Goal: Information Seeking & Learning: Find specific fact

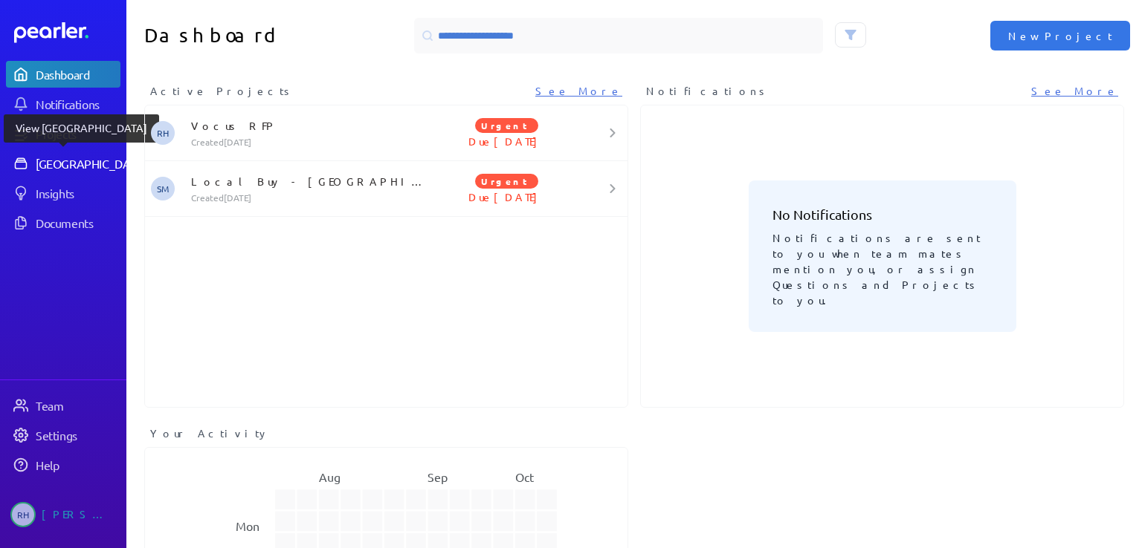
click at [95, 161] on div "[GEOGRAPHIC_DATA]" at bounding box center [91, 163] width 111 height 15
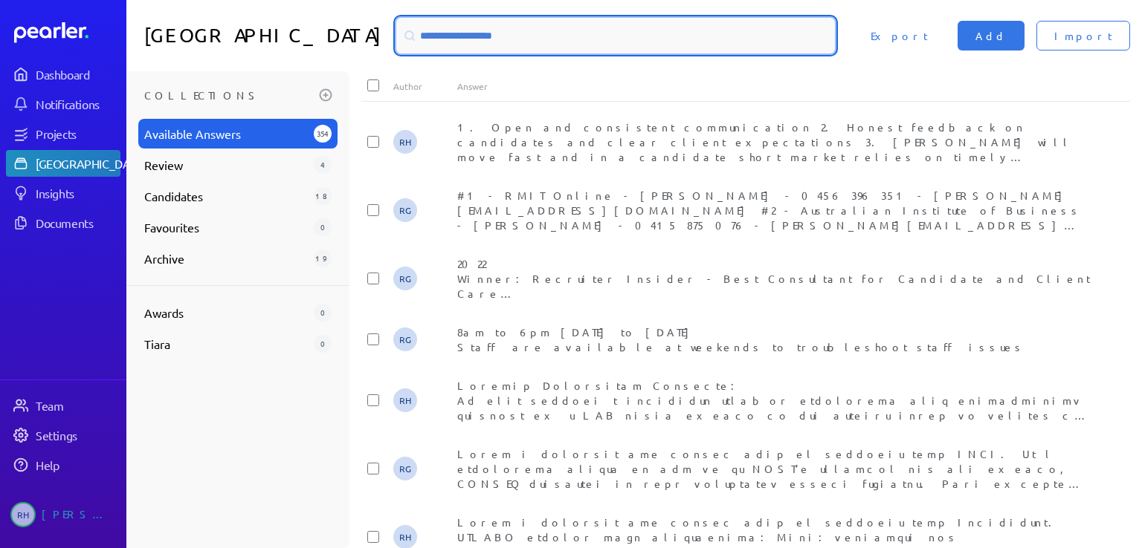
click at [430, 38] on input at bounding box center [615, 36] width 438 height 36
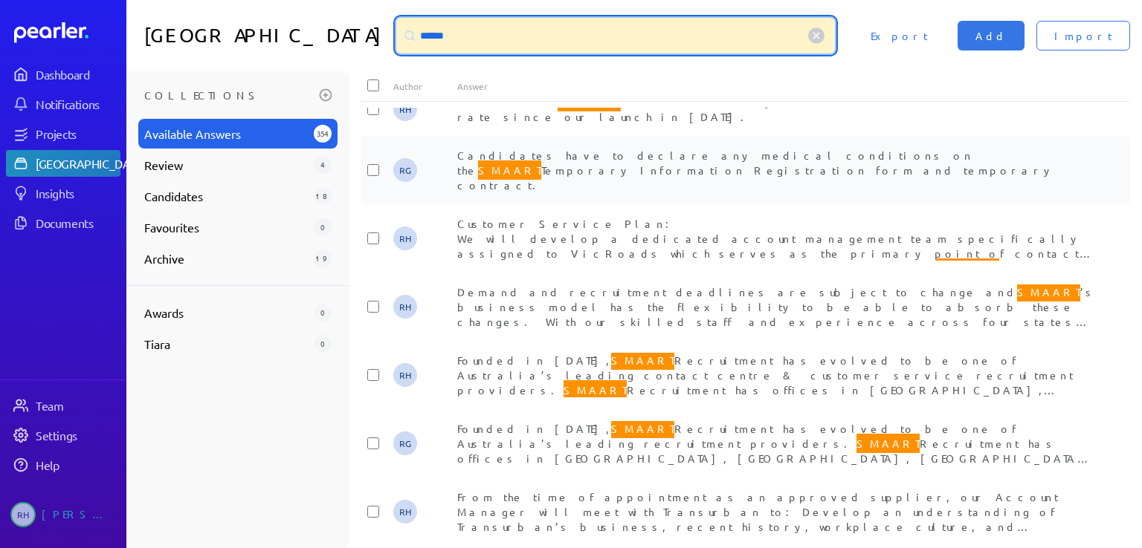
scroll to position [1040, 0]
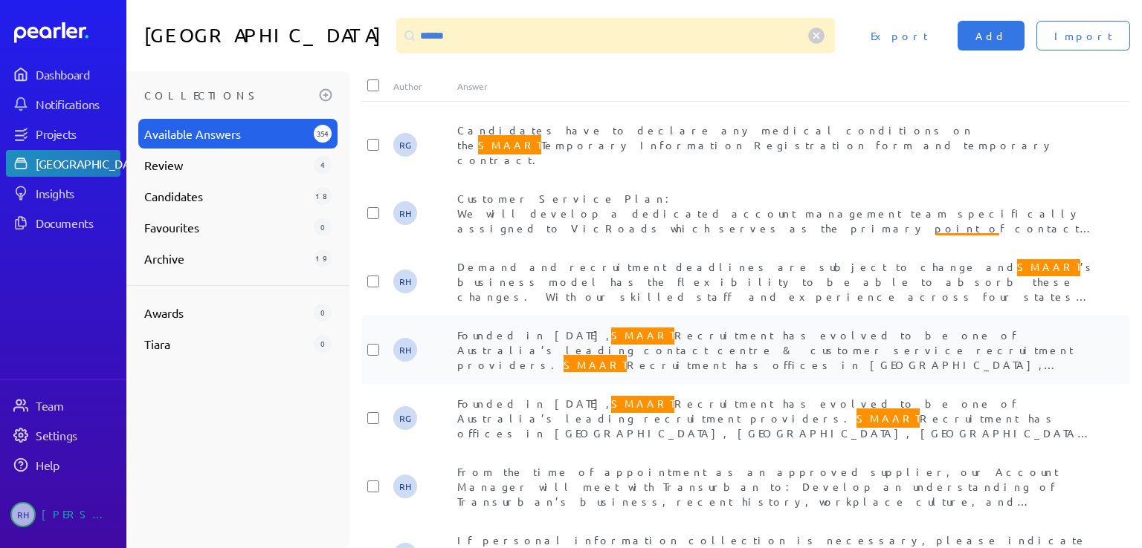
click at [755, 326] on span "Founded in 2005, SMAART Recruitment has evolved to be one of Australia’s leadin…" at bounding box center [774, 371] width 634 height 91
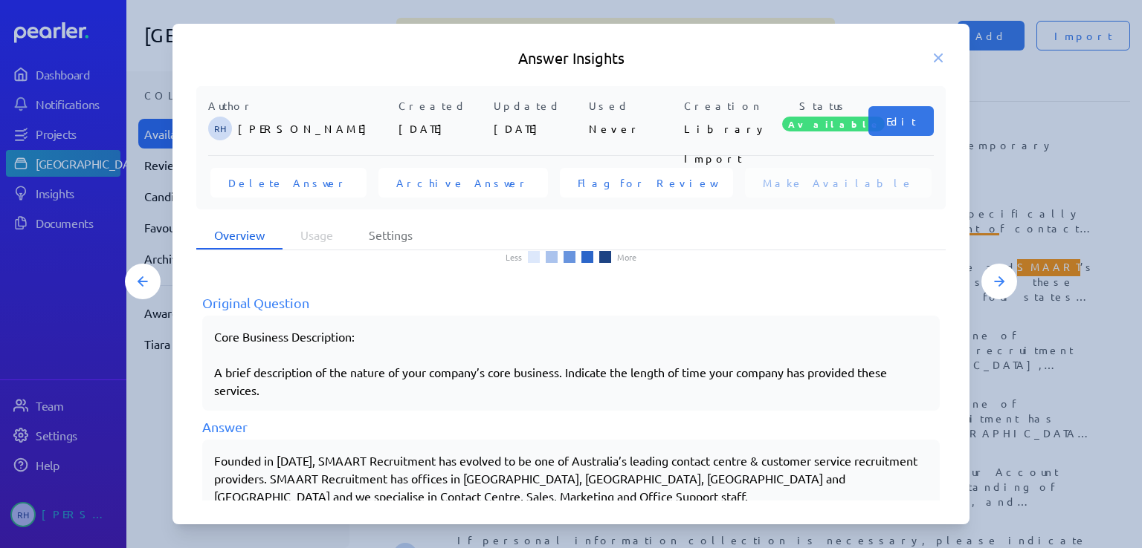
scroll to position [211, 0]
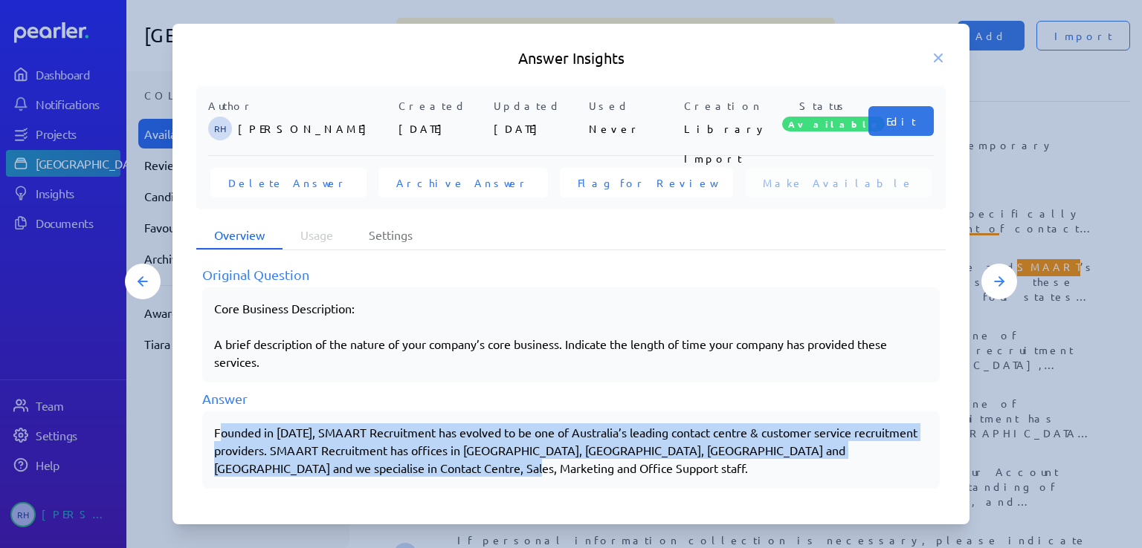
drag, startPoint x: 217, startPoint y: 427, endPoint x: 464, endPoint y: 470, distance: 250.6
click at [464, 470] on p "Founded in 2005, SMAART Recruitment has evolved to be one of Australia’s leadin…" at bounding box center [570, 451] width 713 height 54
click at [464, 468] on p "Founded in 2005, SMAART Recruitment has evolved to be one of Australia’s leadin…" at bounding box center [570, 451] width 713 height 54
drag, startPoint x: 464, startPoint y: 467, endPoint x: 209, endPoint y: 428, distance: 257.9
click at [209, 429] on div "Founded in 2005, SMAART Recruitment has evolved to be one of Australia’s leadin…" at bounding box center [570, 450] width 737 height 77
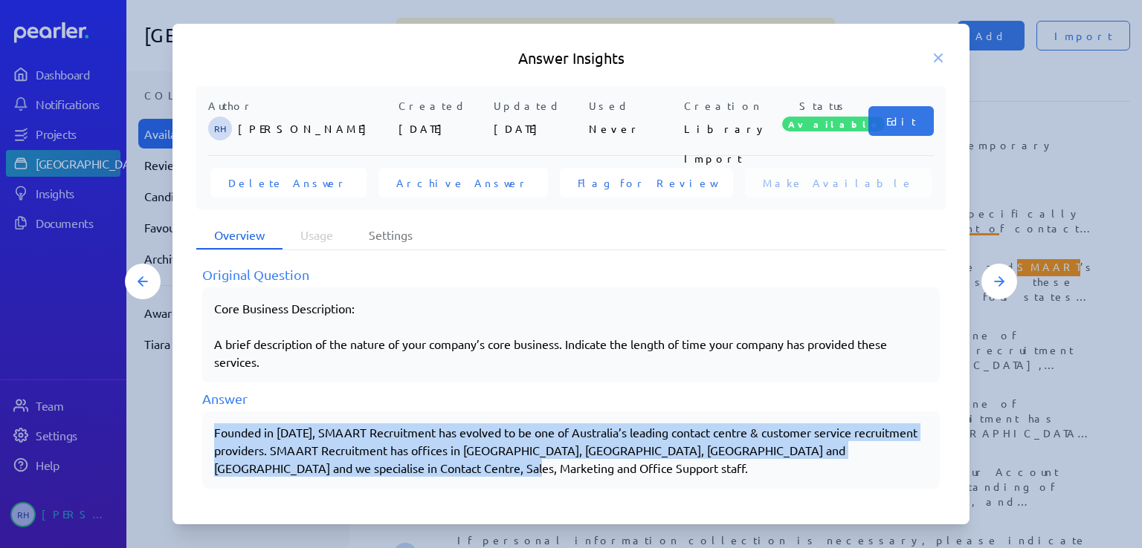
copy p "Founded in 2005, SMAART Recruitment has evolved to be one of Australia’s leadin…"
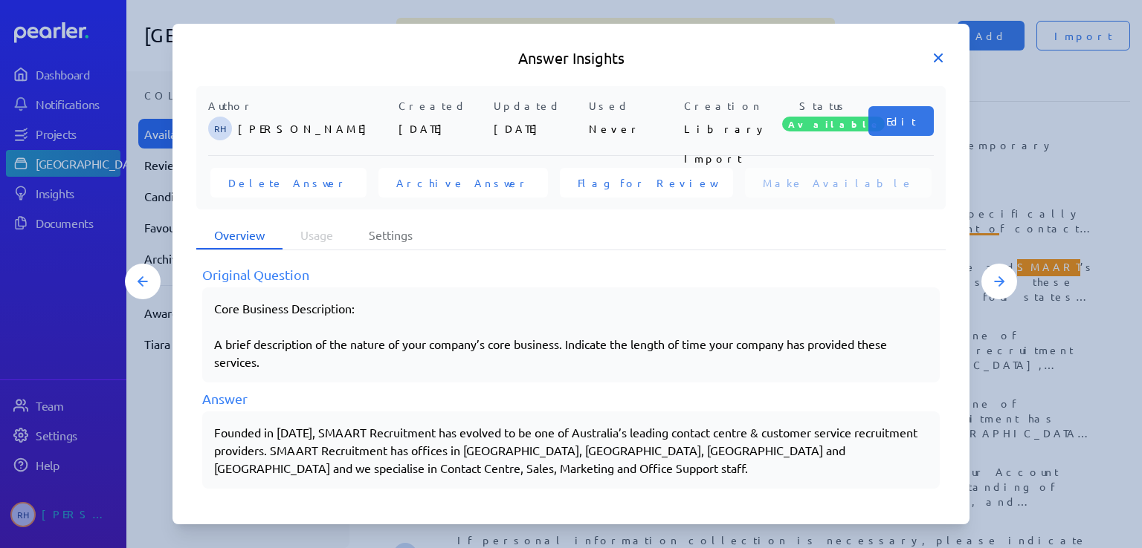
click at [936, 59] on icon at bounding box center [937, 57] width 7 height 7
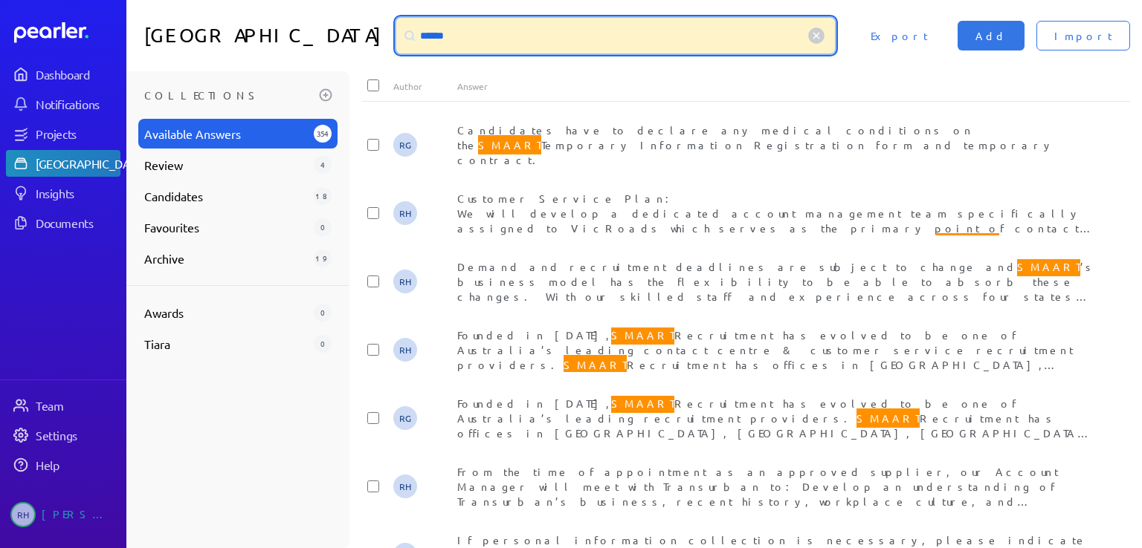
click at [452, 38] on input "******" at bounding box center [615, 36] width 438 height 36
drag, startPoint x: 452, startPoint y: 34, endPoint x: 389, endPoint y: 27, distance: 62.8
click at [396, 27] on div "******" at bounding box center [615, 36] width 438 height 36
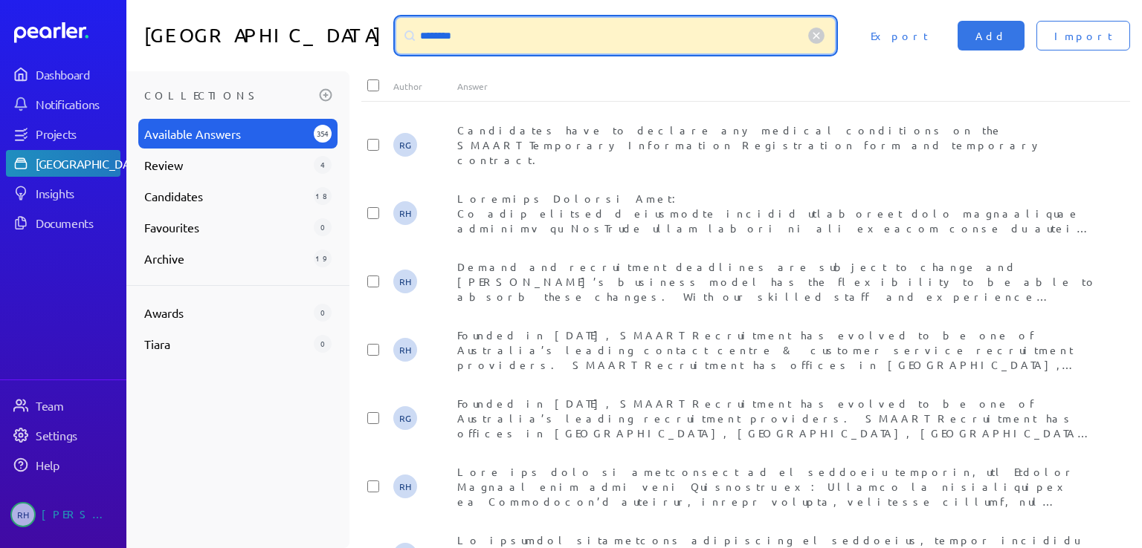
scroll to position [0, 0]
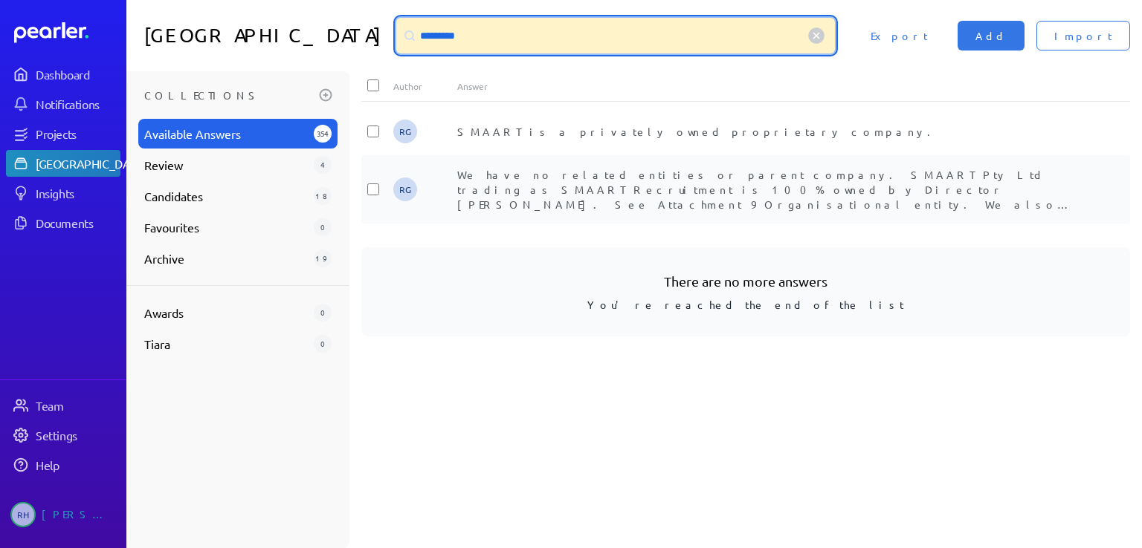
type input "*********"
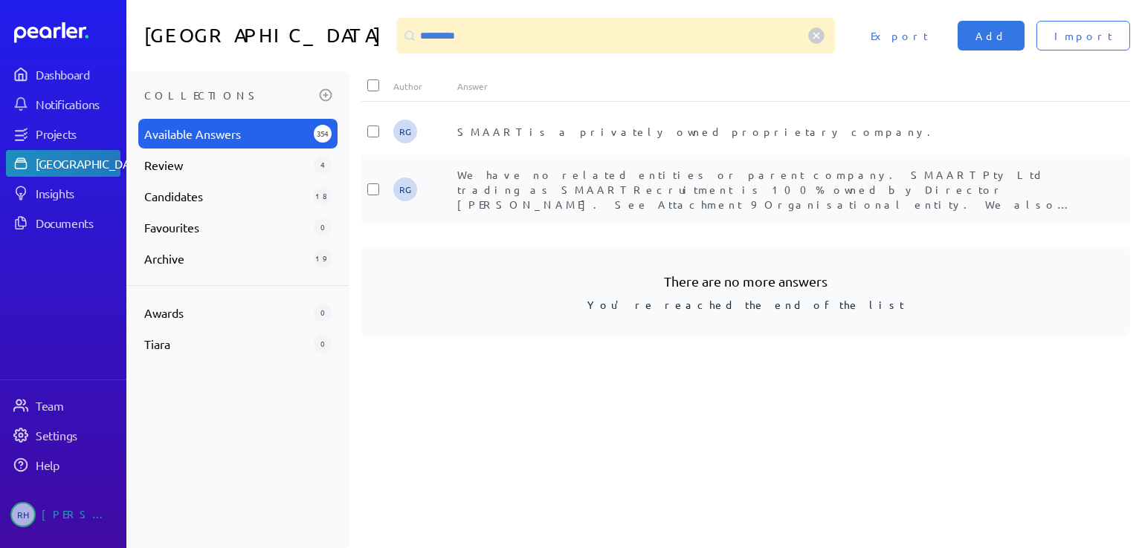
click at [659, 184] on span "We have no related entities or parent company. SMAART Pty Ltd trading as SMAART…" at bounding box center [764, 197] width 614 height 58
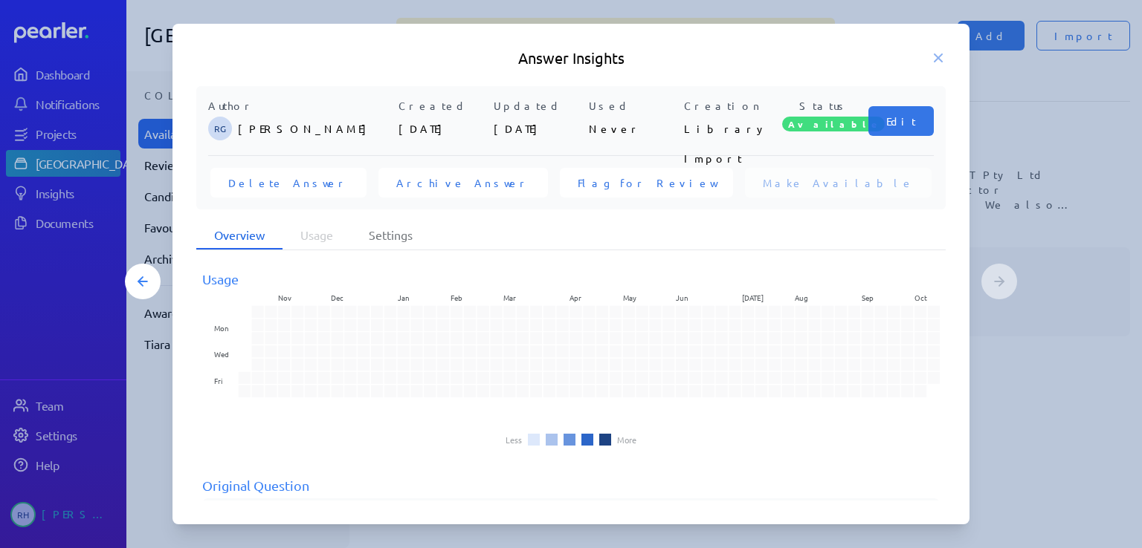
scroll to position [158, 0]
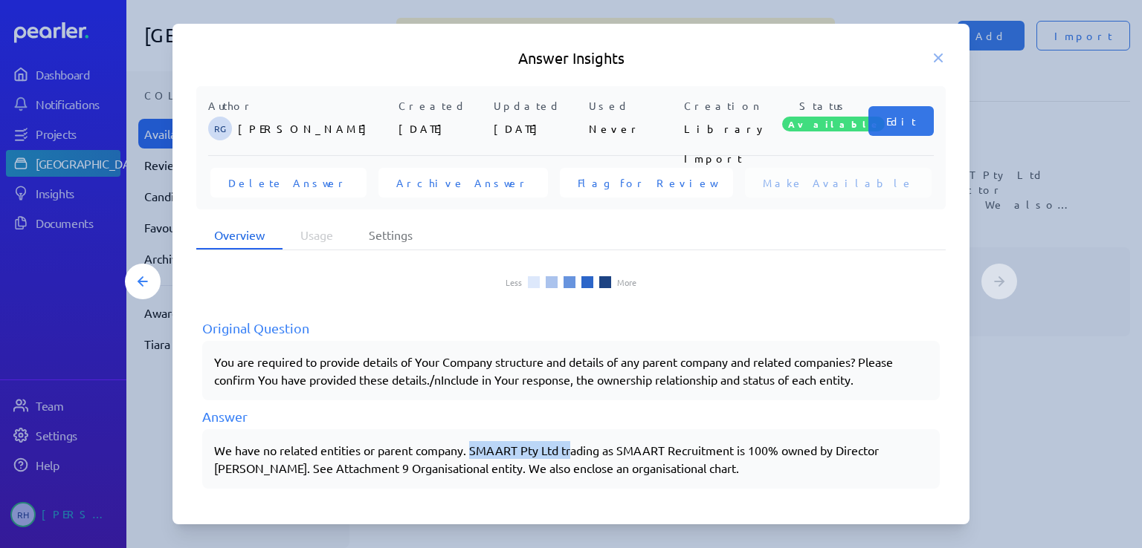
drag, startPoint x: 473, startPoint y: 442, endPoint x: 572, endPoint y: 453, distance: 99.4
click at [572, 453] on div "We have no related entities or parent company. SMAART Pty Ltd trading as SMAART…" at bounding box center [570, 459] width 713 height 36
click at [349, 454] on div "We have no related entities or parent company. SMAART Pty Ltd trading as SMAART…" at bounding box center [570, 459] width 713 height 36
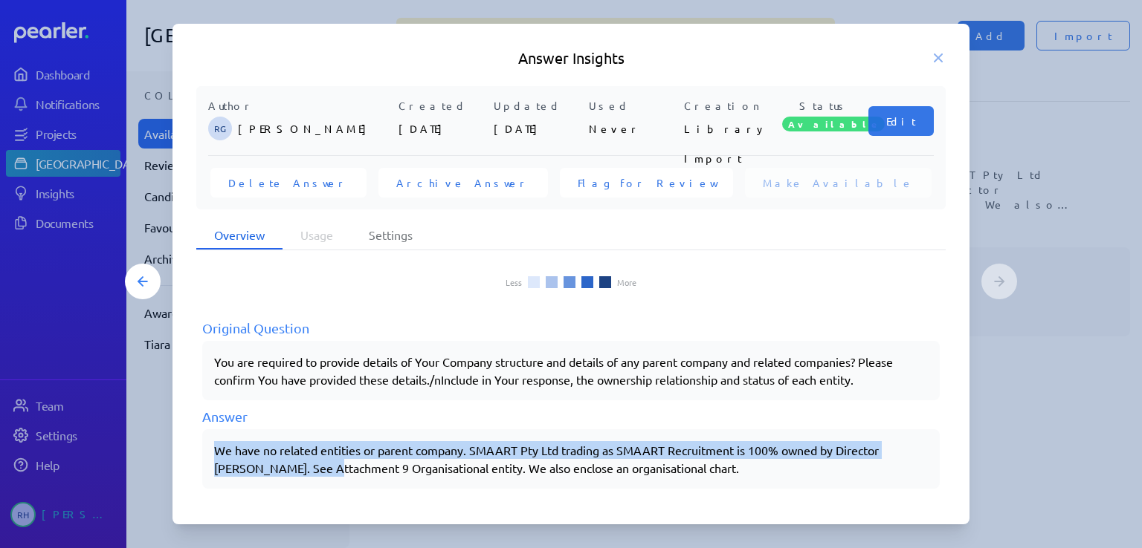
drag, startPoint x: 335, startPoint y: 464, endPoint x: 199, endPoint y: 436, distance: 138.9
click at [199, 436] on div "Usage Nov Dec Jan Feb Mar Apr May Jun Jul Aug Sep Oct Mon Wed Fri Less More Ori…" at bounding box center [570, 376] width 749 height 250
copy div "We have no related entities or parent company. SMAART Pty Ltd trading as SMAART…"
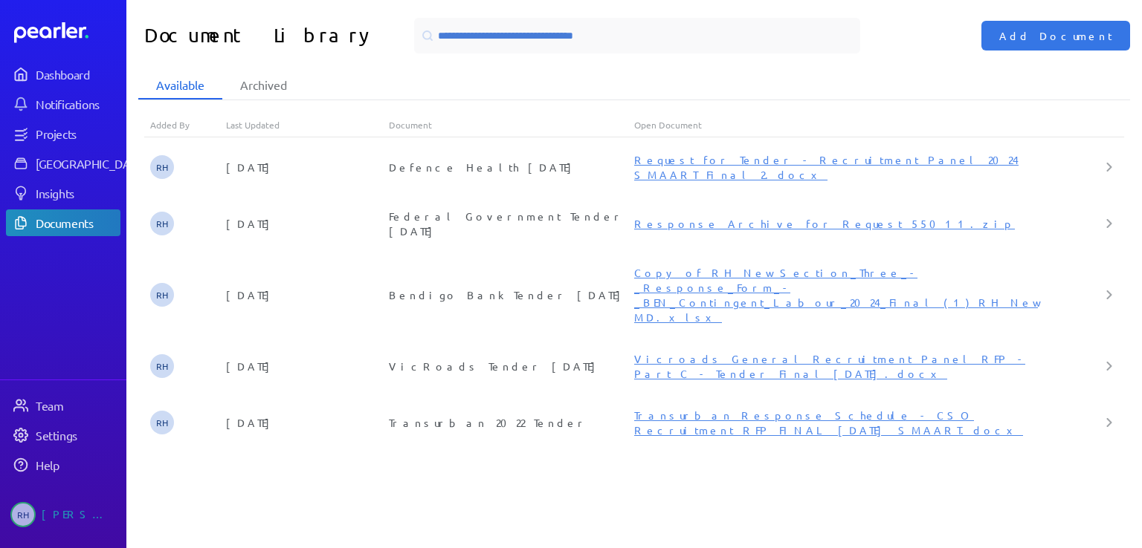
click at [532, 34] on input at bounding box center [637, 36] width 446 height 36
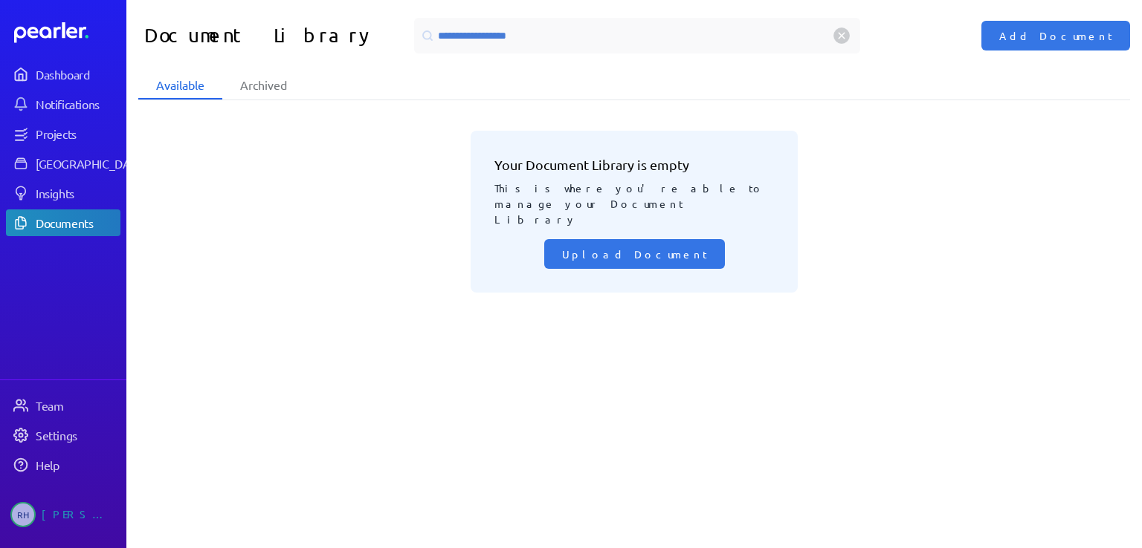
type input "**********"
click at [64, 155] on link "[GEOGRAPHIC_DATA]" at bounding box center [63, 163] width 114 height 27
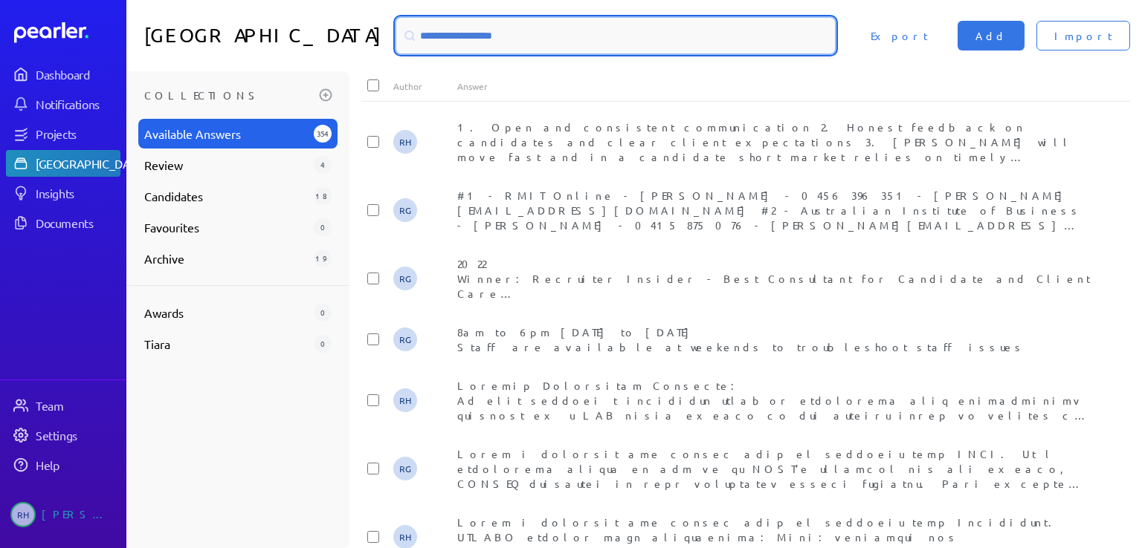
click at [442, 33] on input at bounding box center [615, 36] width 438 height 36
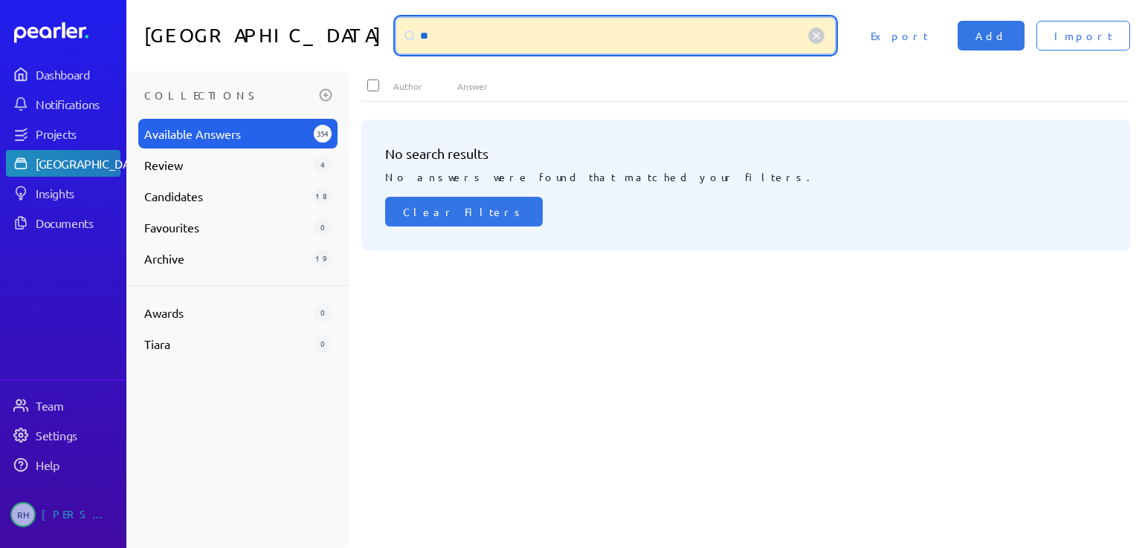
type input "*"
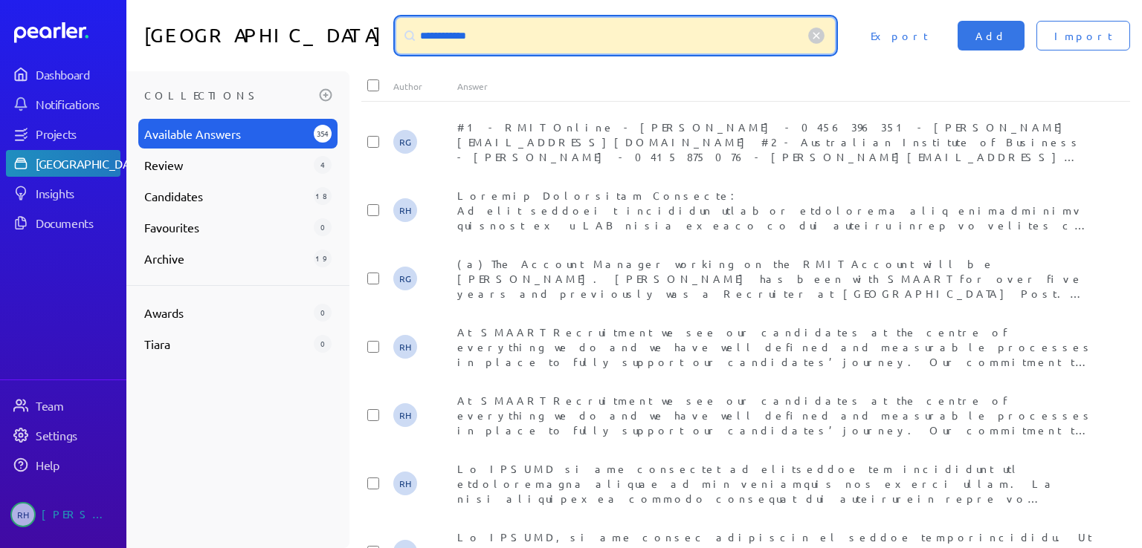
type input "**********"
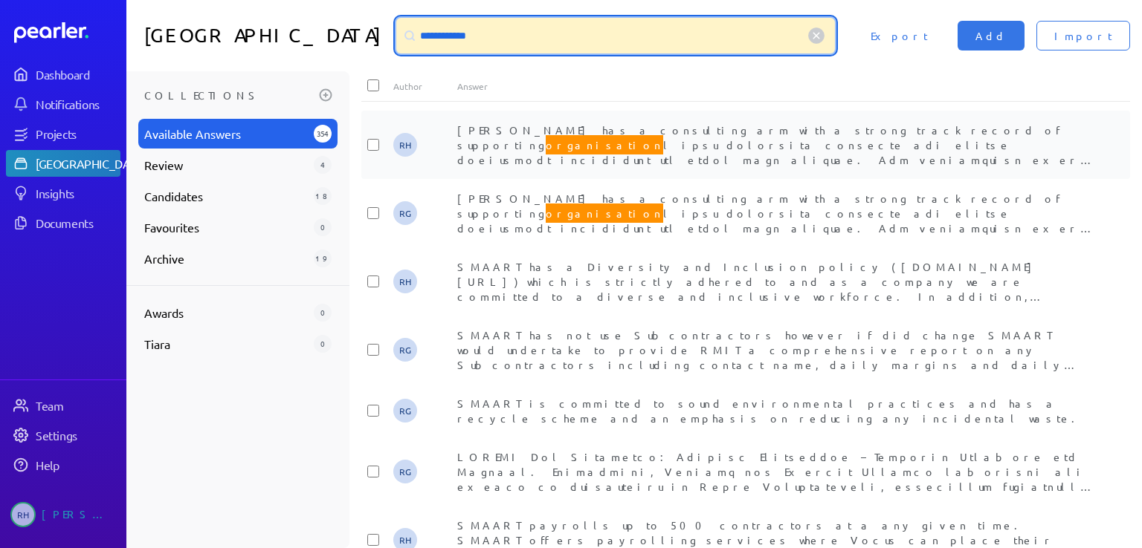
scroll to position [1486, 0]
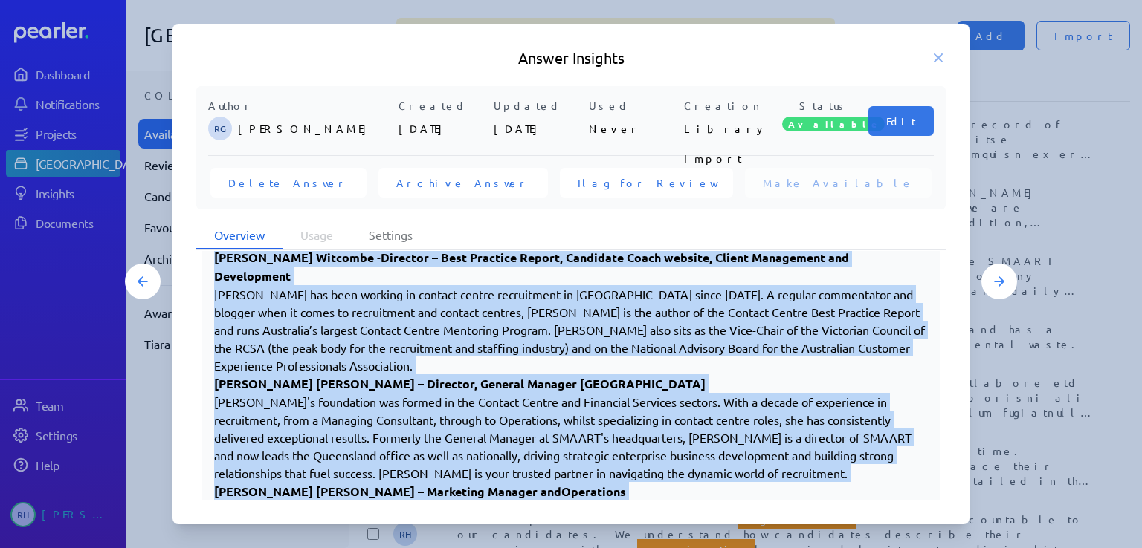
scroll to position [497, 0]
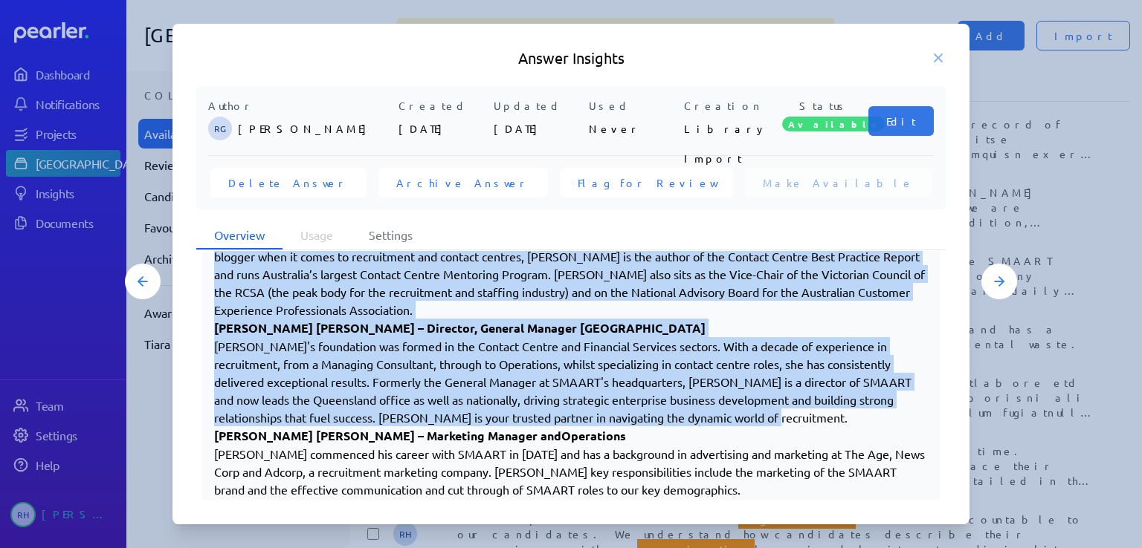
drag, startPoint x: 217, startPoint y: 307, endPoint x: 861, endPoint y: 398, distance: 650.1
click at [861, 398] on div "SMAART Key Personnel: Maarten Roosenburg – Managing Director and Founder. Opera…" at bounding box center [570, 300] width 713 height 397
copy div "SMAART Key Personnel: Maarten Roosenburg – Managing Director and Founder. Opera…"
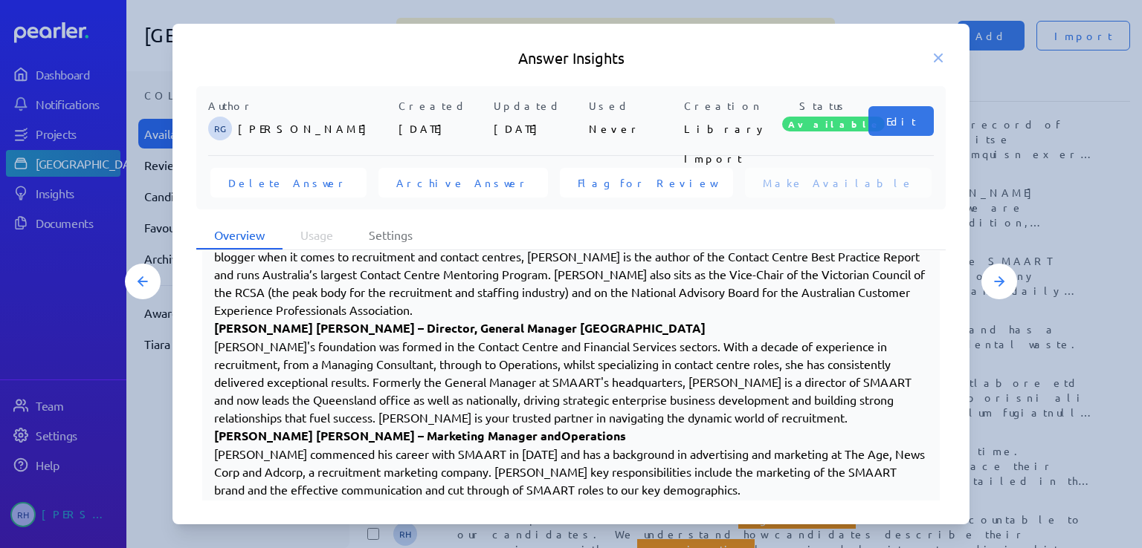
click at [523, 427] on p "Rupert Harvey – Marketing Manager and Operations" at bounding box center [570, 436] width 713 height 19
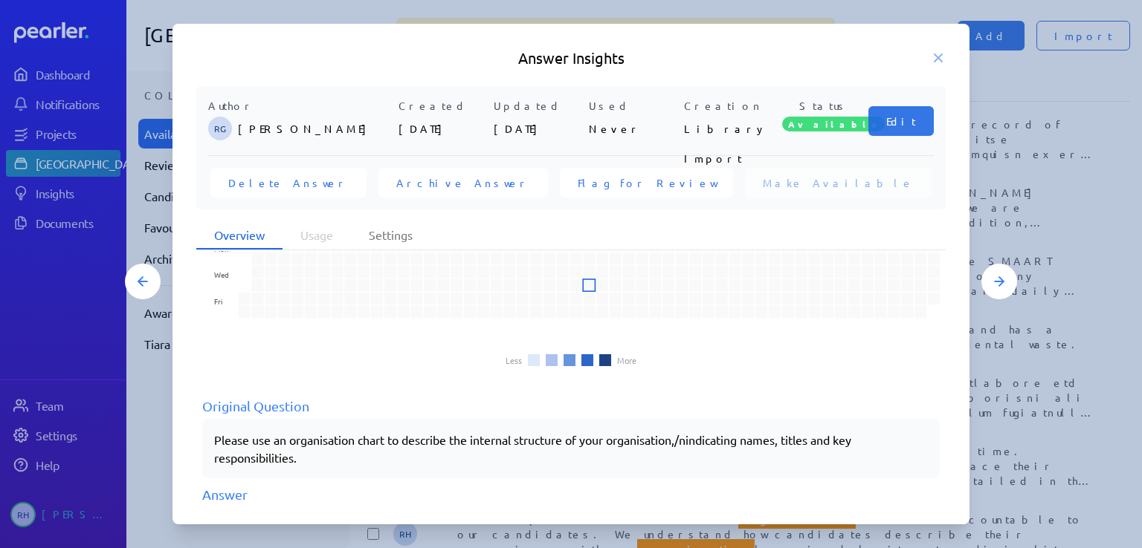
scroll to position [0, 0]
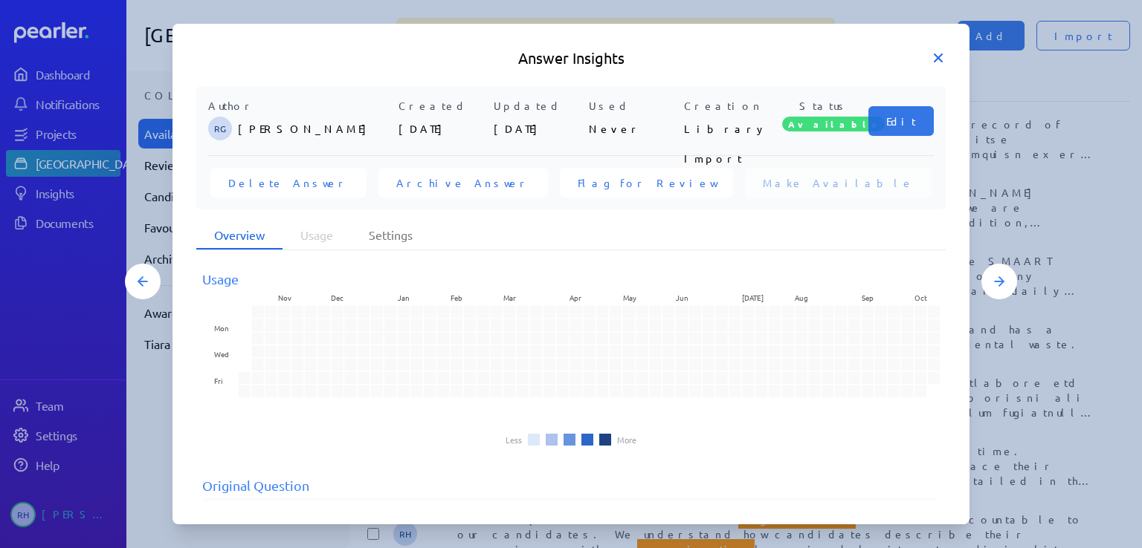
click at [940, 57] on icon at bounding box center [937, 58] width 15 height 15
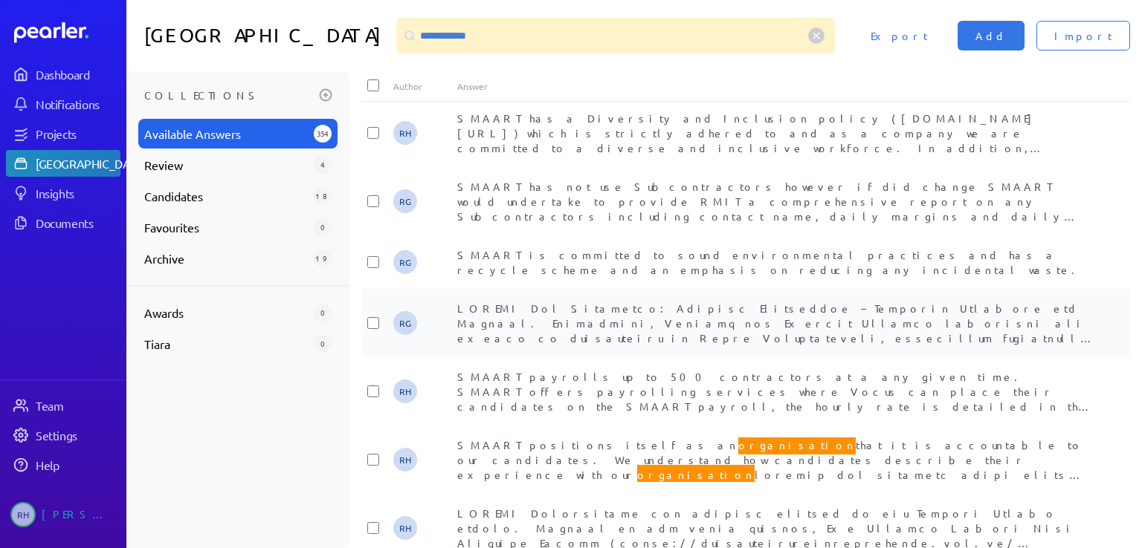
scroll to position [1599, 0]
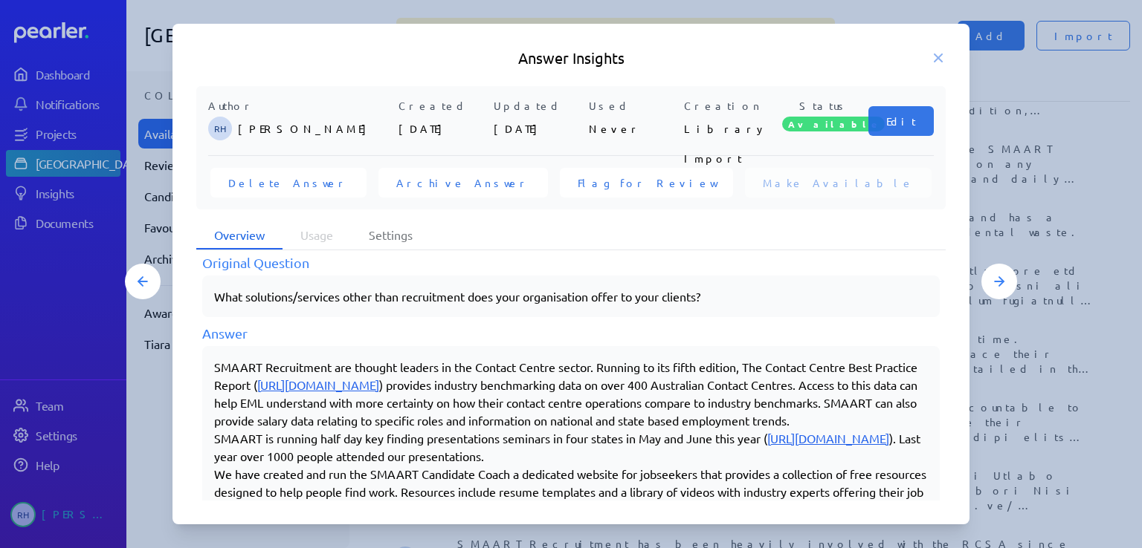
scroll to position [336, 0]
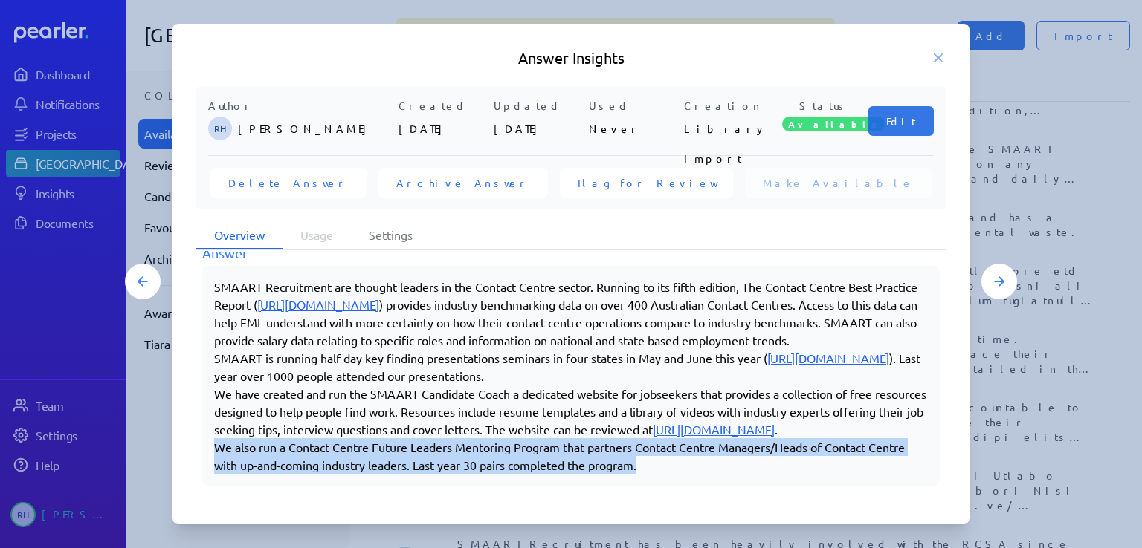
copy div "We also run a Contact Centre Future Leaders Mentoring Program that partners Con…"
drag, startPoint x: 217, startPoint y: 447, endPoint x: 734, endPoint y: 476, distance: 517.4
click at [734, 476] on div "SMAART Recruitment are thought leaders in the Contact Centre sector. Running to…" at bounding box center [570, 376] width 737 height 220
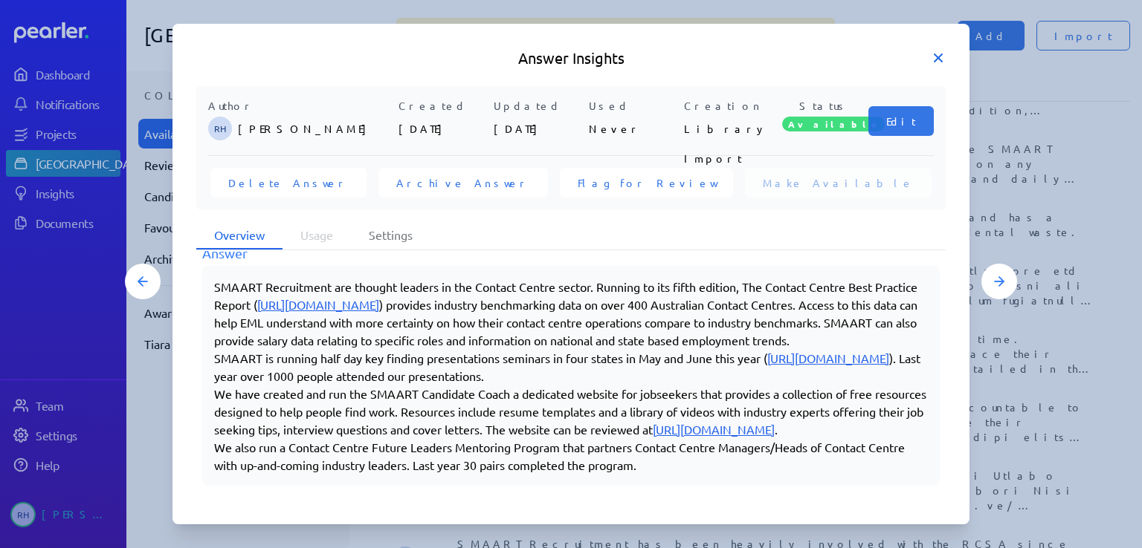
click at [939, 56] on icon at bounding box center [937, 57] width 7 height 7
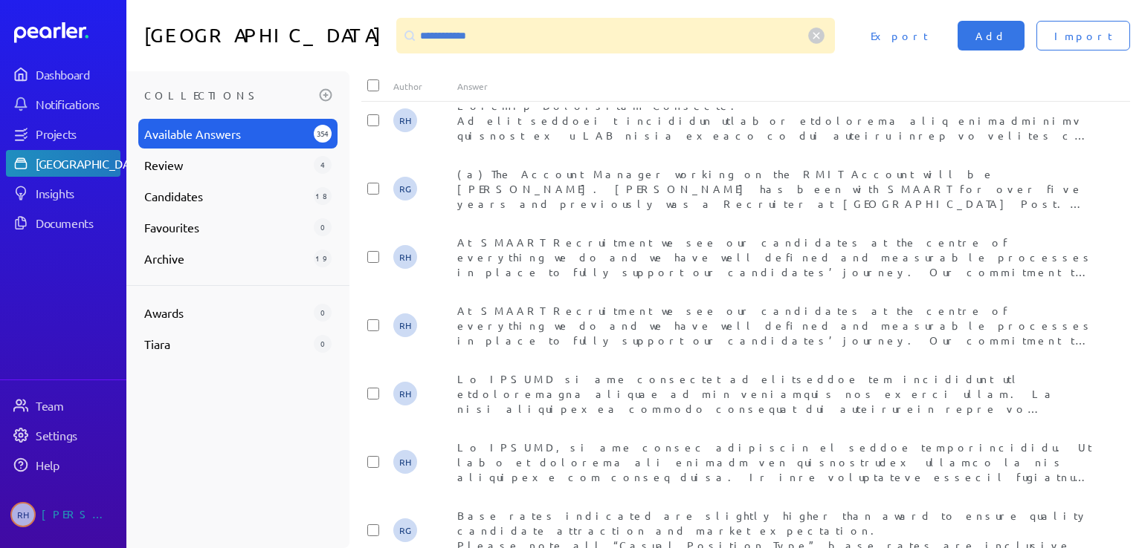
scroll to position [0, 0]
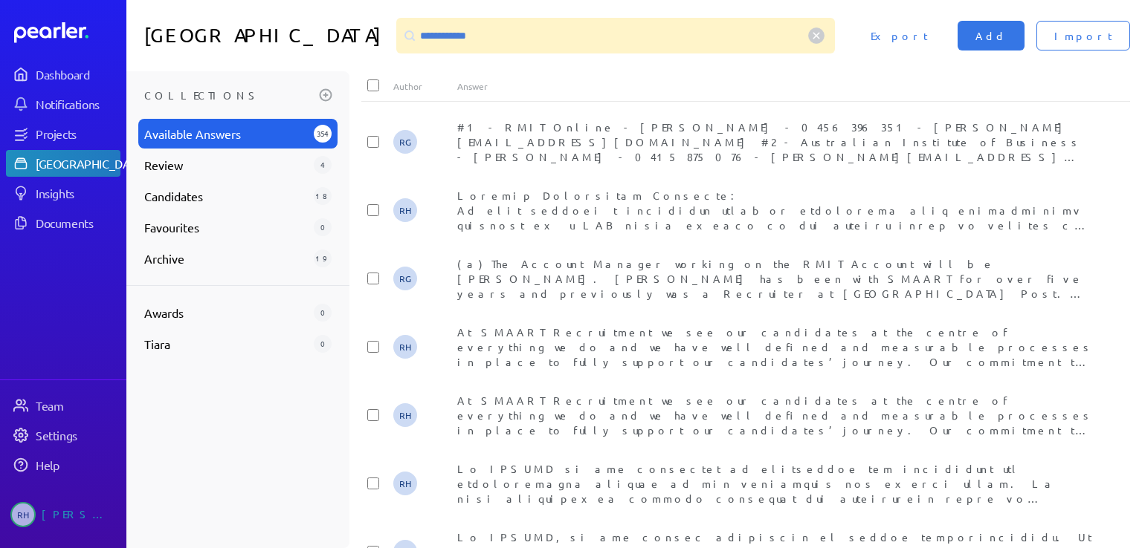
click at [824, 35] on circle at bounding box center [817, 36] width 16 height 16
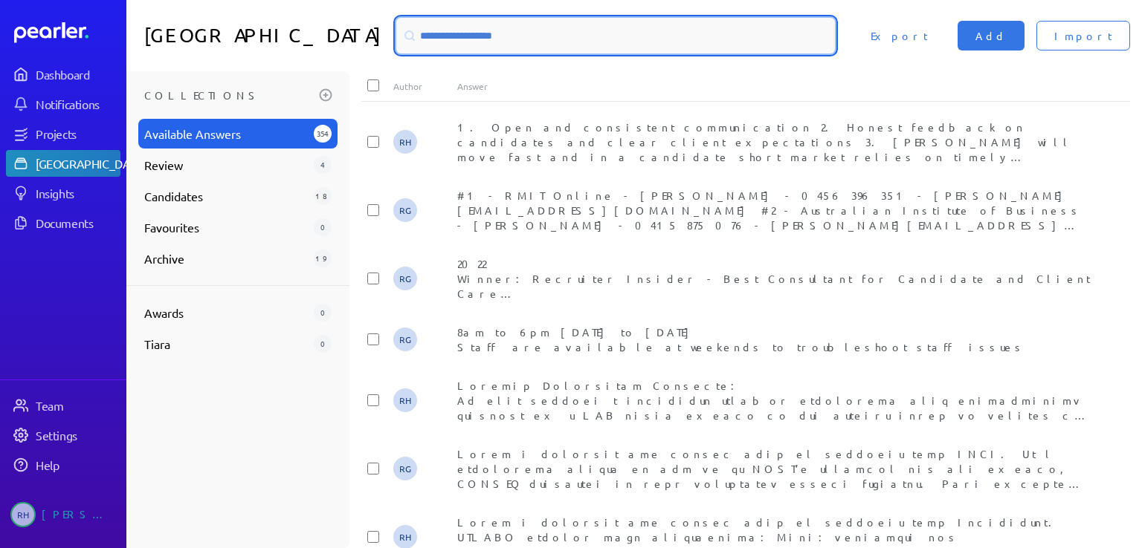
click at [467, 30] on input at bounding box center [615, 36] width 438 height 36
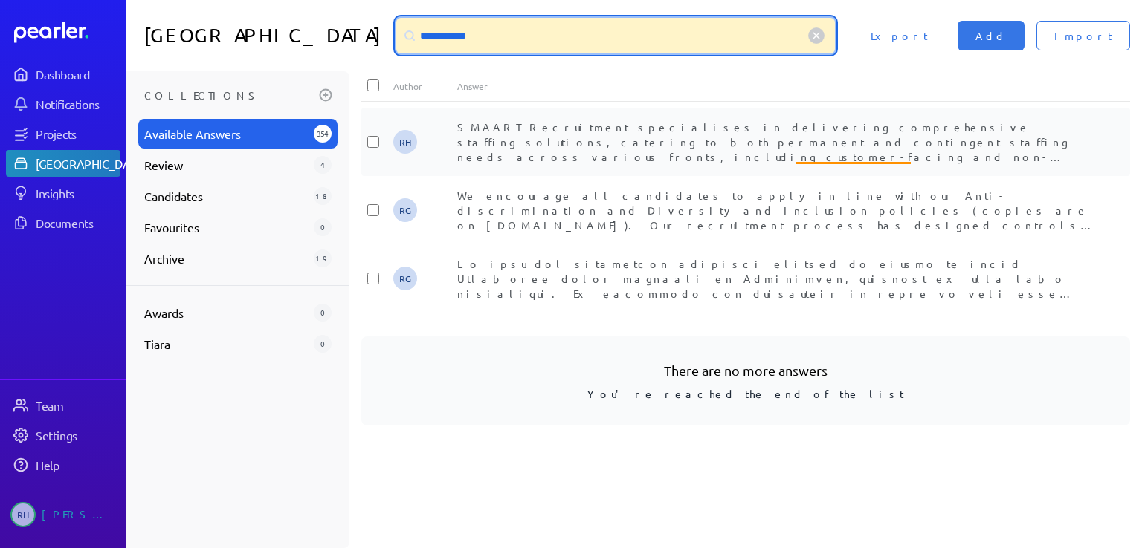
type input "**********"
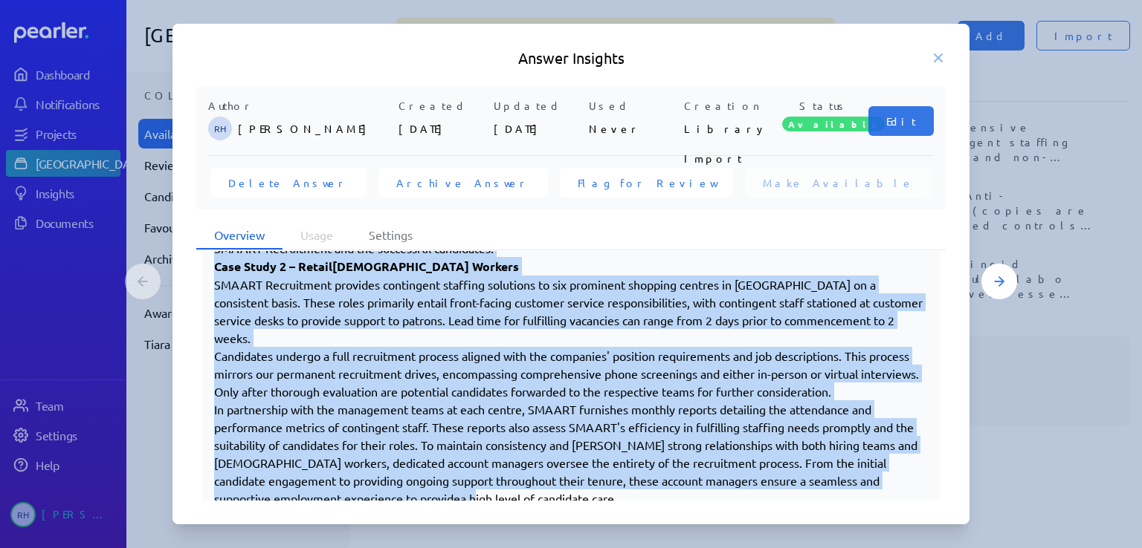
scroll to position [783, 0]
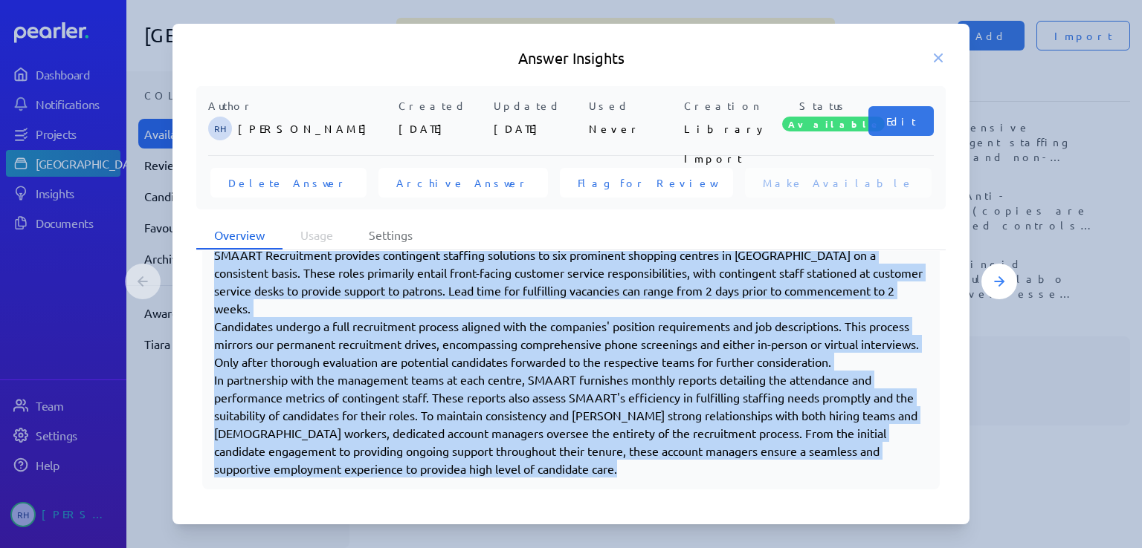
drag, startPoint x: 215, startPoint y: 304, endPoint x: 623, endPoint y: 501, distance: 453.1
click at [623, 501] on div "Author RH Rupert Harvey Created 12th Jun 2024 Updated 13th Jun 2024 Used Never …" at bounding box center [570, 294] width 797 height 416
copy div "SMAART Recruitment specialises in delivering comprehensive staffing solutions, …"
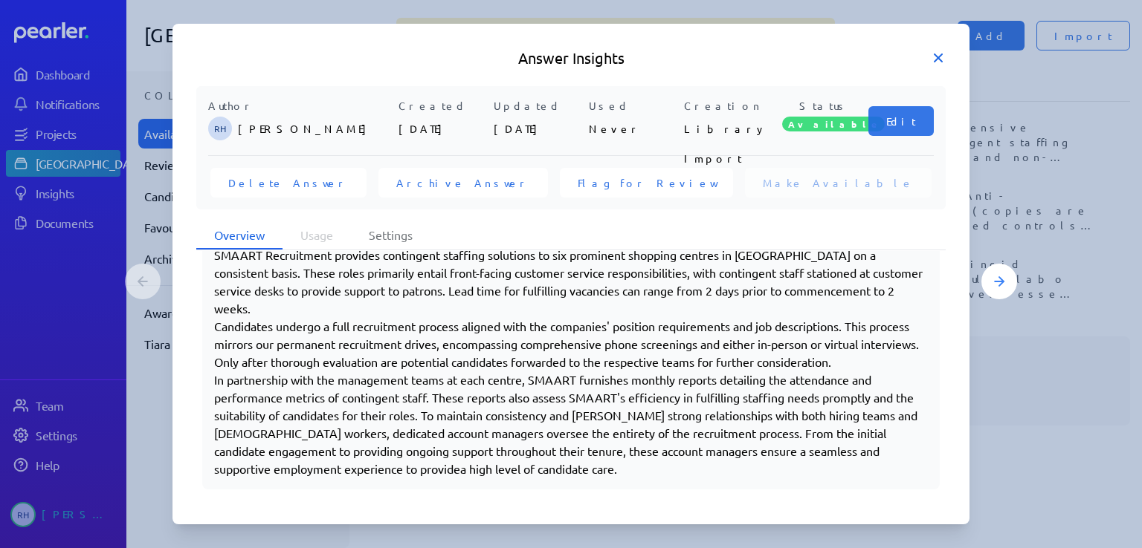
click at [939, 56] on icon at bounding box center [937, 57] width 7 height 7
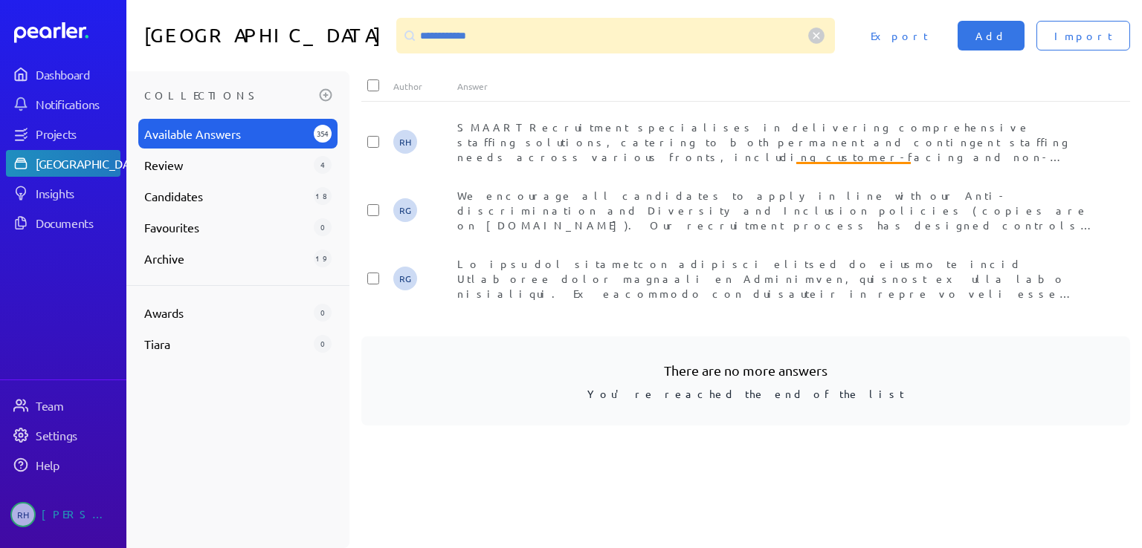
click at [824, 36] on circle at bounding box center [817, 36] width 16 height 16
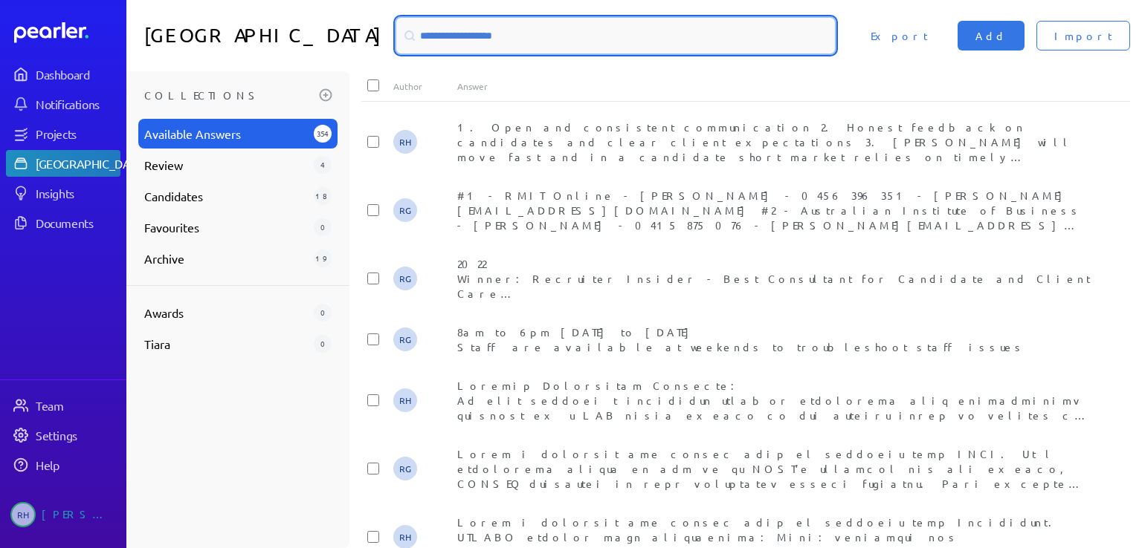
click at [477, 33] on input at bounding box center [615, 36] width 438 height 36
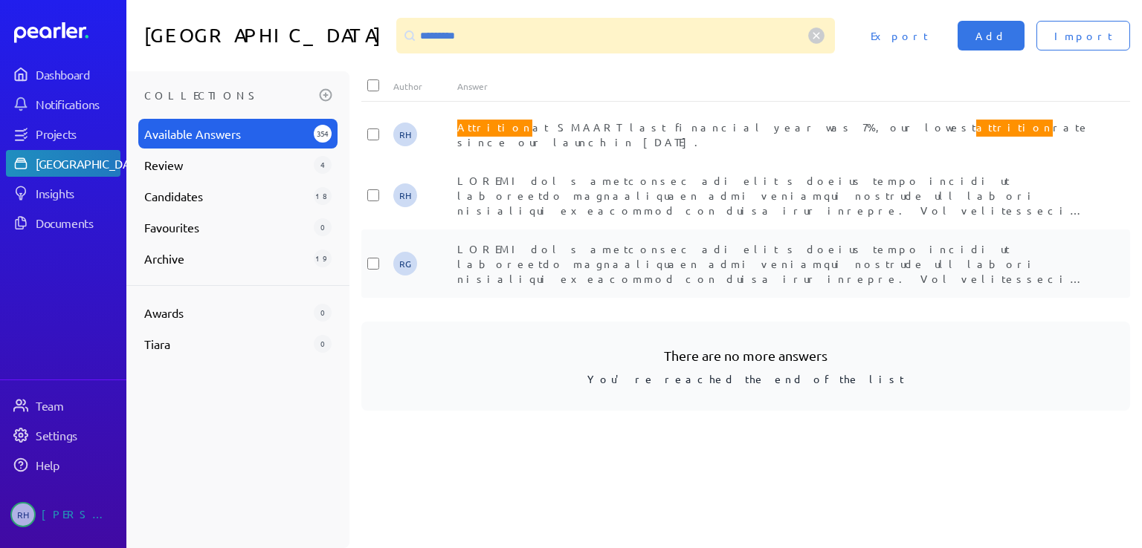
click at [694, 262] on span "attrition and engagement, and presented this back to them on how their contact …" at bounding box center [774, 412] width 635 height 340
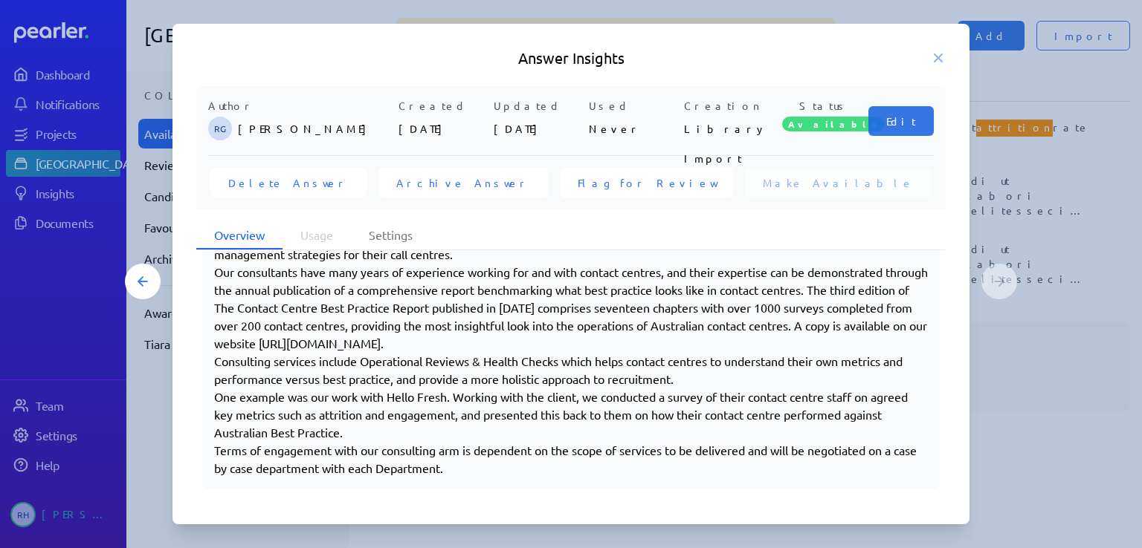
scroll to position [389, 0]
click at [934, 57] on icon at bounding box center [937, 58] width 15 height 15
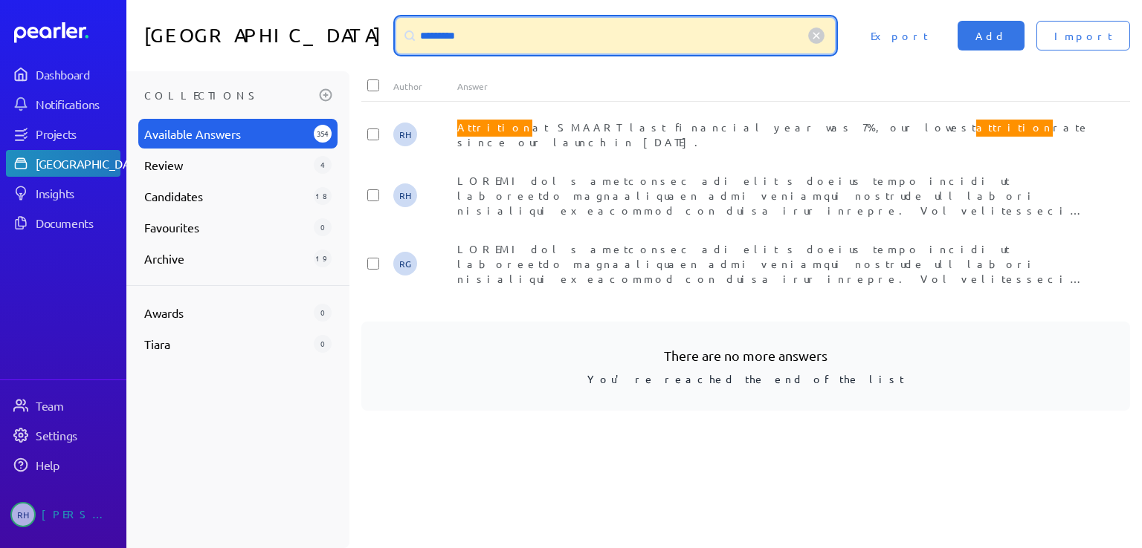
click at [447, 36] on input "*********" at bounding box center [615, 36] width 438 height 36
drag, startPoint x: 450, startPoint y: 36, endPoint x: 361, endPoint y: 23, distance: 90.2
click at [361, 23] on div "Answer Library ********* Import Add Export" at bounding box center [633, 35] width 1015 height 71
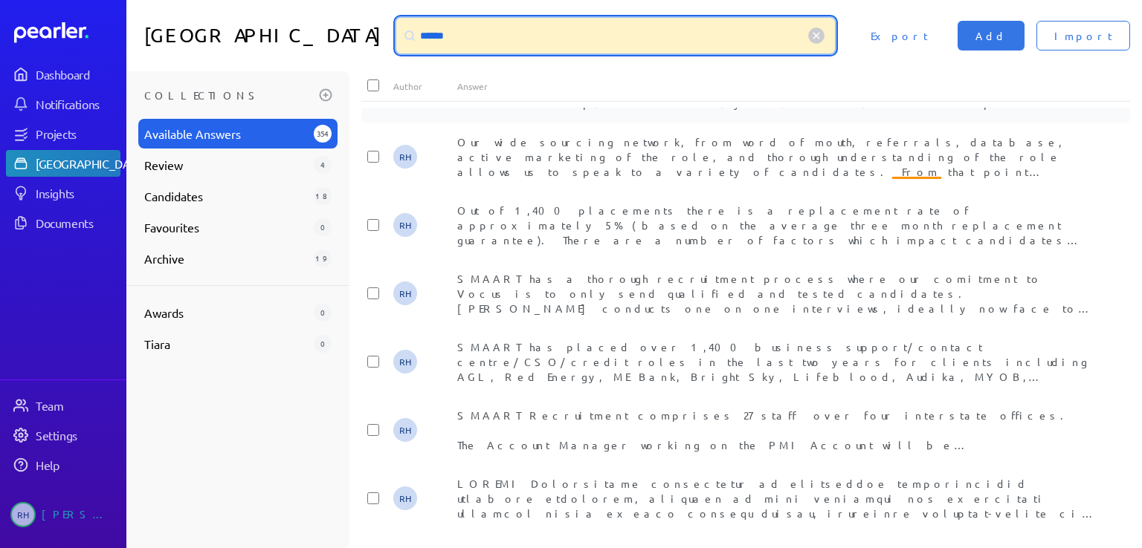
scroll to position [446, 0]
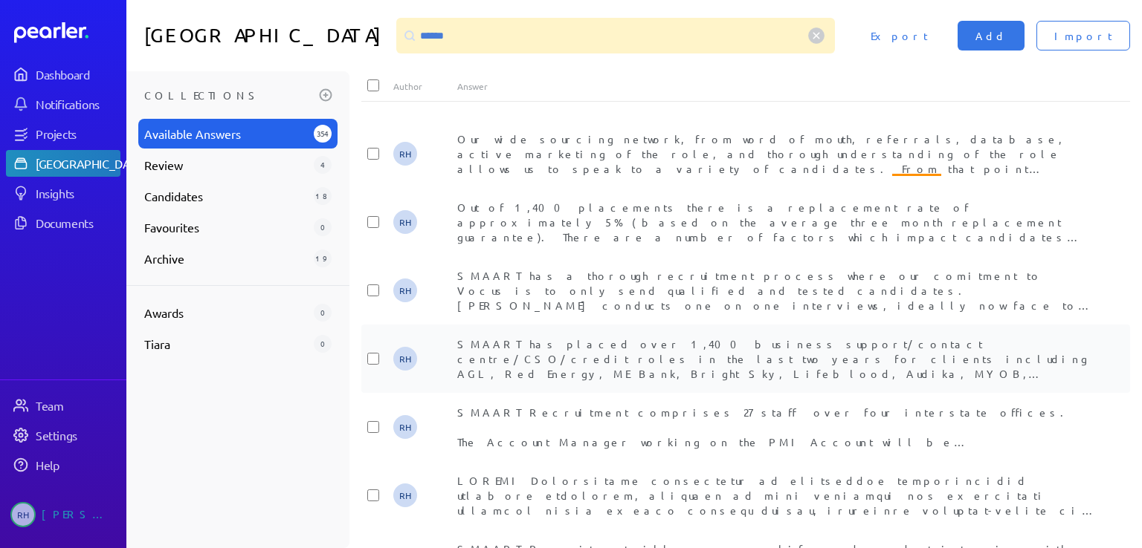
click at [675, 354] on span "SMAART has placed over 1,400 business support/contact centre/CSO/credit roles i…" at bounding box center [772, 395] width 631 height 117
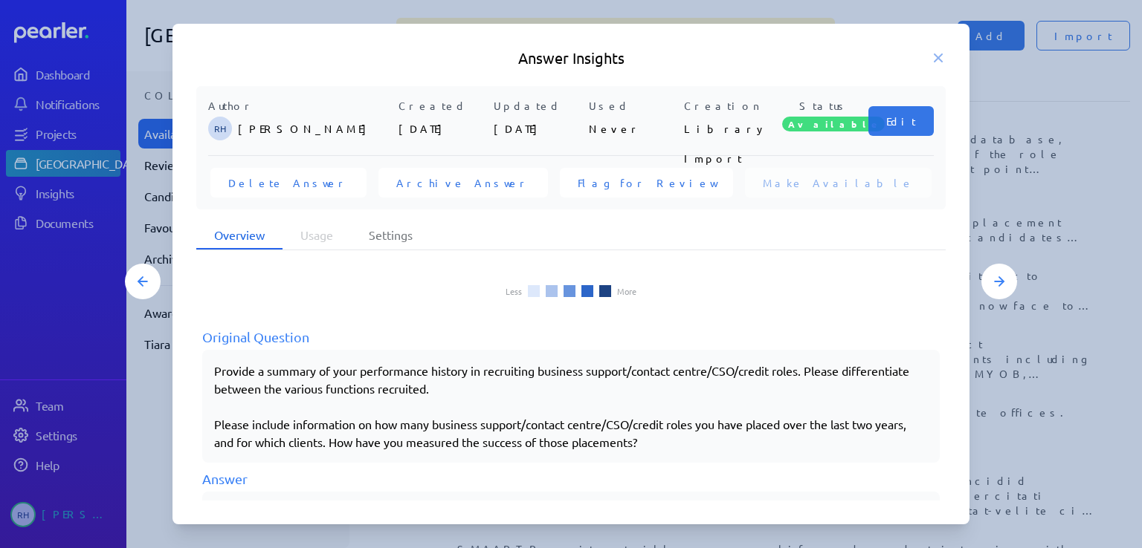
scroll to position [265, 0]
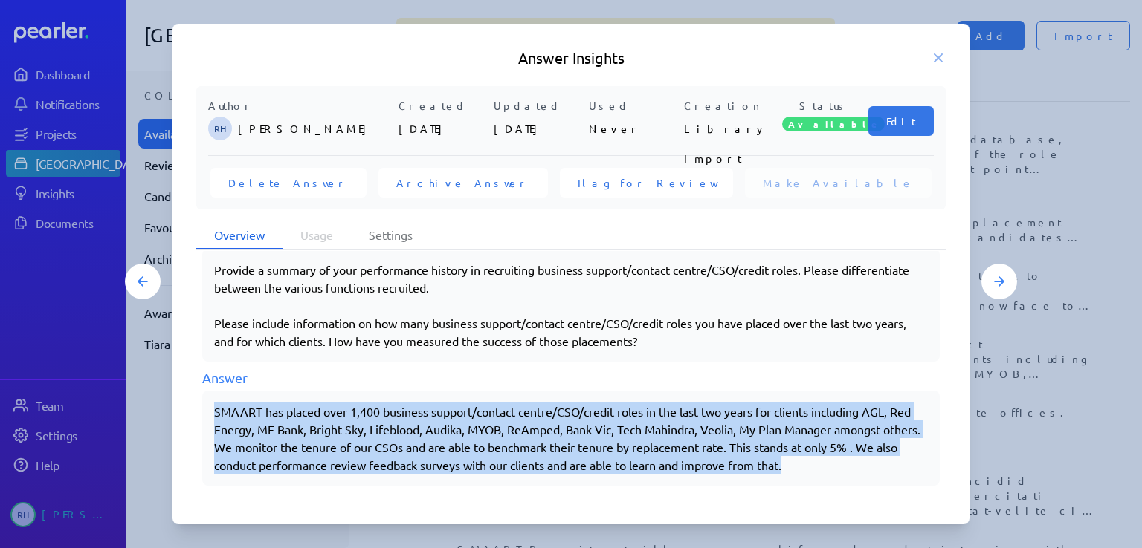
drag, startPoint x: 216, startPoint y: 390, endPoint x: 832, endPoint y: 464, distance: 619.7
click at [832, 464] on div "SMAART has placed over 1,400 business support/contact centre/CSO/credit roles i…" at bounding box center [570, 438] width 713 height 71
copy div "SMAART has placed over 1,400 business support/contact centre/CSO/credit roles i…"
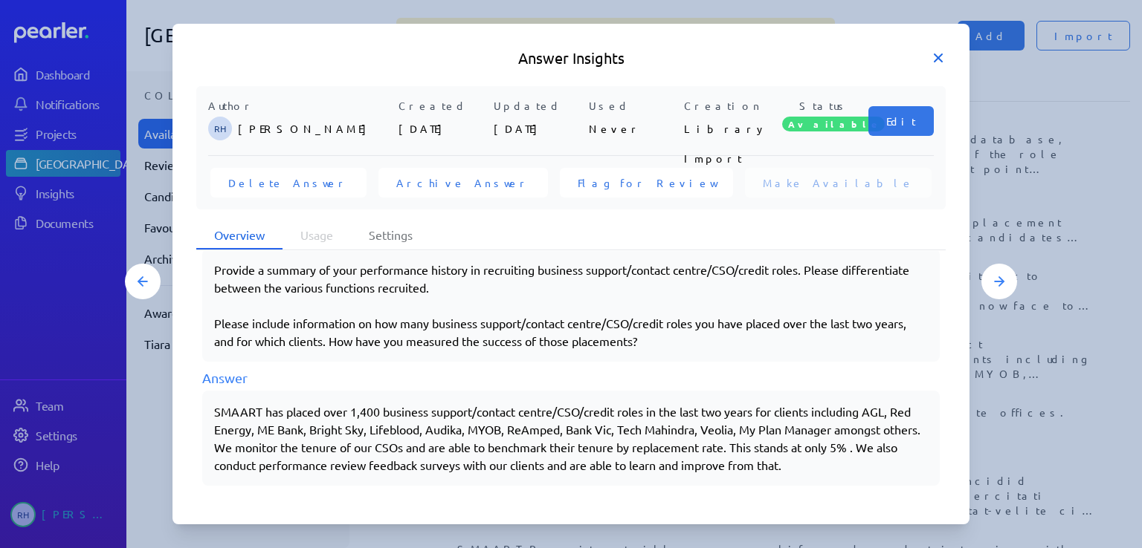
click at [936, 57] on icon at bounding box center [937, 57] width 7 height 7
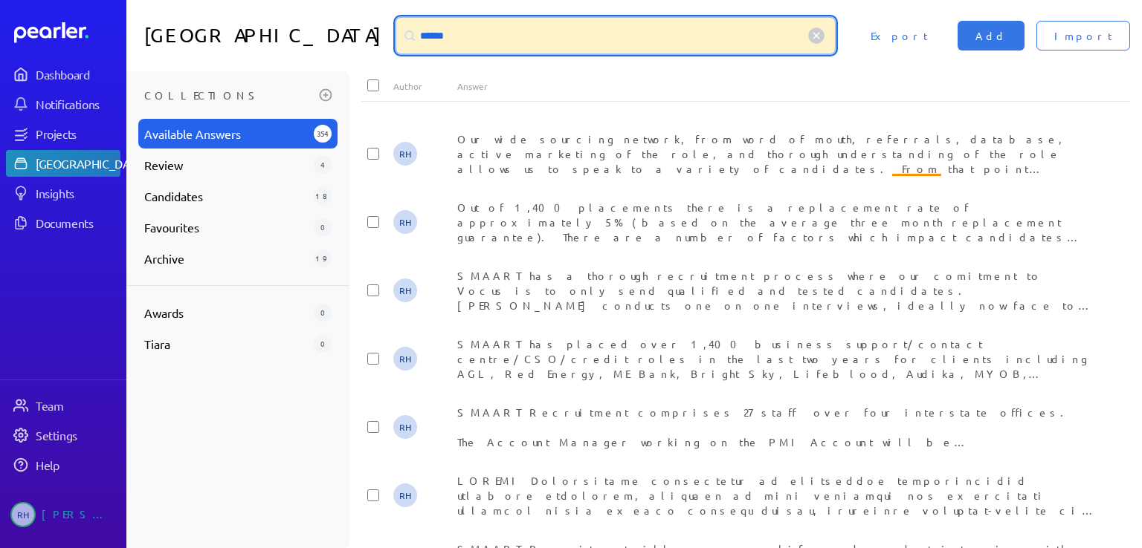
click at [448, 45] on input "******" at bounding box center [615, 36] width 438 height 36
drag, startPoint x: 447, startPoint y: 38, endPoint x: 402, endPoint y: 37, distance: 44.6
click at [402, 37] on div "******" at bounding box center [615, 36] width 438 height 36
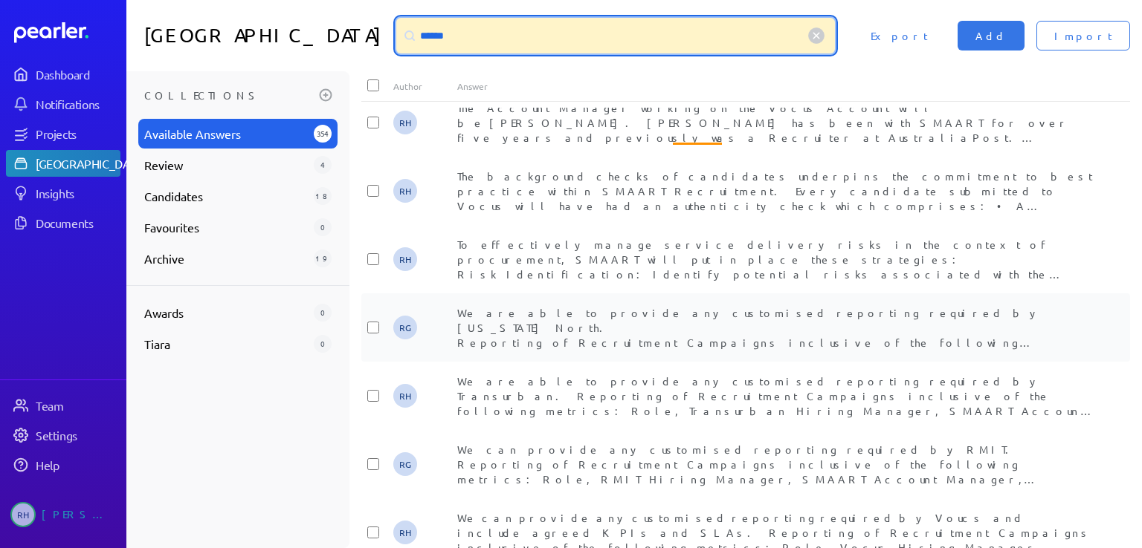
scroll to position [1115, 0]
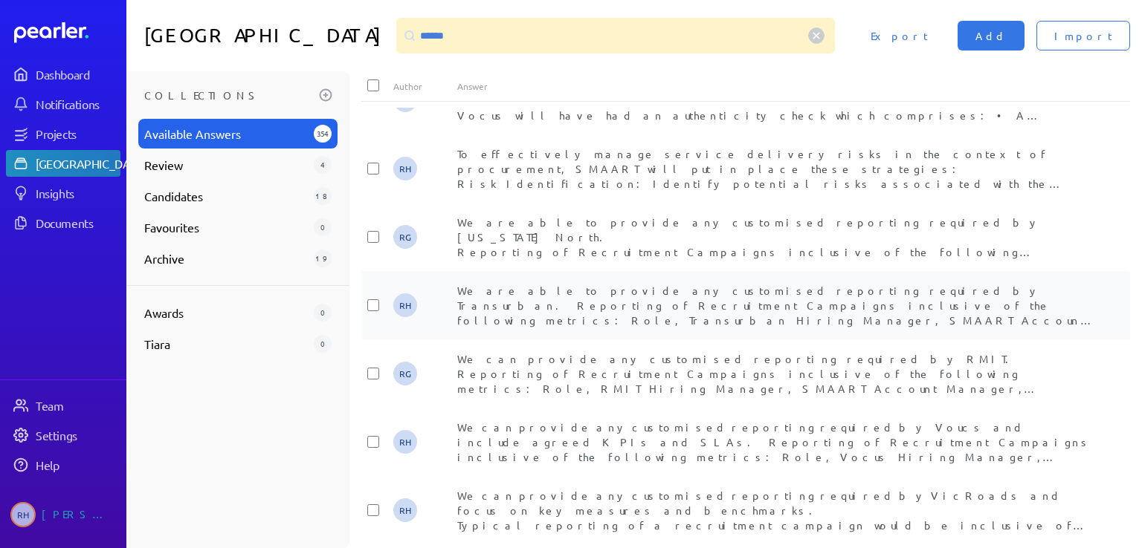
click at [633, 313] on div "We are able to provide any customised reporting required by Transurban. Reporti…" at bounding box center [777, 305] width 641 height 45
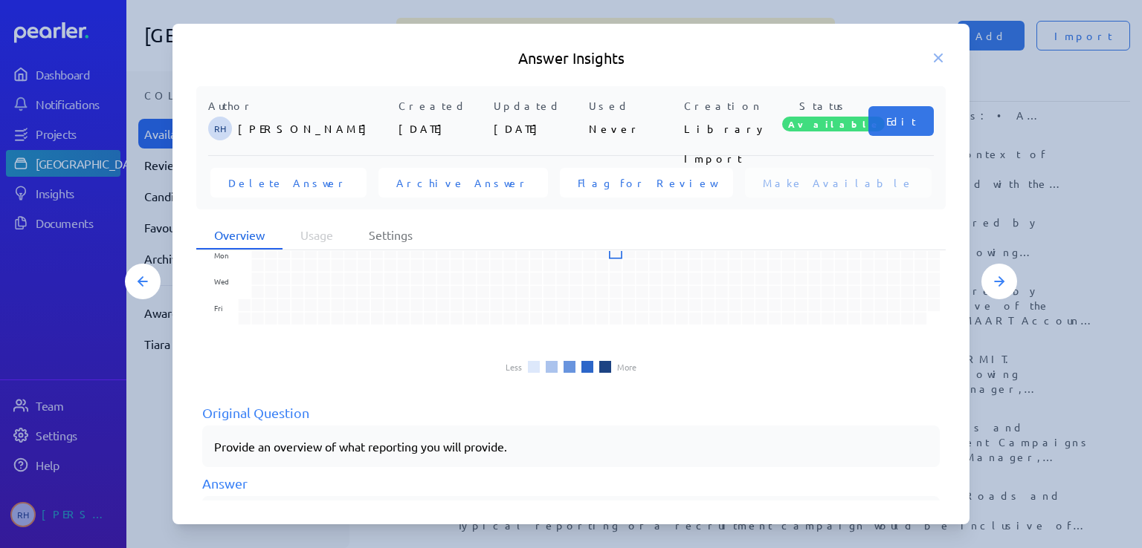
scroll to position [211, 0]
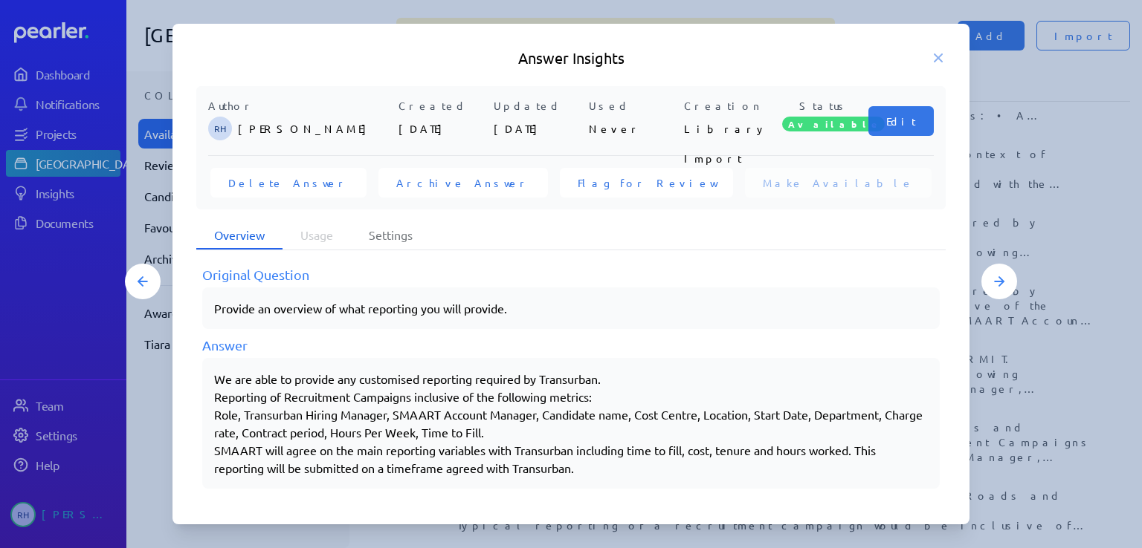
click at [612, 388] on p "Reporting of Recruitment Campaigns inclusive of the following metrics:" at bounding box center [570, 397] width 713 height 18
click at [602, 395] on p "Reporting of Recruitment Campaigns inclusive of the following metrics:" at bounding box center [570, 397] width 713 height 18
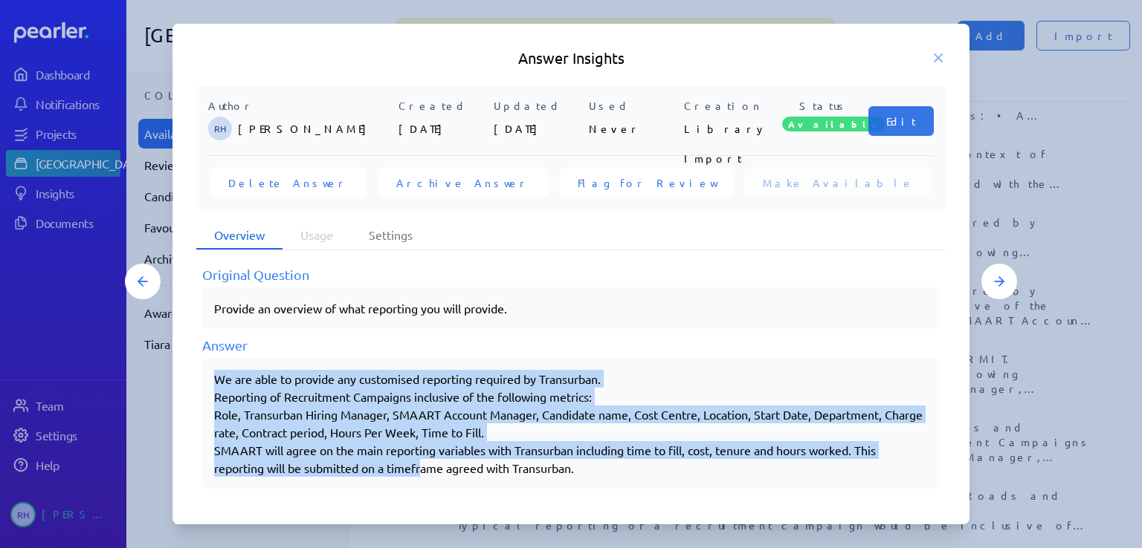
scroll to position [212, 0]
drag, startPoint x: 216, startPoint y: 371, endPoint x: 624, endPoint y: 488, distance: 424.6
click at [624, 488] on div "Usage Nov Dec Jan Feb Mar Apr May Jun Jul Aug Sep Oct Mon Wed Fri Less More Ori…" at bounding box center [570, 376] width 749 height 250
copy div "We are able to provide any customised reporting required by Transurban. Reporti…"
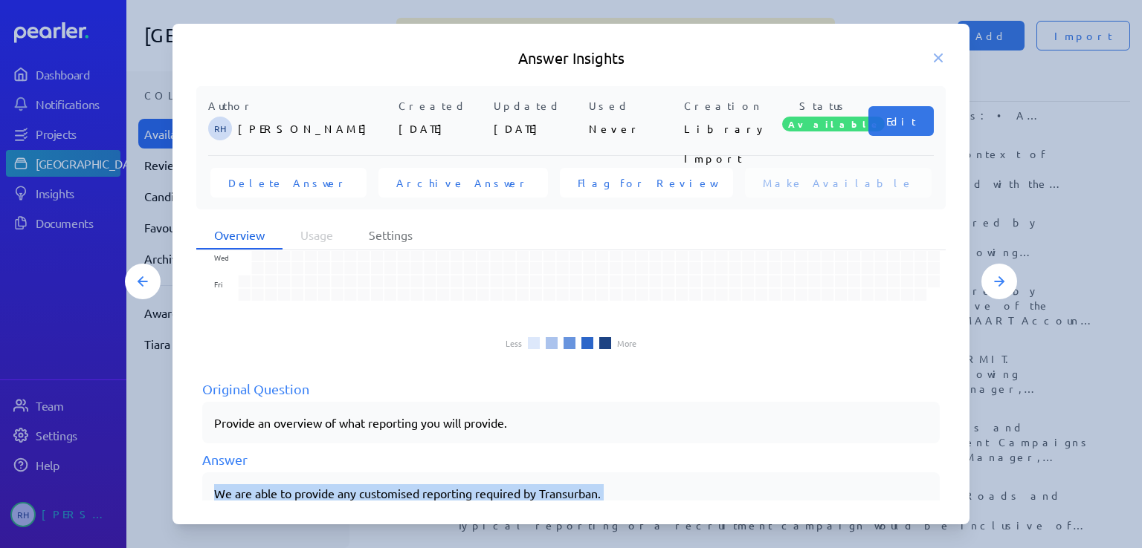
scroll to position [0, 0]
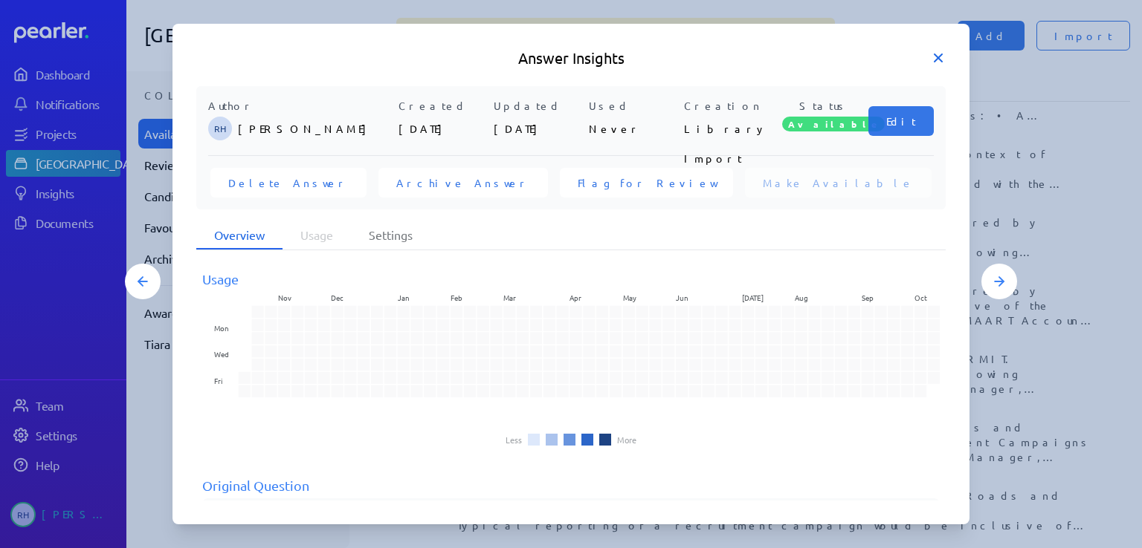
click at [944, 59] on icon at bounding box center [937, 58] width 15 height 15
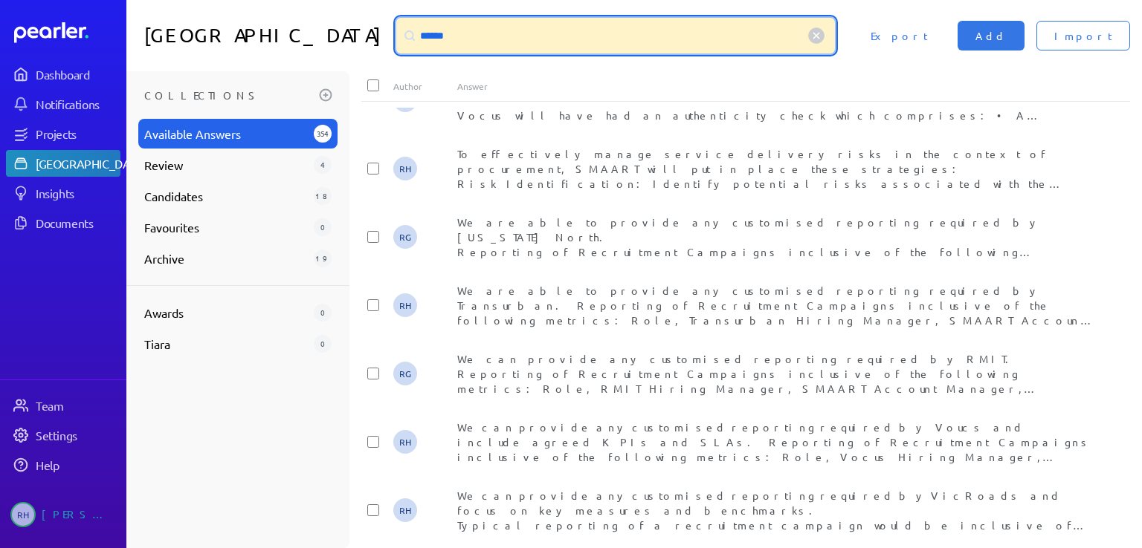
click at [436, 34] on input "******" at bounding box center [615, 36] width 438 height 36
drag, startPoint x: 463, startPoint y: 36, endPoint x: 407, endPoint y: 33, distance: 55.8
click at [407, 33] on div "******" at bounding box center [615, 36] width 438 height 36
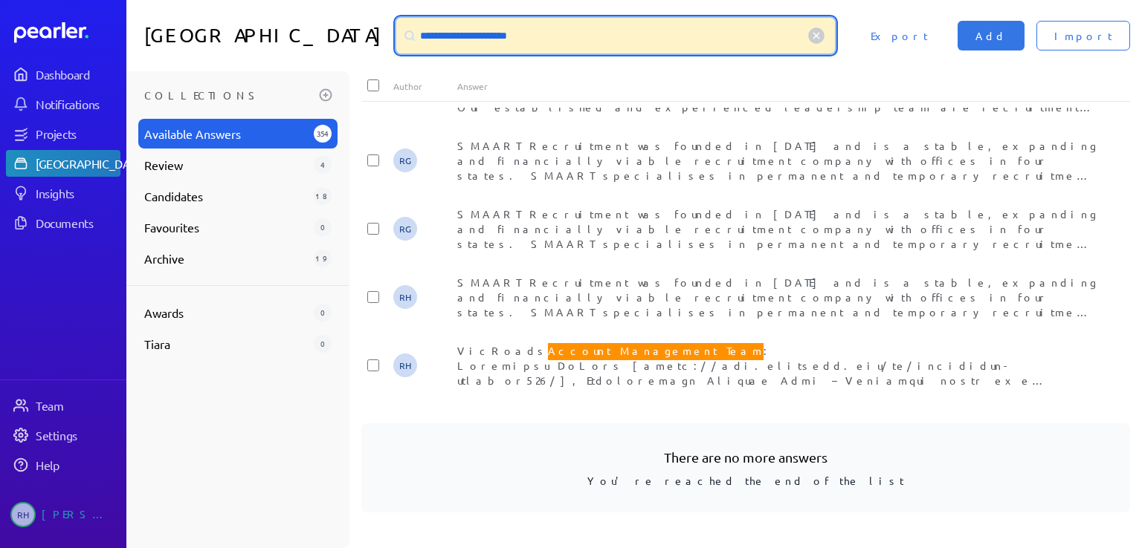
scroll to position [323, 0]
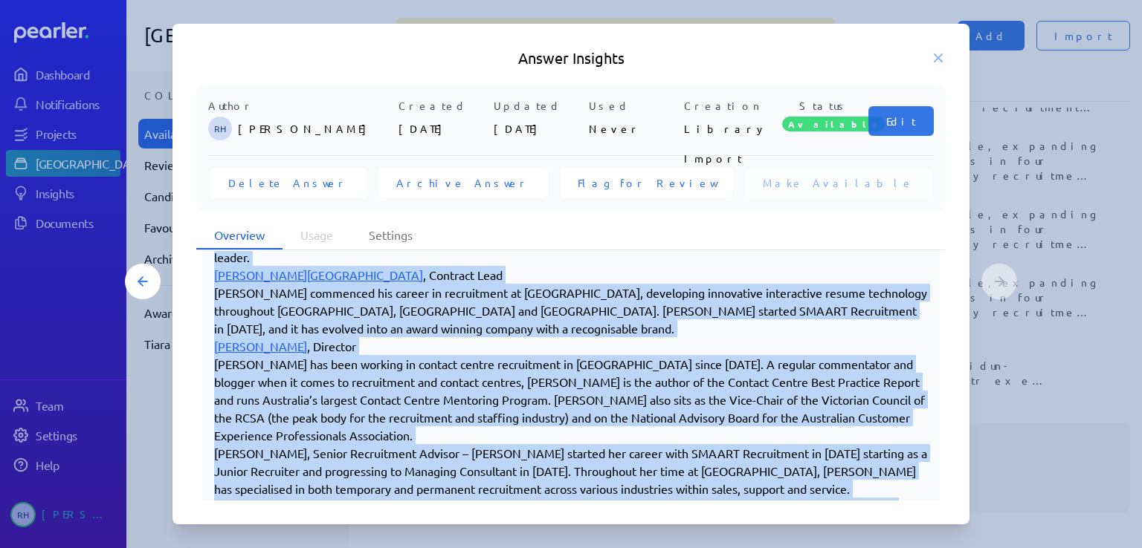
scroll to position [497, 0]
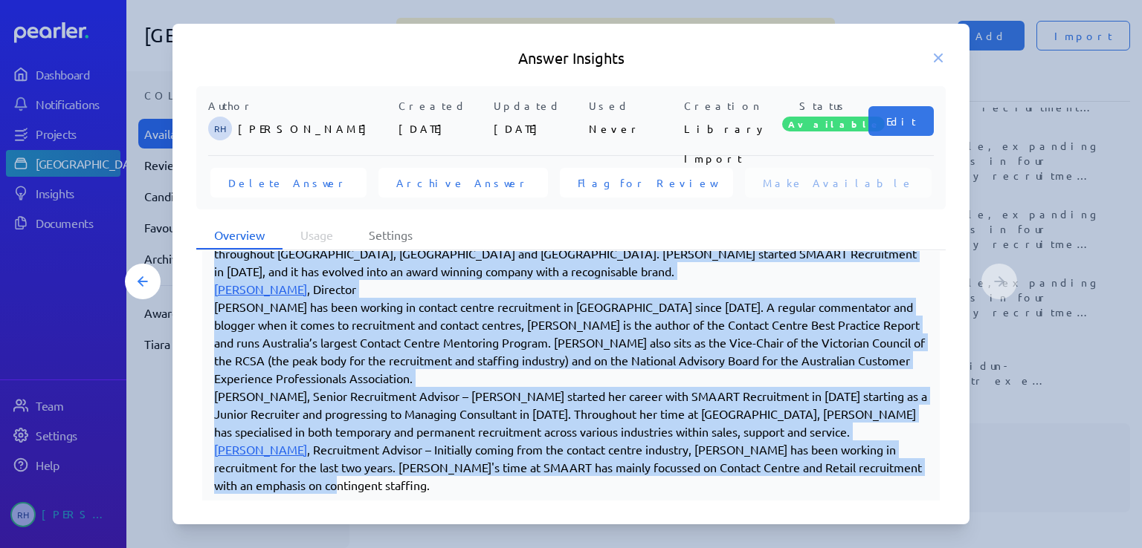
drag, startPoint x: 215, startPoint y: 383, endPoint x: 380, endPoint y: 469, distance: 185.8
click at [380, 469] on div "VicRoads Account Management Team: Stephanie McLean , Relationship Manager Lead …" at bounding box center [570, 289] width 713 height 410
copy div "VicRoads Account Management Team: Stephanie McLean , Relationship Manager Lead …"
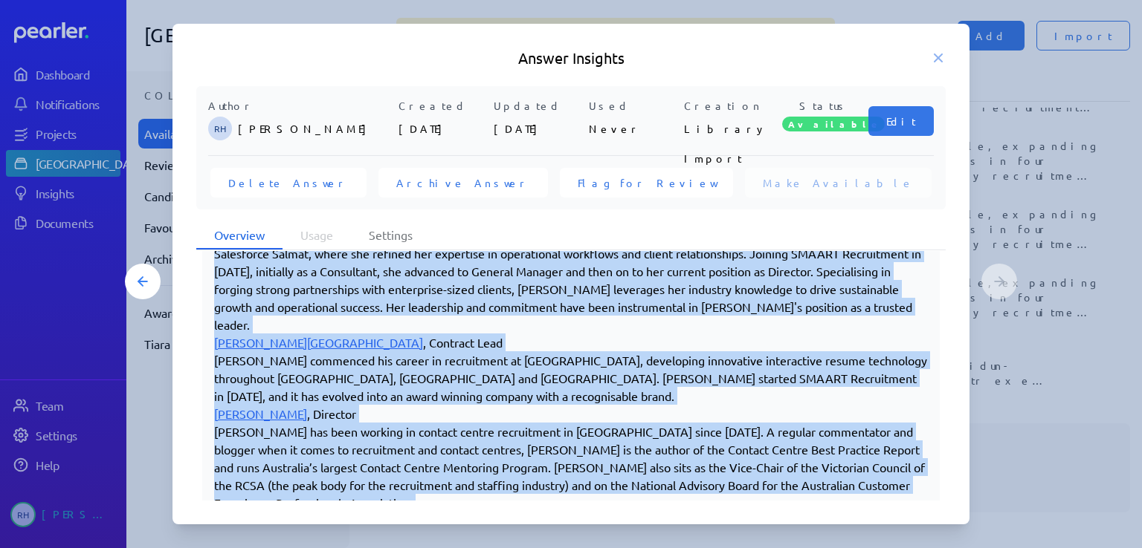
scroll to position [200, 0]
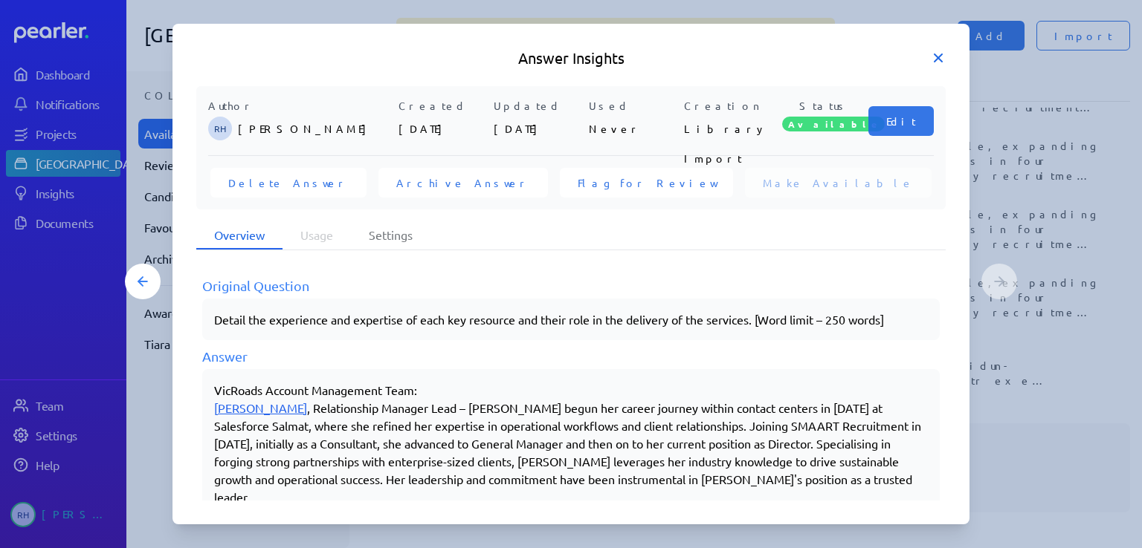
click at [938, 57] on icon at bounding box center [937, 57] width 7 height 7
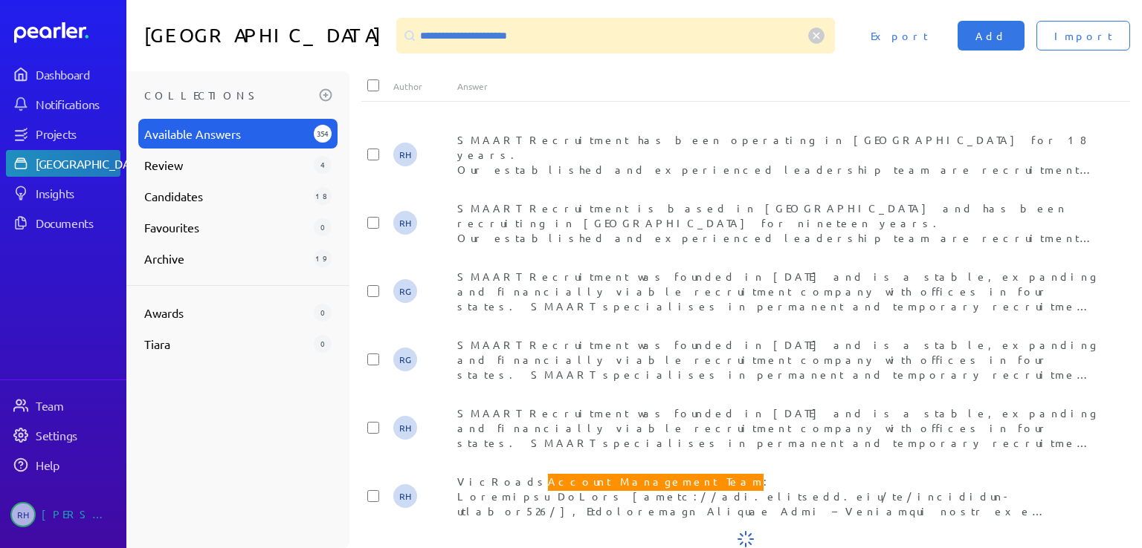
scroll to position [323, 0]
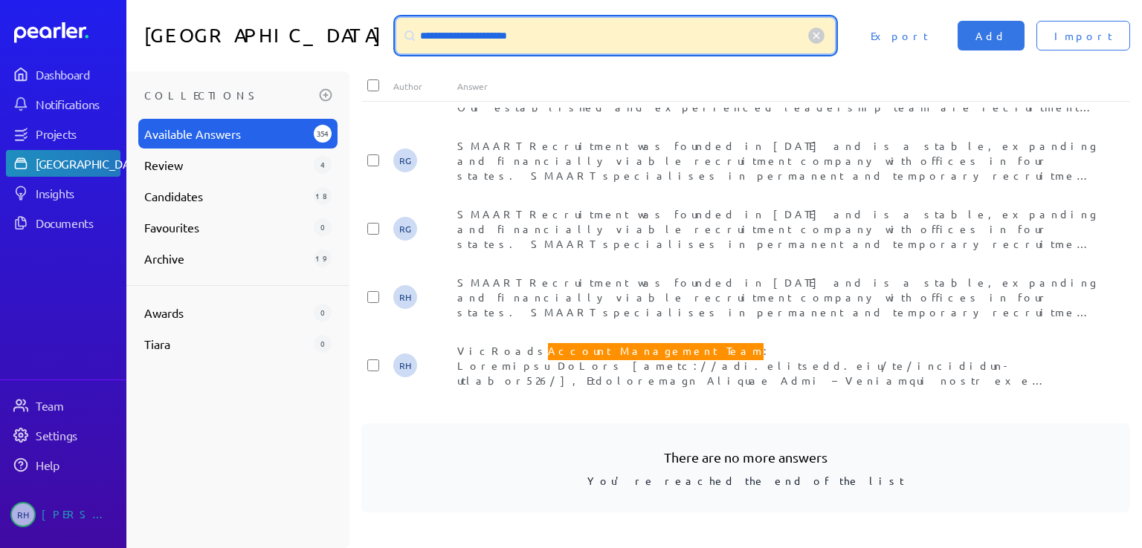
click at [555, 33] on input "**********" at bounding box center [615, 36] width 438 height 36
drag, startPoint x: 556, startPoint y: 33, endPoint x: 407, endPoint y: 30, distance: 148.7
click at [407, 30] on div "**********" at bounding box center [615, 36] width 438 height 36
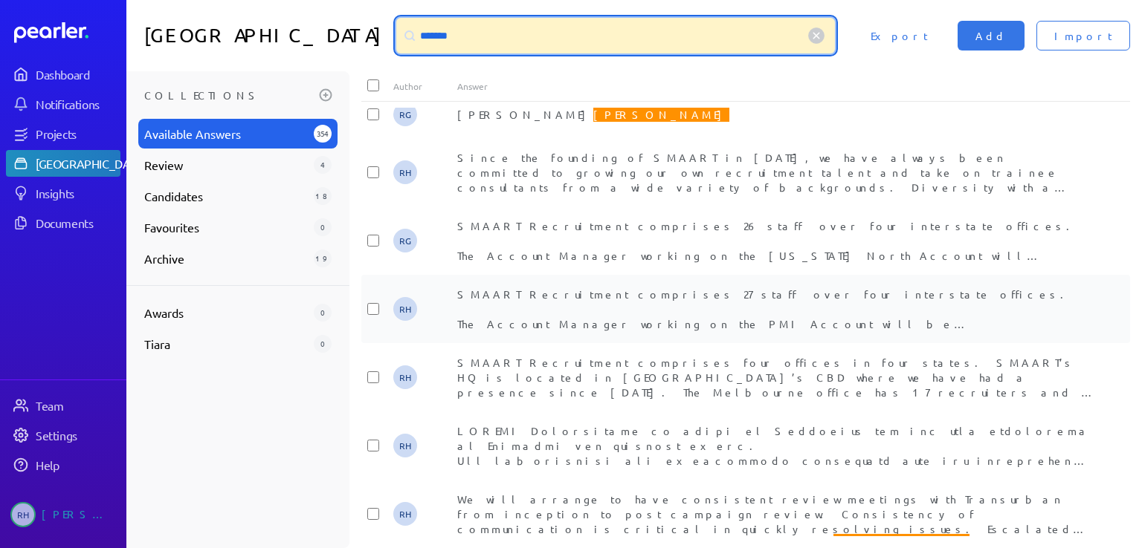
scroll to position [0, 0]
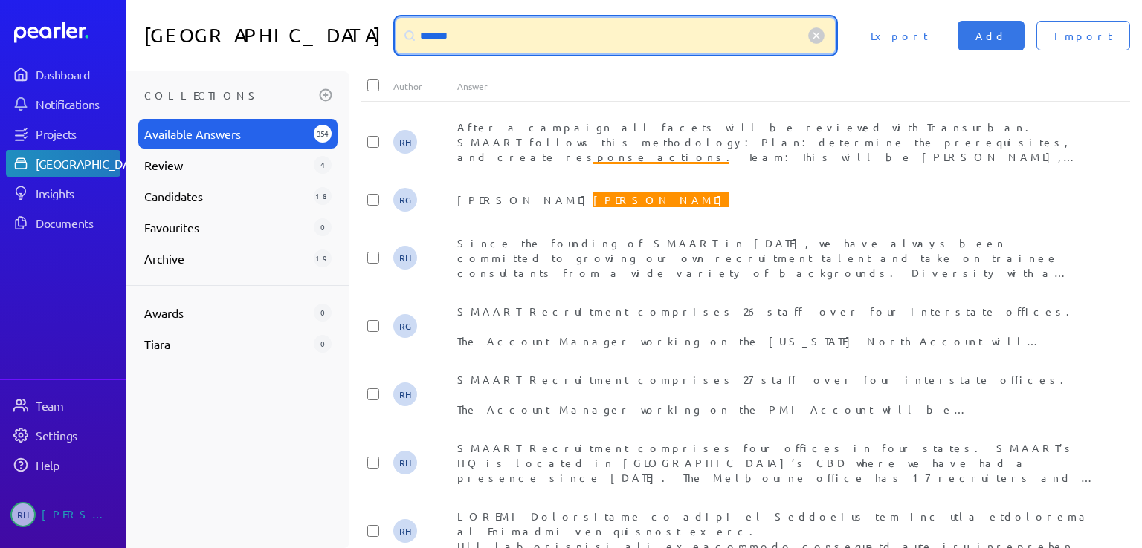
click at [466, 33] on input "*******" at bounding box center [615, 36] width 438 height 36
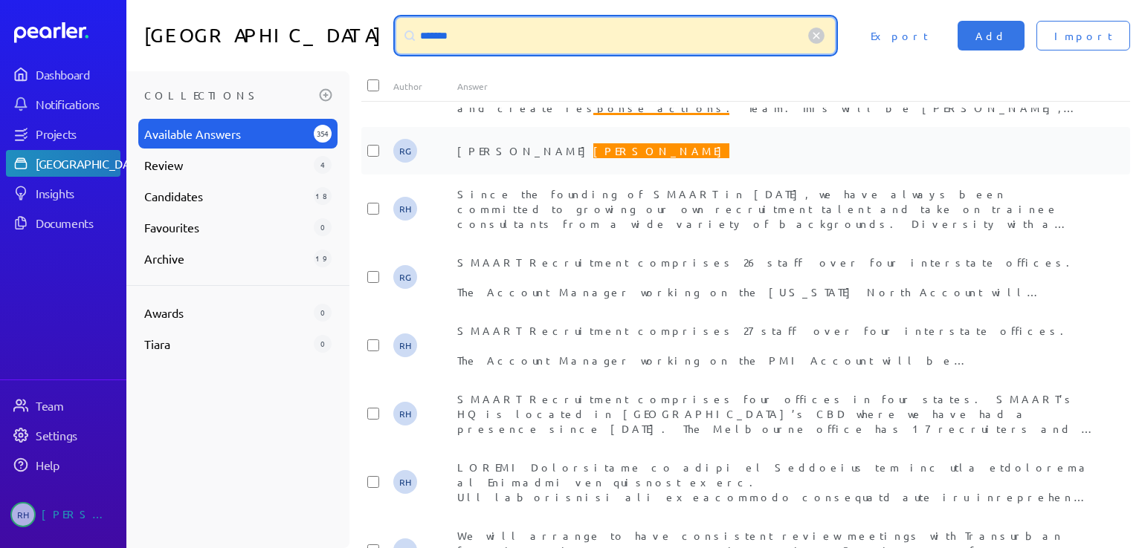
scroll to position [74, 0]
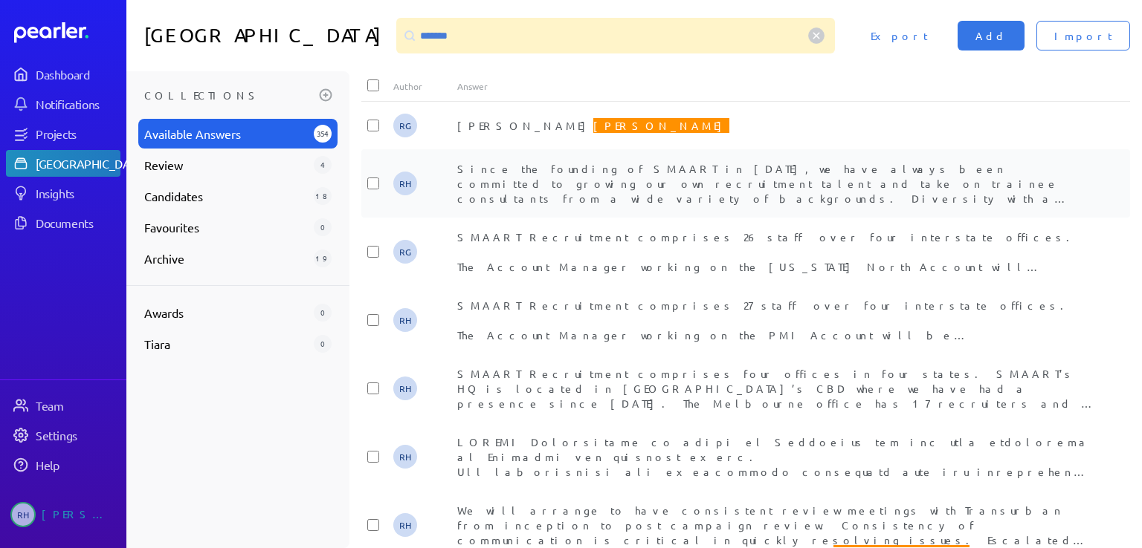
click at [858, 179] on span "Since the founding of SMAART in 2005, we have always been committed to growing …" at bounding box center [776, 406] width 639 height 489
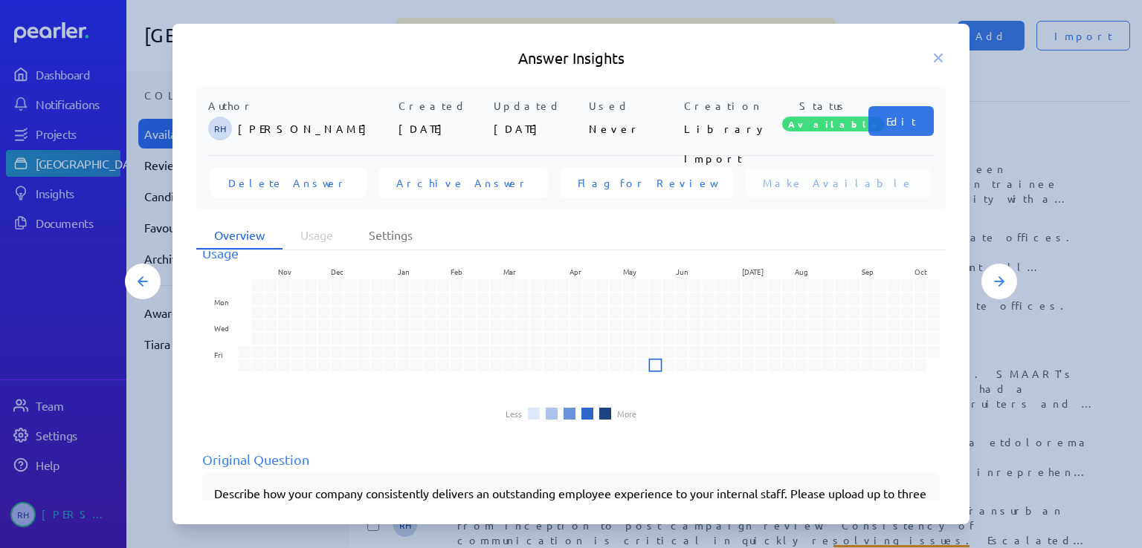
scroll to position [0, 0]
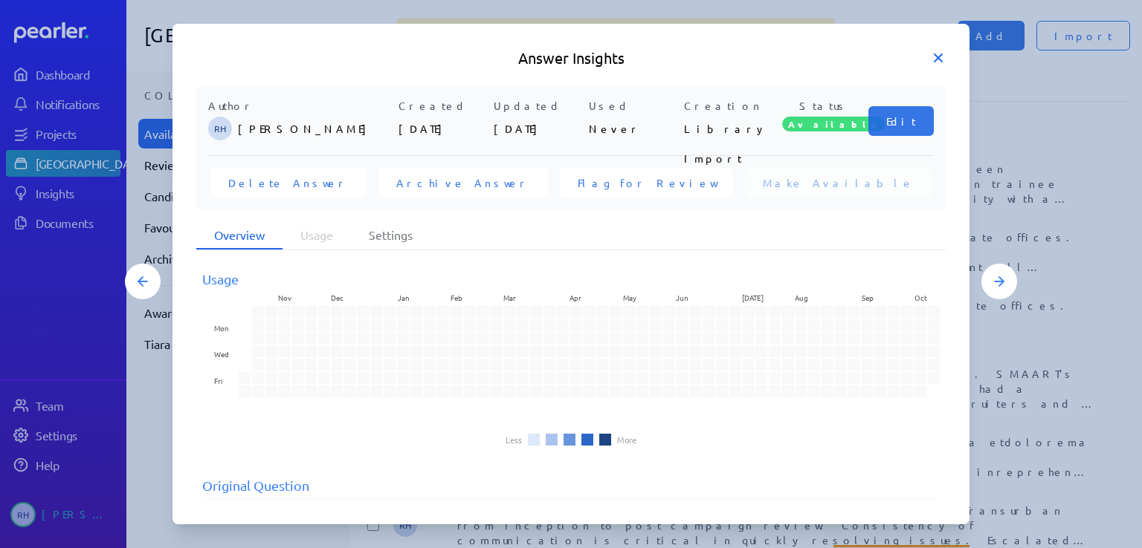
click at [939, 58] on icon at bounding box center [937, 58] width 15 height 15
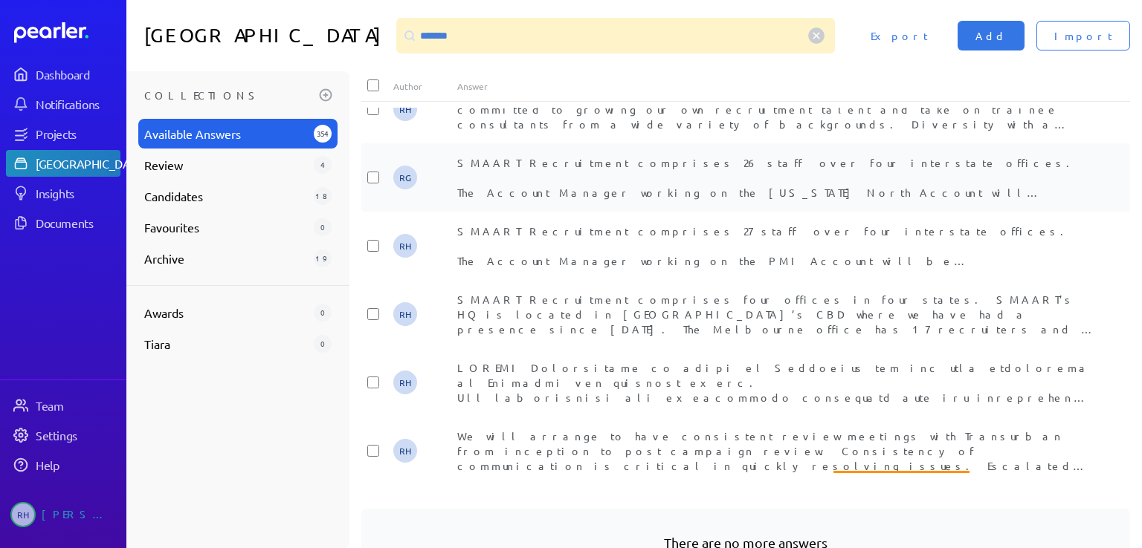
scroll to position [234, 0]
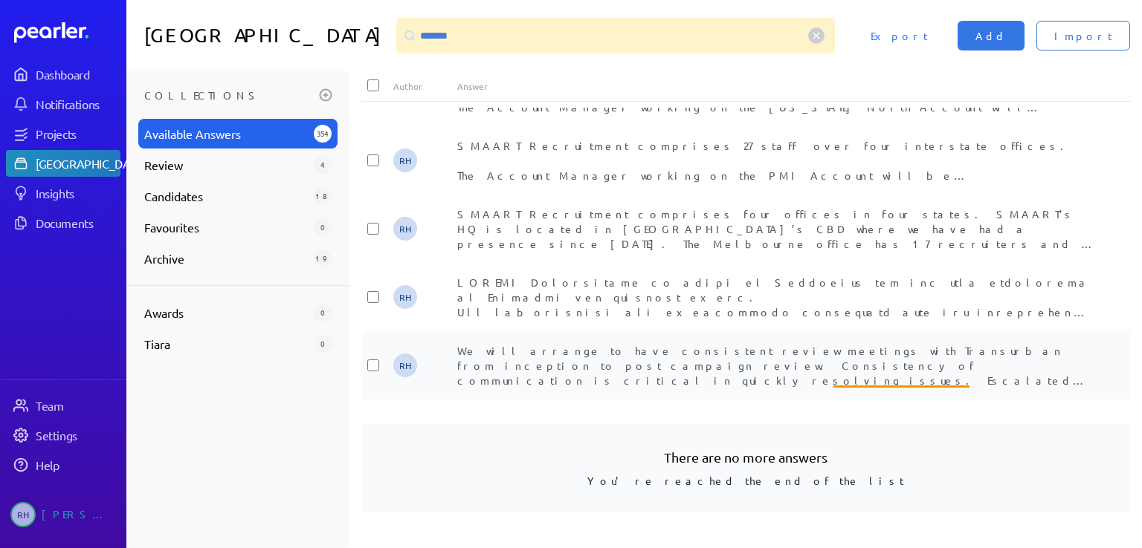
click at [621, 356] on div "We will arrange to have consistent review meetings with Transurban from incepti…" at bounding box center [777, 365] width 641 height 45
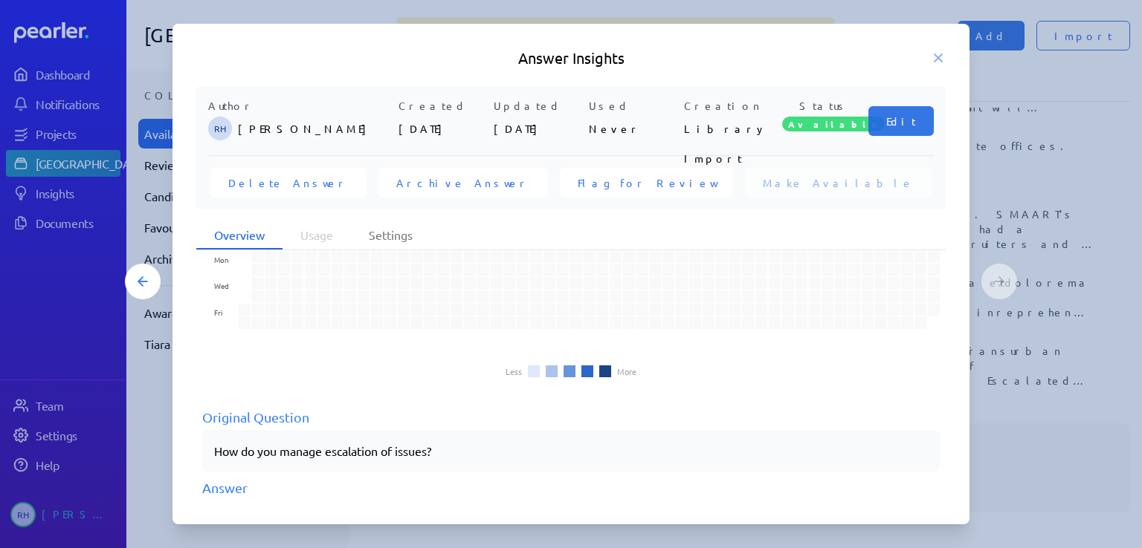
scroll to position [0, 0]
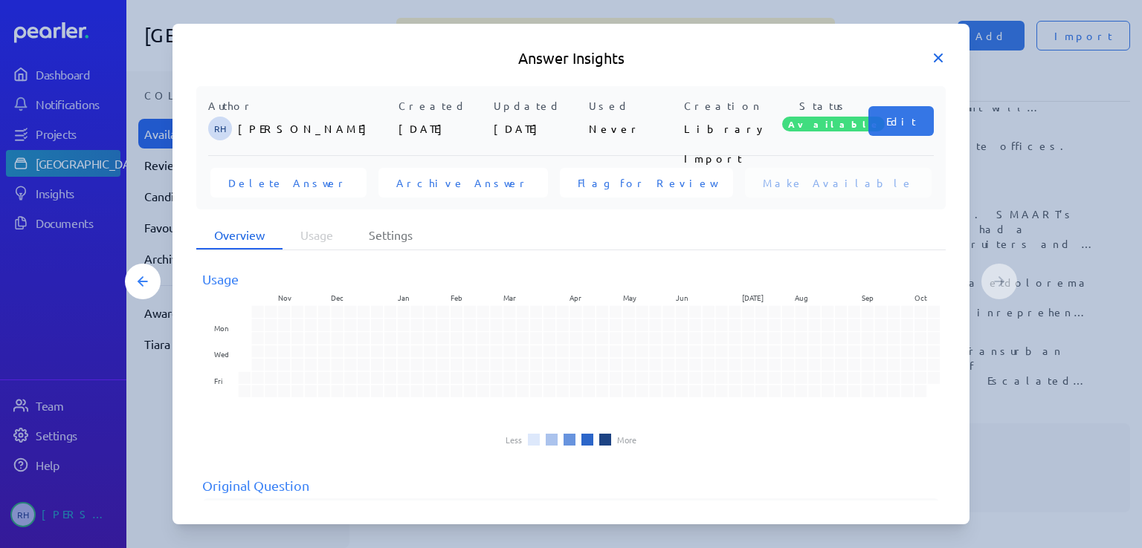
click at [939, 58] on icon at bounding box center [937, 57] width 7 height 7
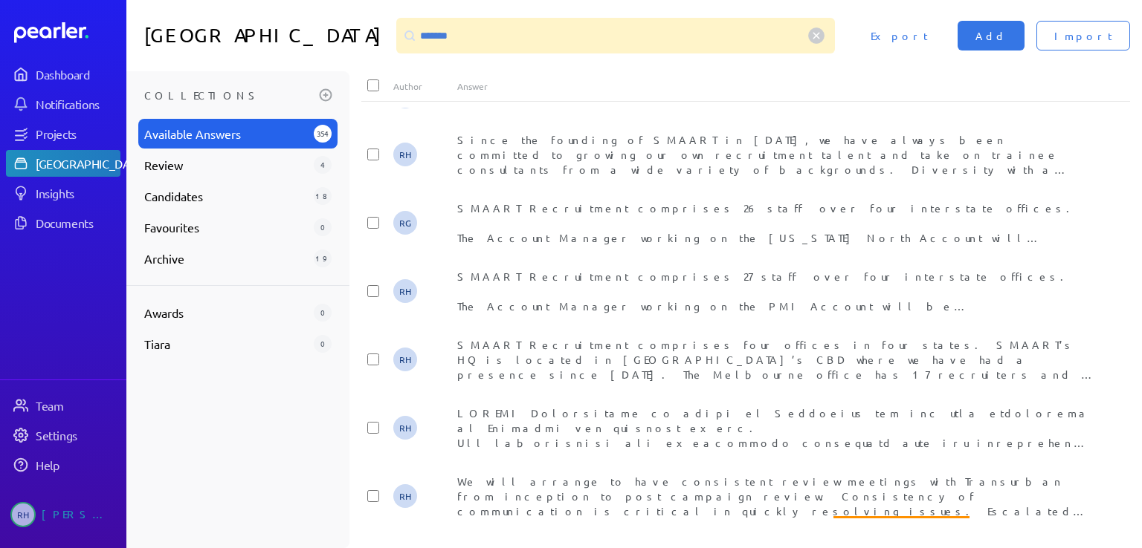
scroll to position [234, 0]
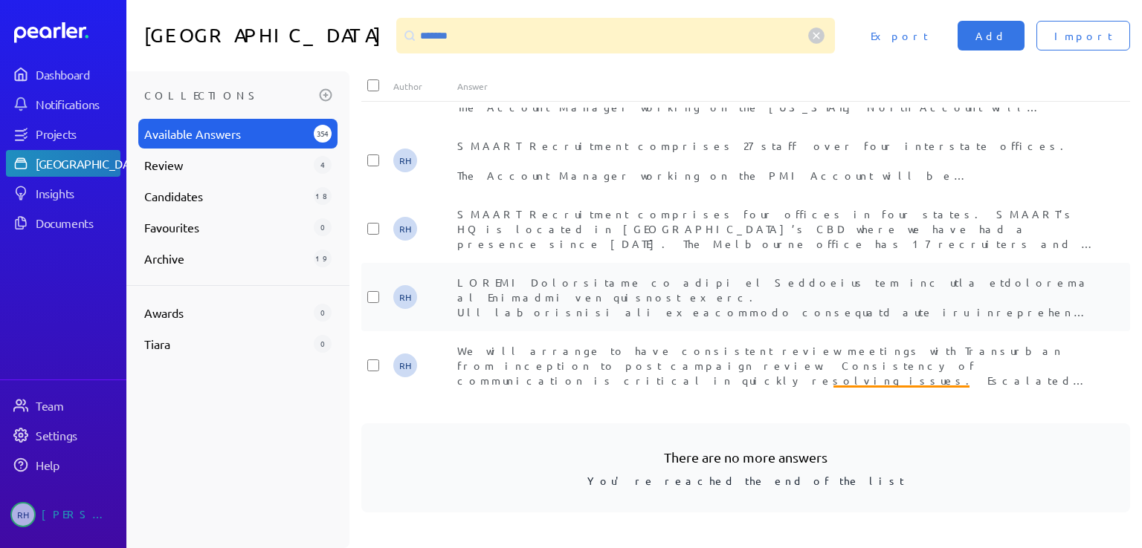
click at [760, 283] on span "Sideris , General Manager, Melbourne, 11 years’ service. Matthew Dew, General M…" at bounding box center [775, 528] width 636 height 504
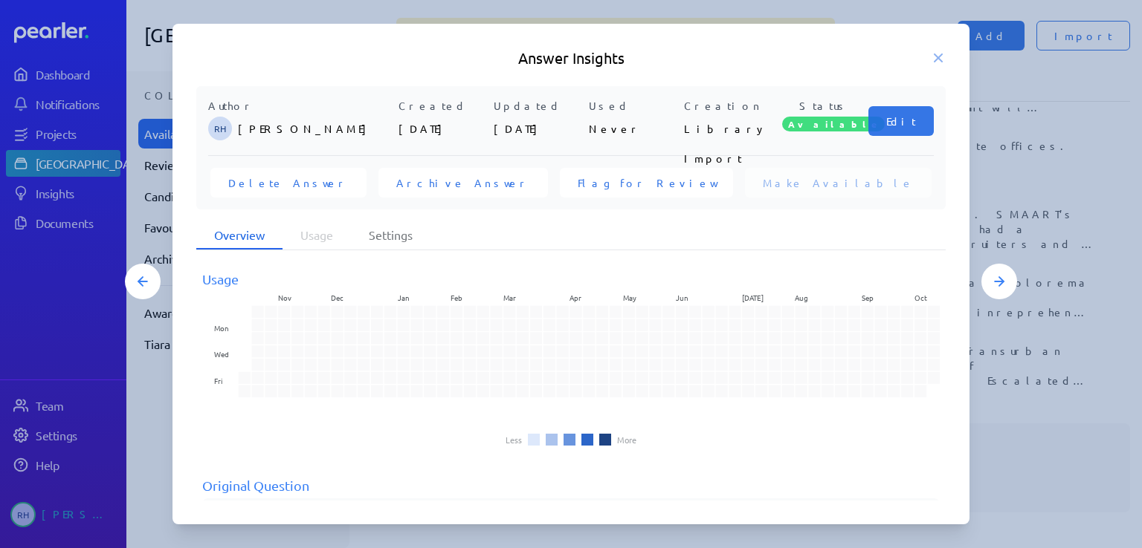
scroll to position [149, 0]
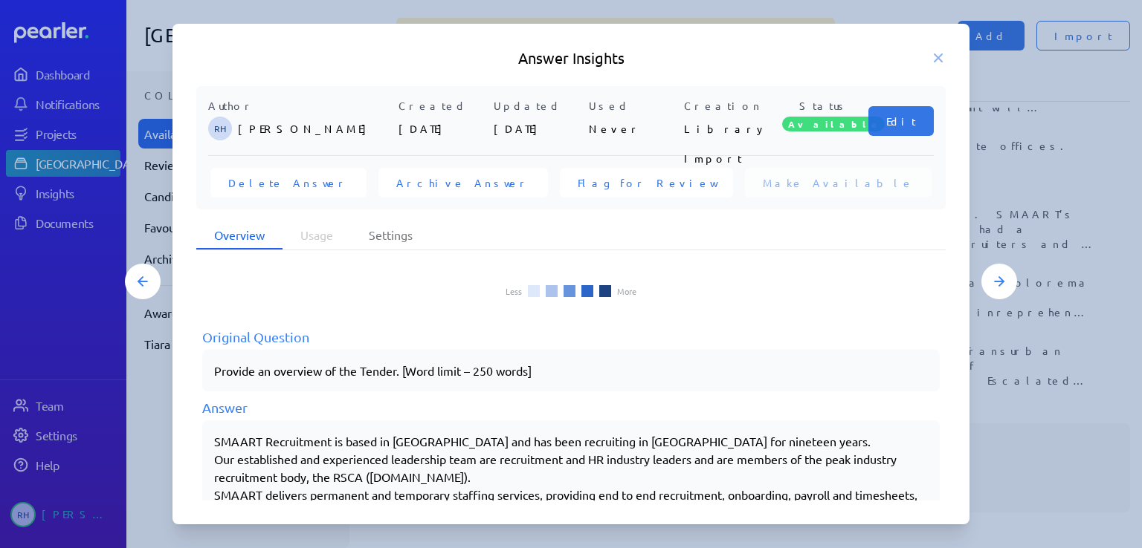
click at [937, 58] on icon at bounding box center [937, 58] width 15 height 15
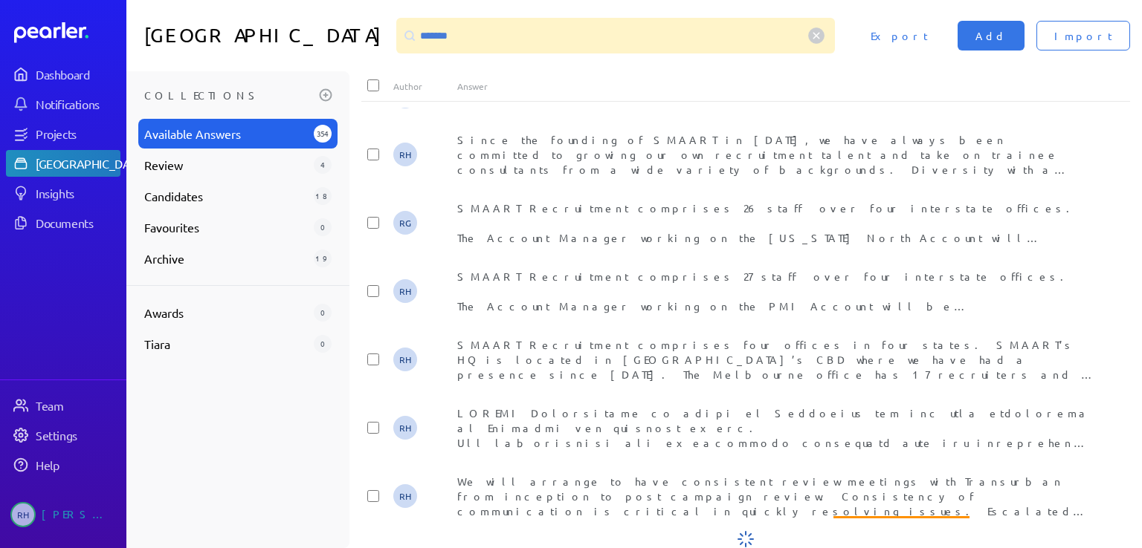
scroll to position [234, 0]
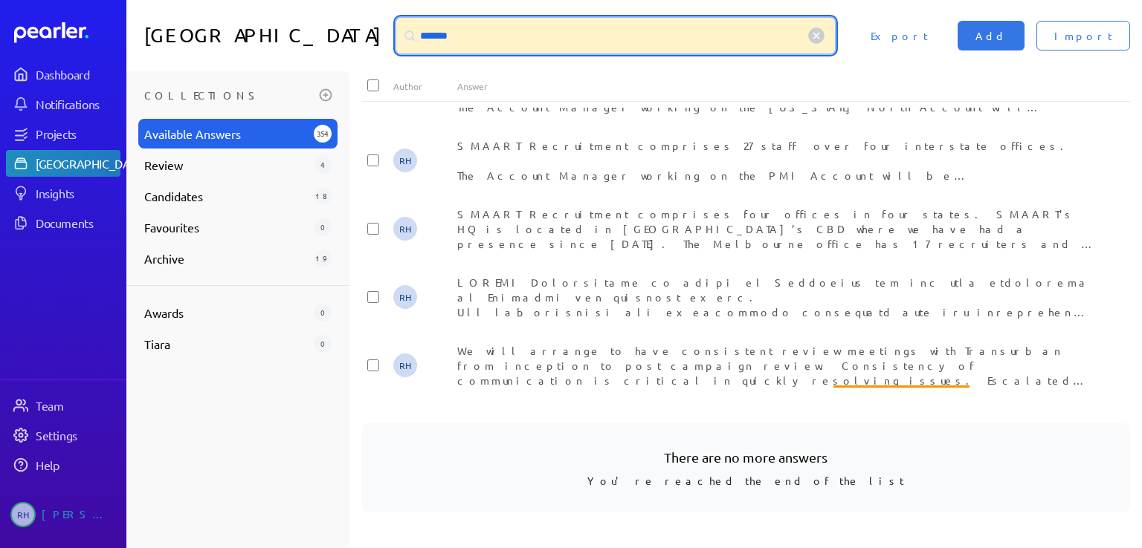
click at [446, 36] on input "*******" at bounding box center [615, 36] width 438 height 36
drag, startPoint x: 447, startPoint y: 33, endPoint x: 386, endPoint y: 35, distance: 61.0
click at [396, 35] on div "*******" at bounding box center [615, 36] width 438 height 36
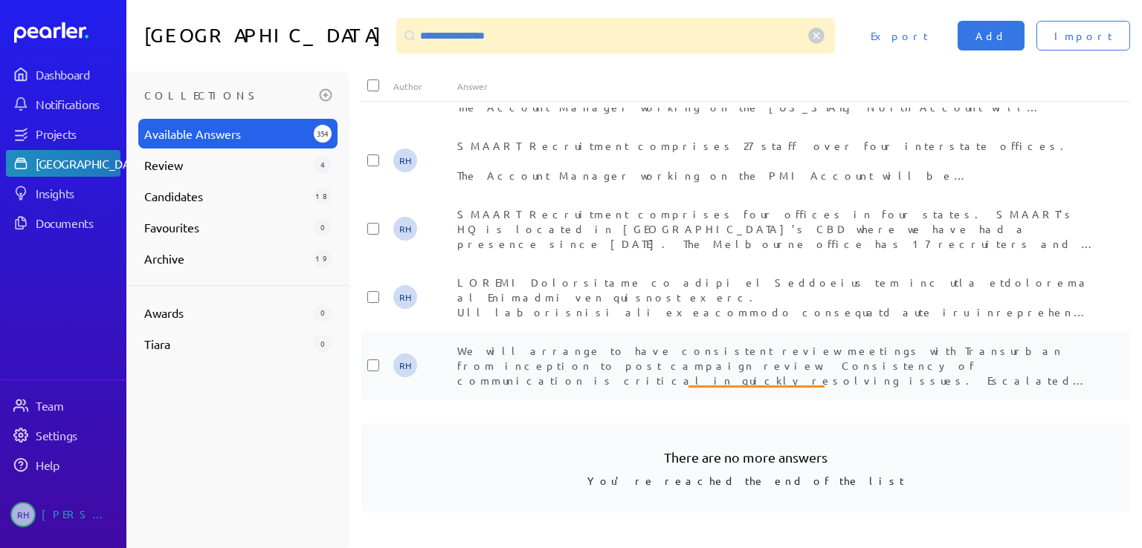
click at [779, 357] on div "We will arrange to have consistent review meetings with Transurban from incepti…" at bounding box center [777, 365] width 641 height 45
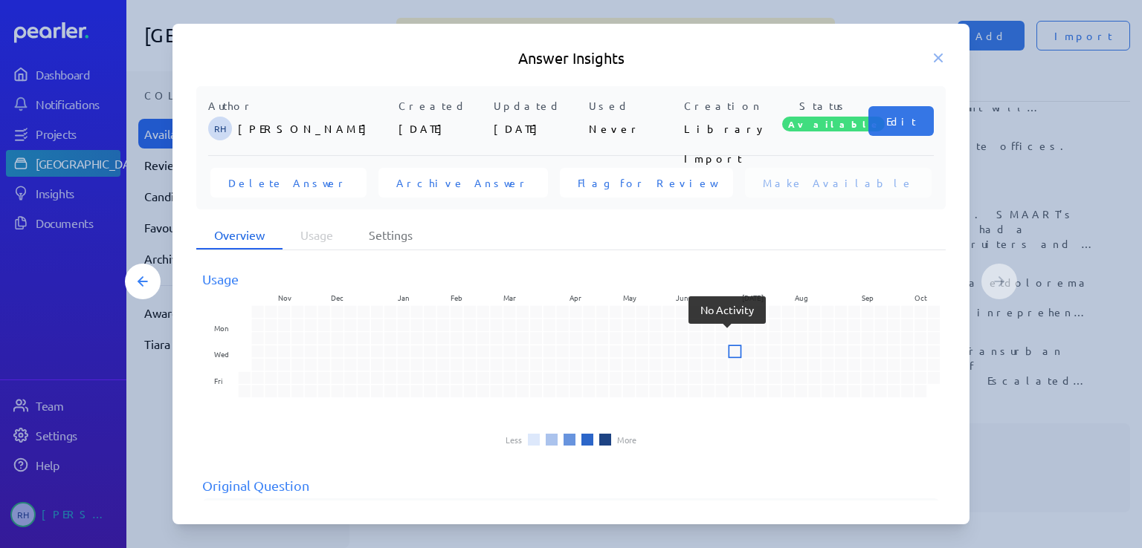
scroll to position [175, 0]
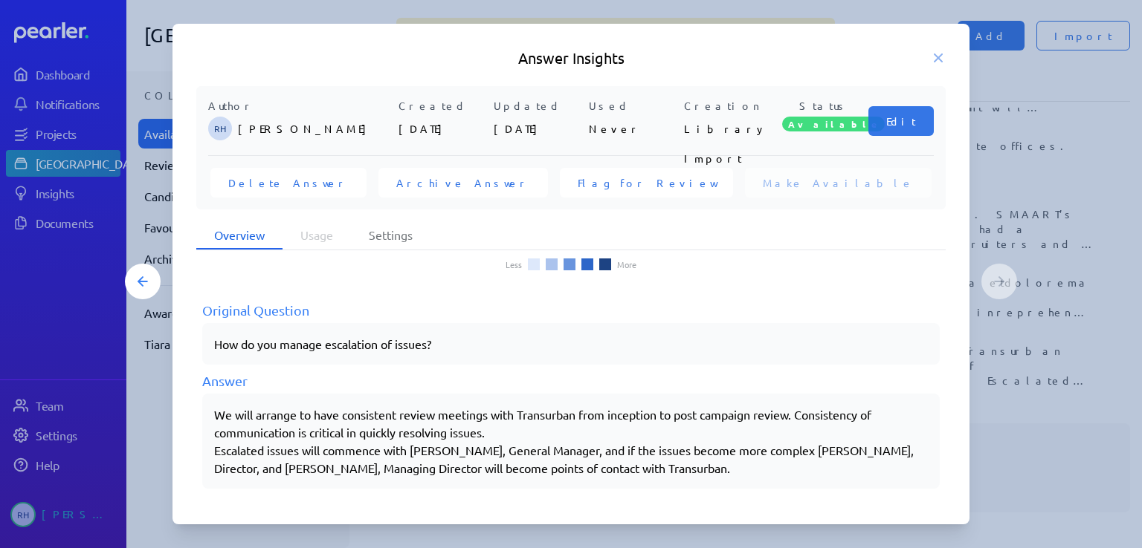
click at [939, 56] on icon at bounding box center [937, 58] width 15 height 15
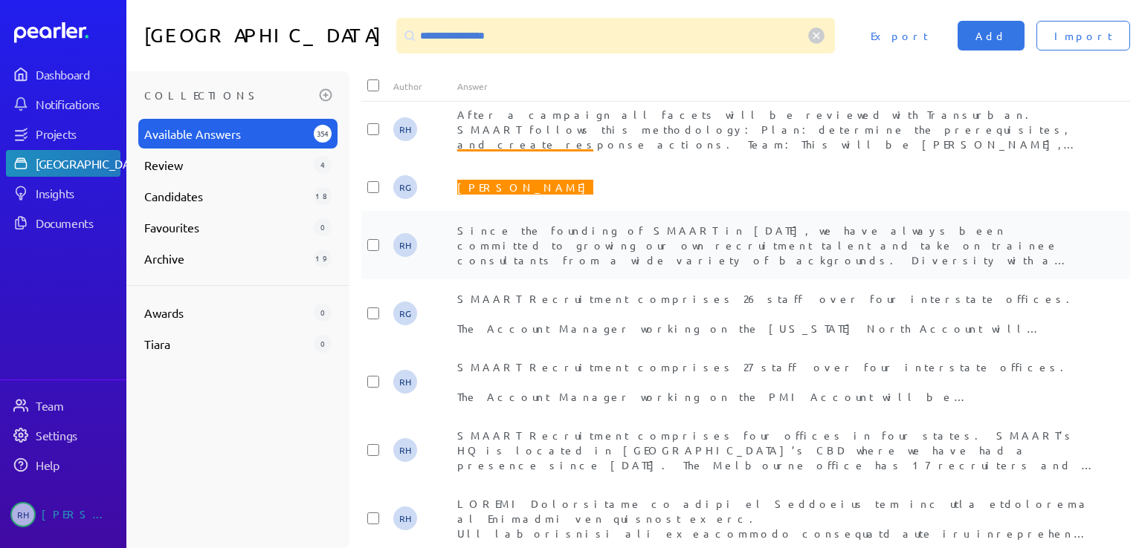
scroll to position [11, 0]
click at [569, 243] on span "Since the founding of SMAART in 2005, we have always been committed to growing …" at bounding box center [776, 469] width 638 height 489
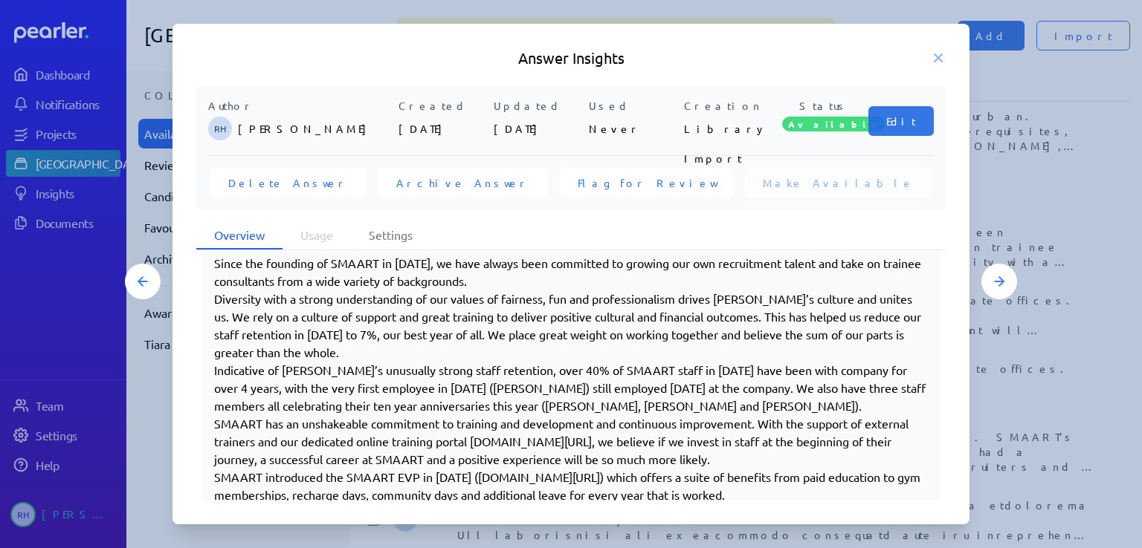
scroll to position [181, 0]
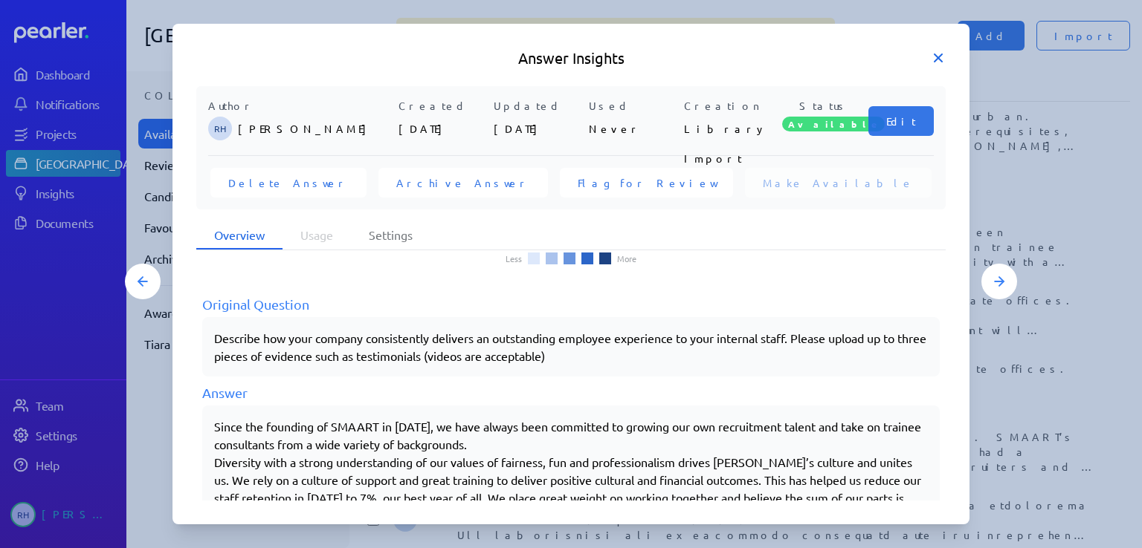
click at [933, 56] on icon at bounding box center [937, 58] width 15 height 15
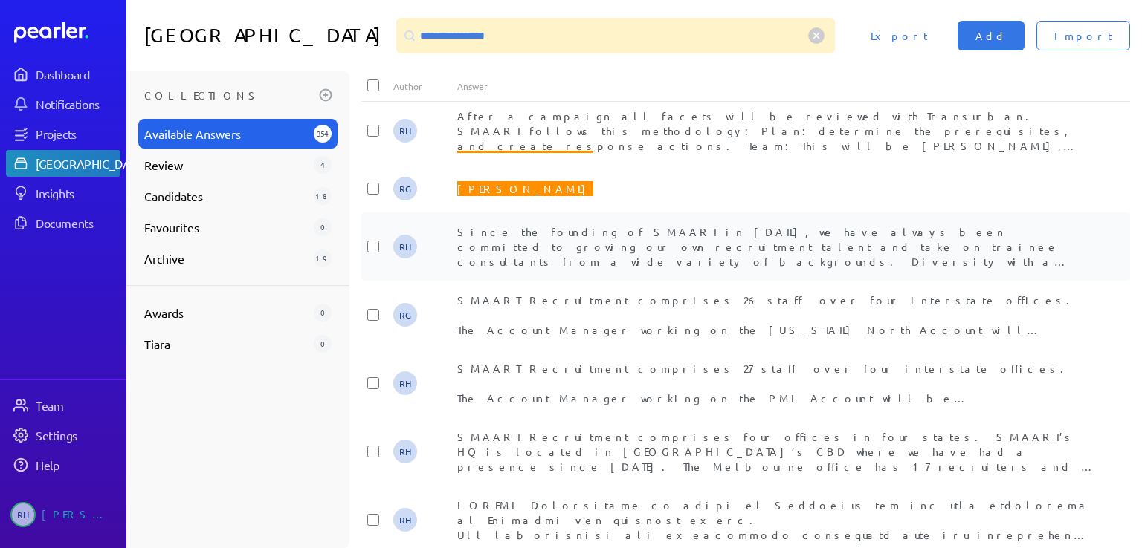
scroll to position [0, 0]
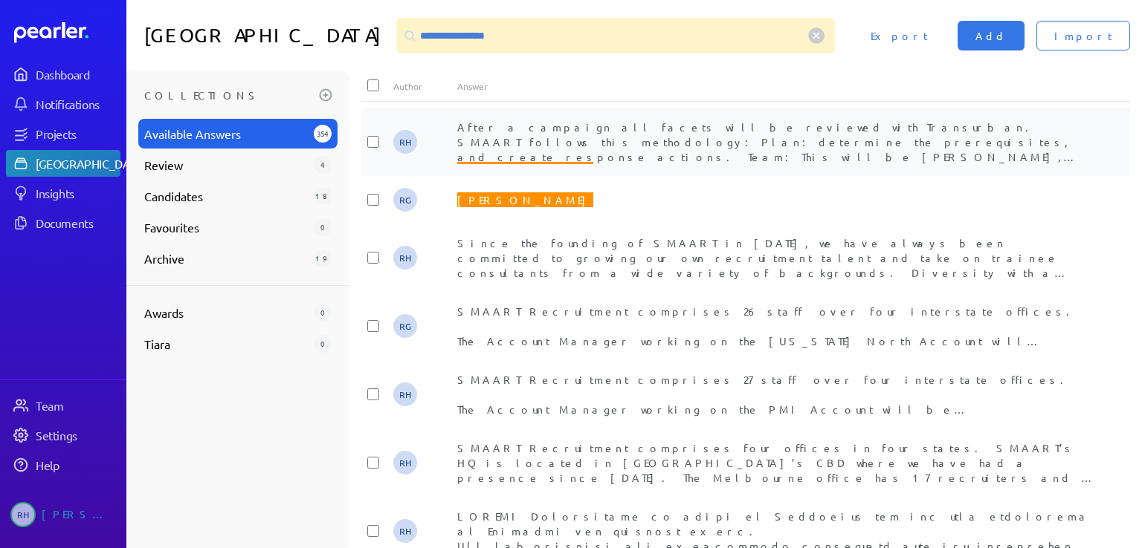
click at [697, 150] on span "After a campaign all facets will be reviewed with Transurban. SMAART follows th…" at bounding box center [776, 320] width 639 height 400
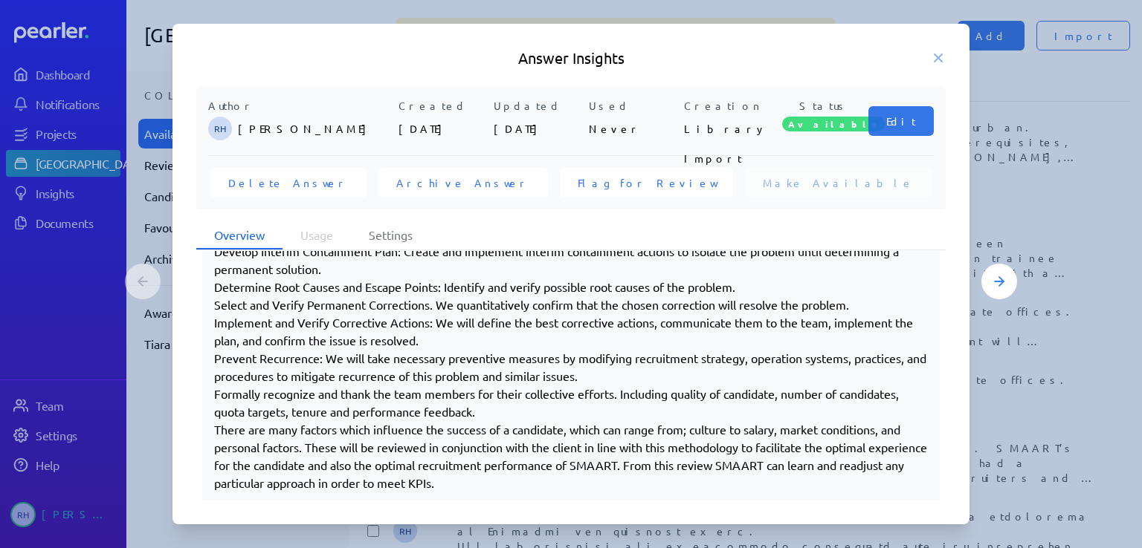
scroll to position [425, 0]
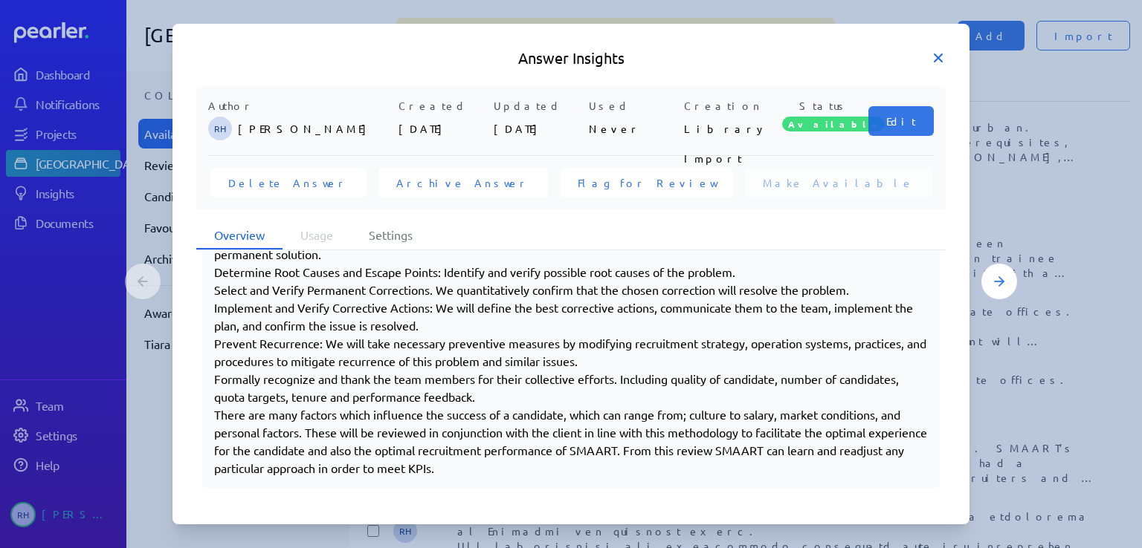
click at [939, 55] on icon at bounding box center [937, 58] width 15 height 15
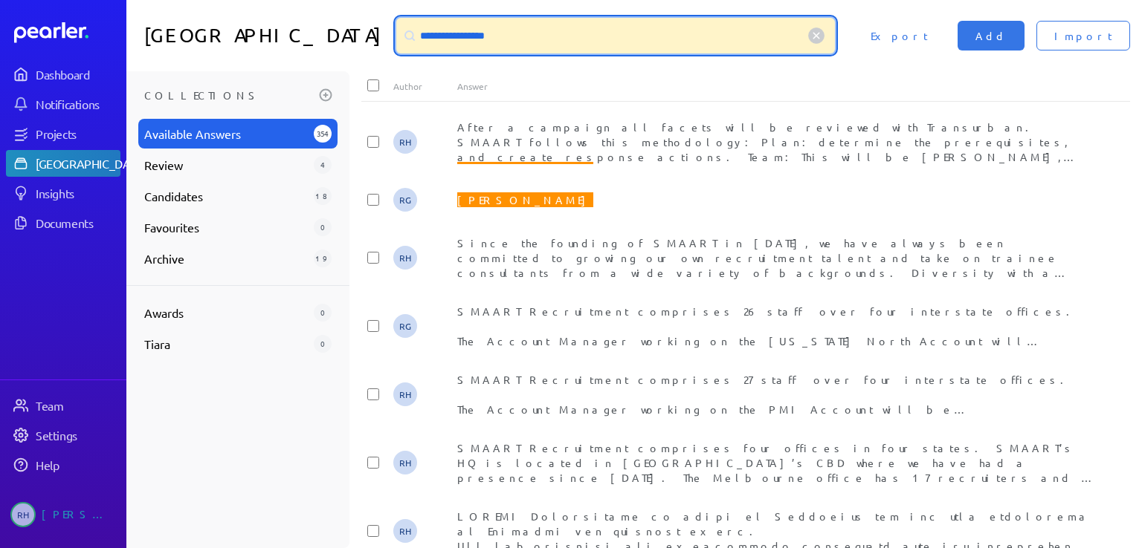
click at [506, 36] on input "**********" at bounding box center [615, 36] width 438 height 36
drag, startPoint x: 506, startPoint y: 34, endPoint x: 407, endPoint y: 30, distance: 98.9
click at [407, 30] on div "**********" at bounding box center [615, 36] width 438 height 36
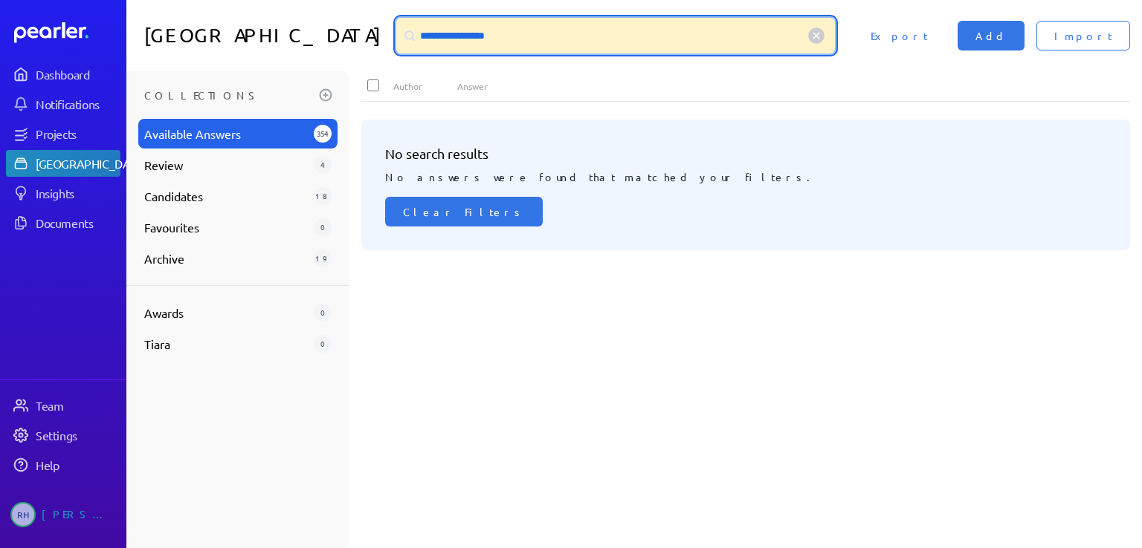
click at [534, 39] on input "**********" at bounding box center [615, 36] width 438 height 36
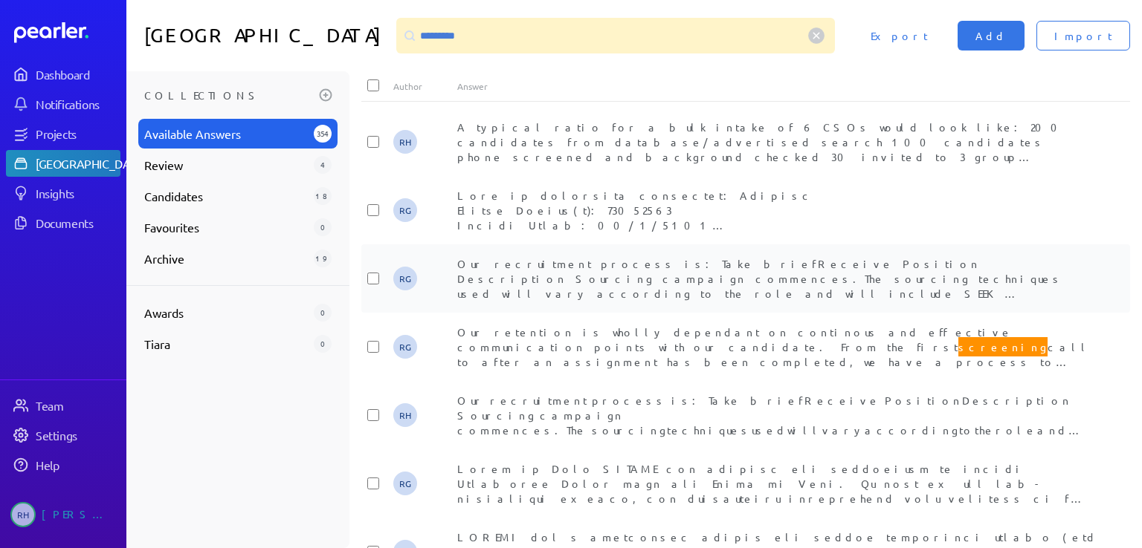
click at [623, 263] on span "Our recruitment process is: Take briefReceive Position Description Sourcing cam…" at bounding box center [776, 367] width 638 height 221
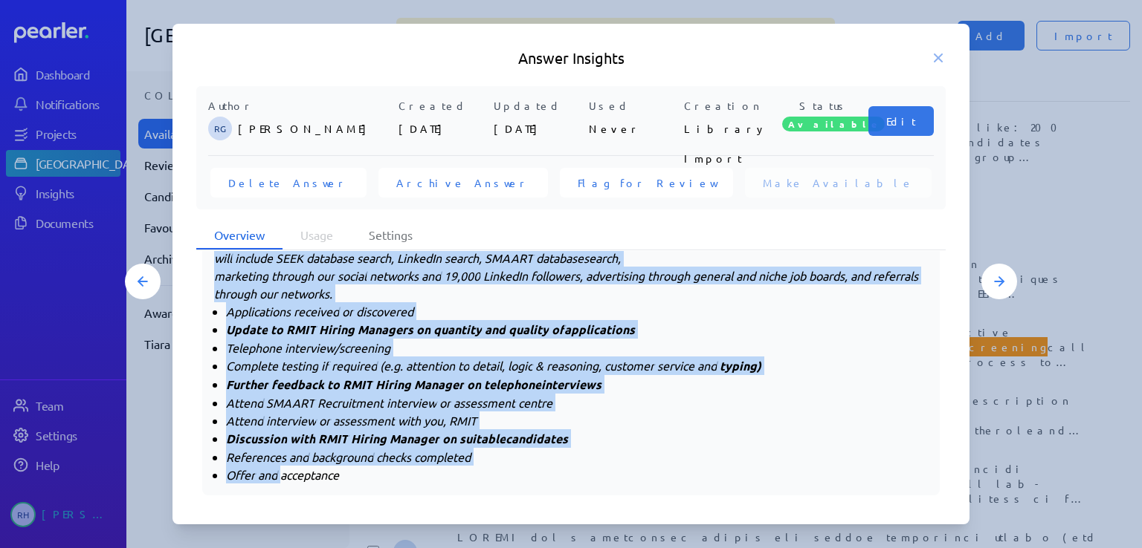
scroll to position [444, 0]
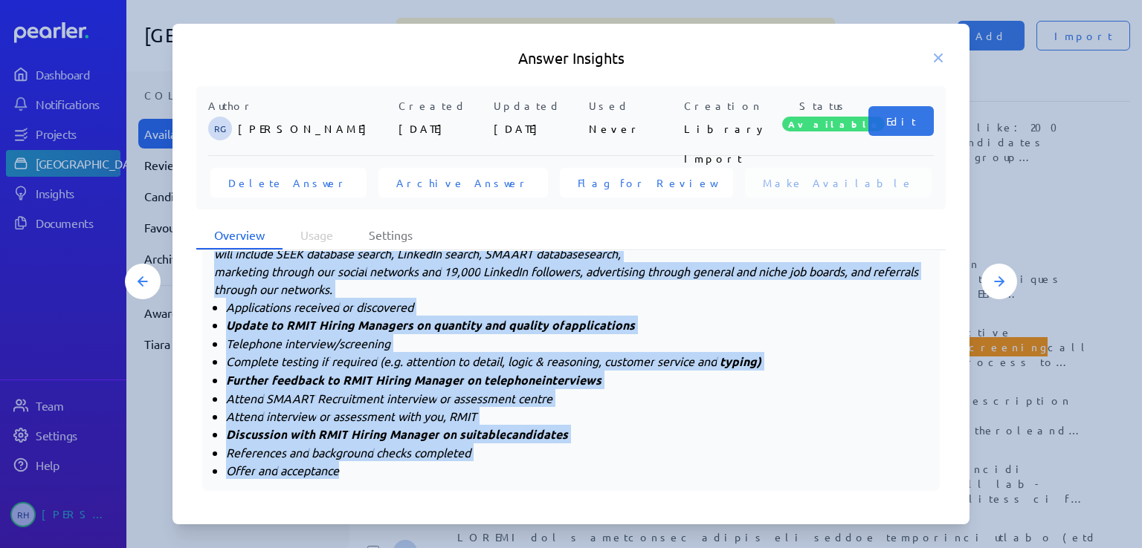
drag, startPoint x: 216, startPoint y: 322, endPoint x: 556, endPoint y: 489, distance: 379.2
click at [556, 489] on div "Usage Nov Dec Jan Feb Mar Apr May Jun Jul Aug Sep Oct Mon Wed Fri Less More Ori…" at bounding box center [570, 376] width 749 height 250
copy div "Our recruitment process is: Take brief Receive Position Description Sourcing ca…"
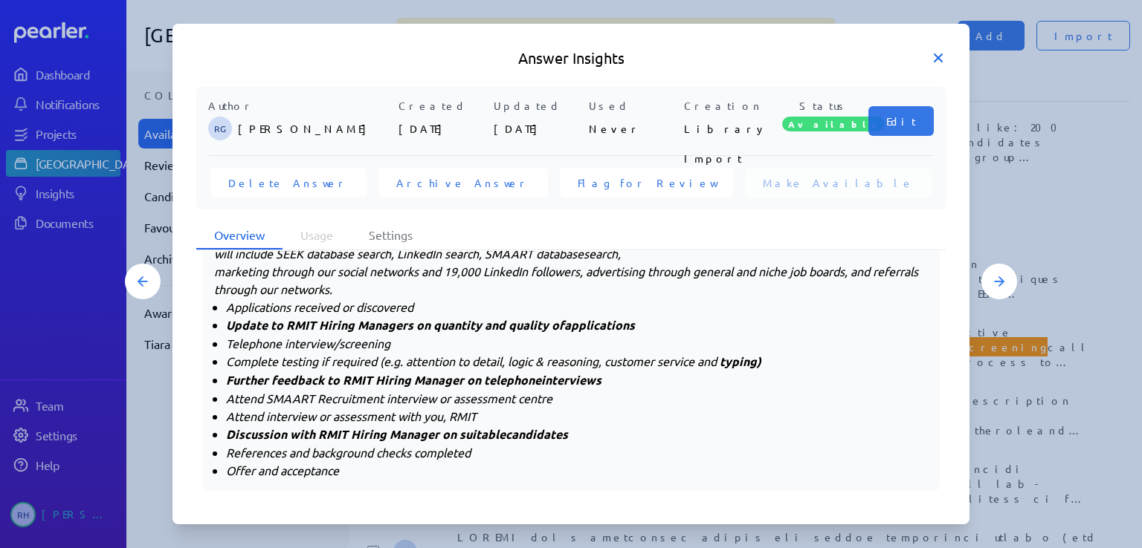
click at [941, 59] on icon at bounding box center [937, 58] width 15 height 15
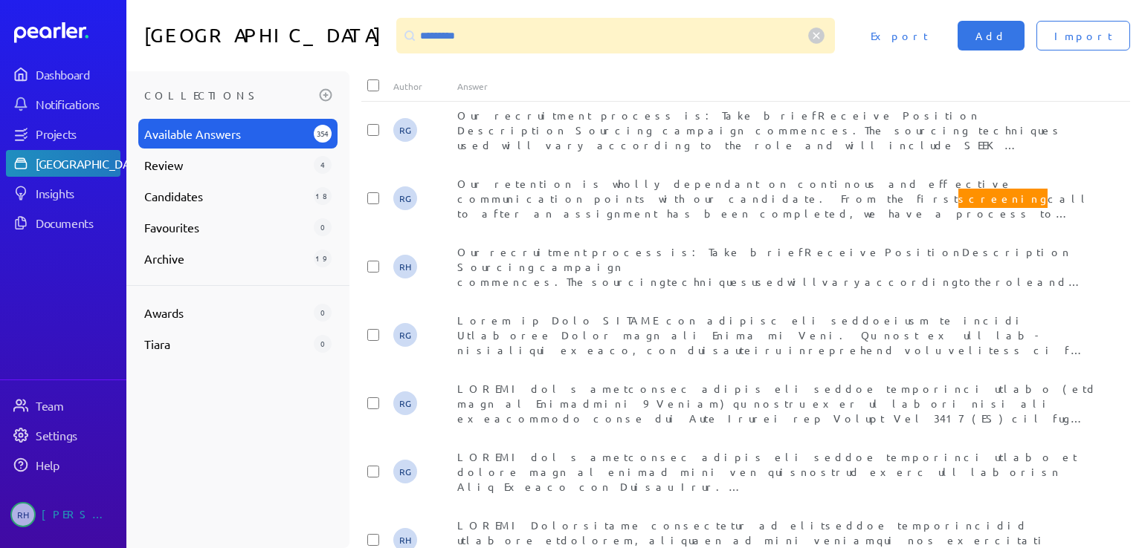
scroll to position [148, 0]
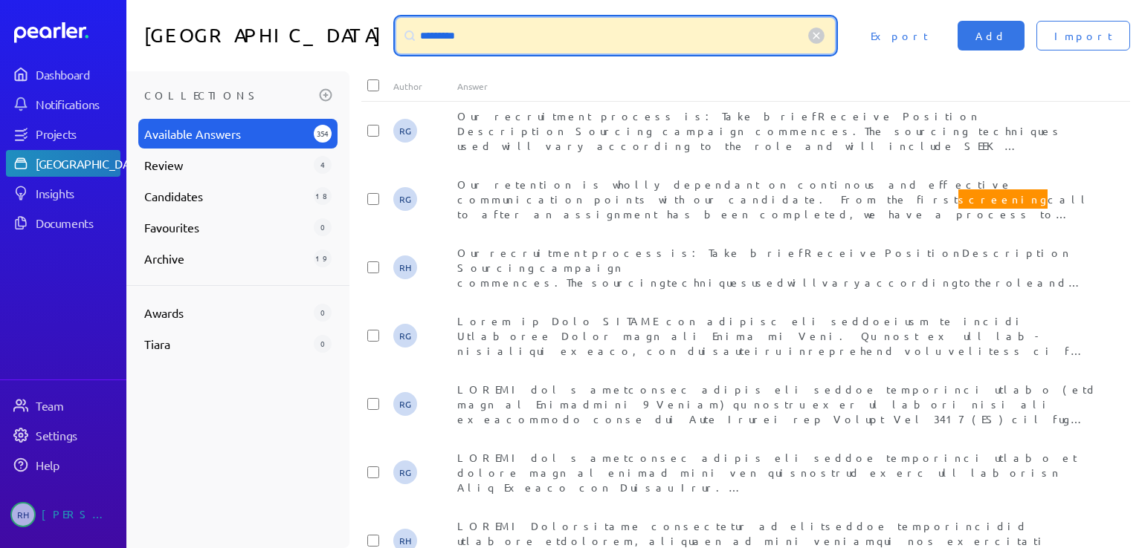
drag, startPoint x: 462, startPoint y: 39, endPoint x: 375, endPoint y: 27, distance: 87.8
click at [375, 27] on div "Answer Library ********* Import Add Export" at bounding box center [633, 35] width 1015 height 71
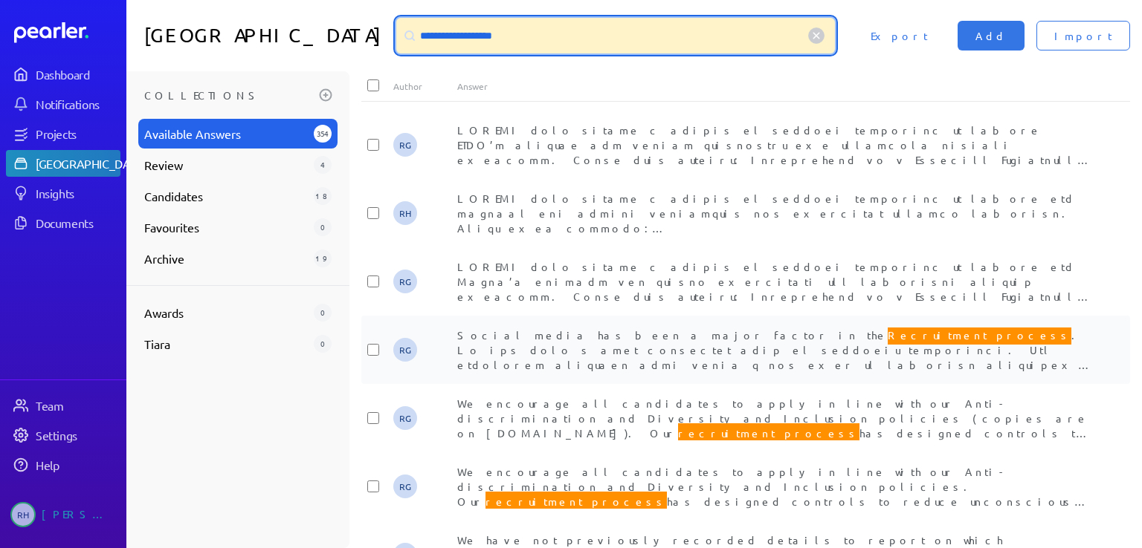
scroll to position [1254, 0]
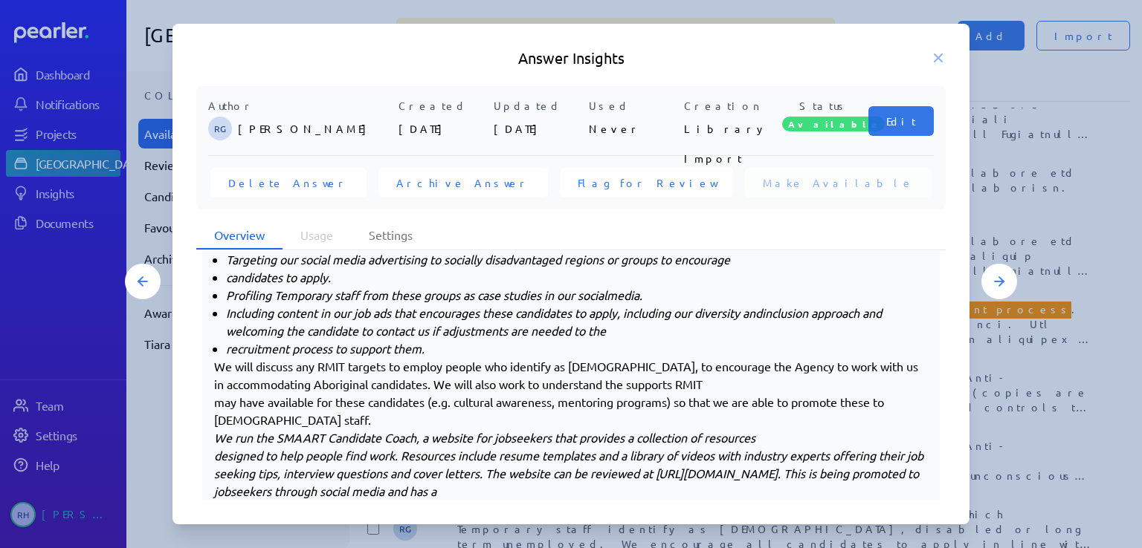
scroll to position [446, 0]
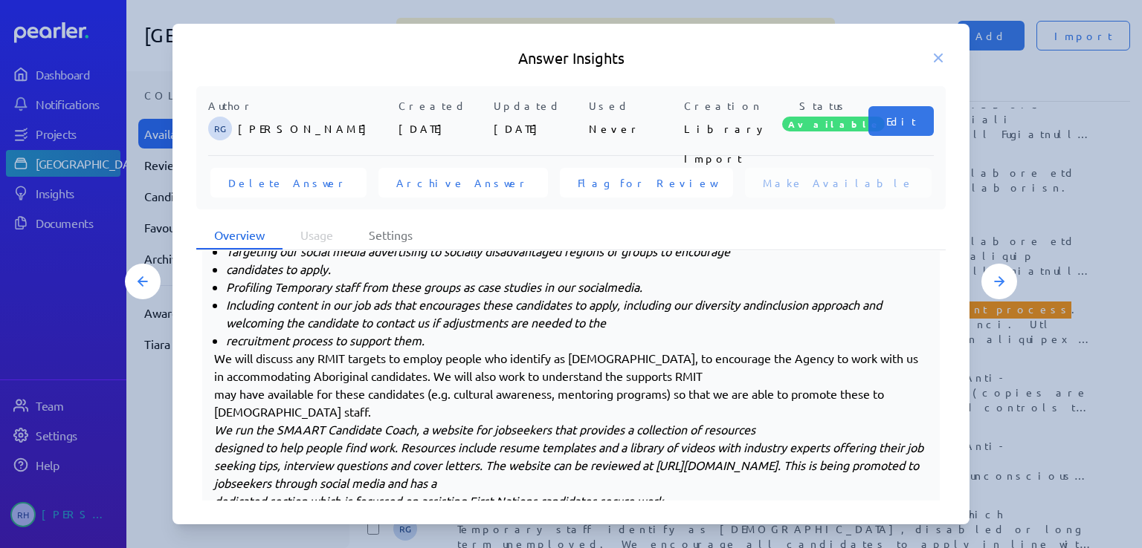
drag, startPoint x: 944, startPoint y: 55, endPoint x: 803, endPoint y: 0, distance: 151.5
click at [944, 54] on icon at bounding box center [937, 58] width 15 height 15
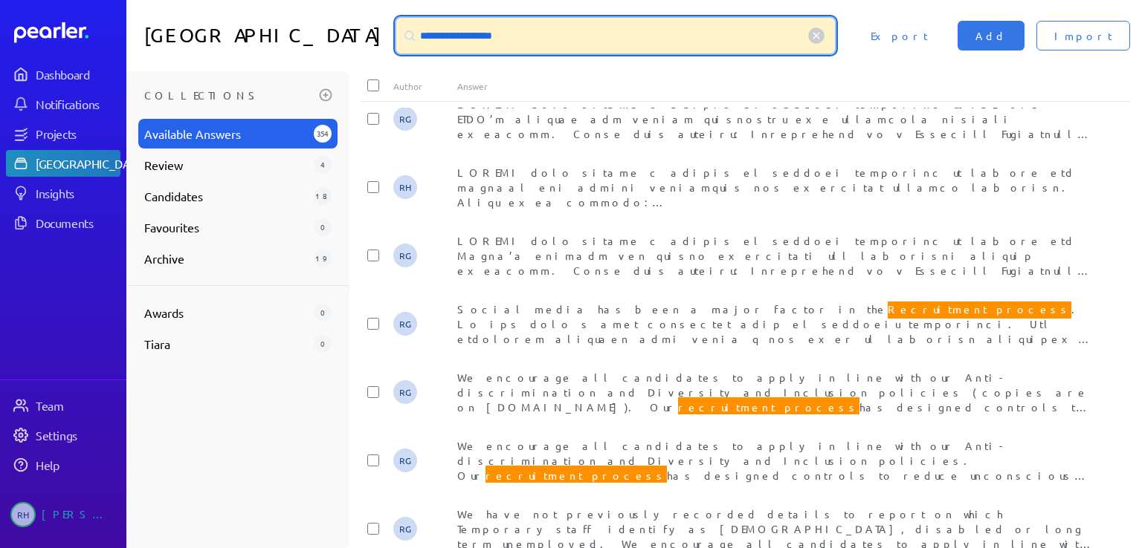
click at [531, 43] on input "**********" at bounding box center [615, 36] width 438 height 36
drag, startPoint x: 531, startPoint y: 39, endPoint x: 395, endPoint y: 27, distance: 136.6
click at [396, 27] on div "**********" at bounding box center [615, 36] width 438 height 36
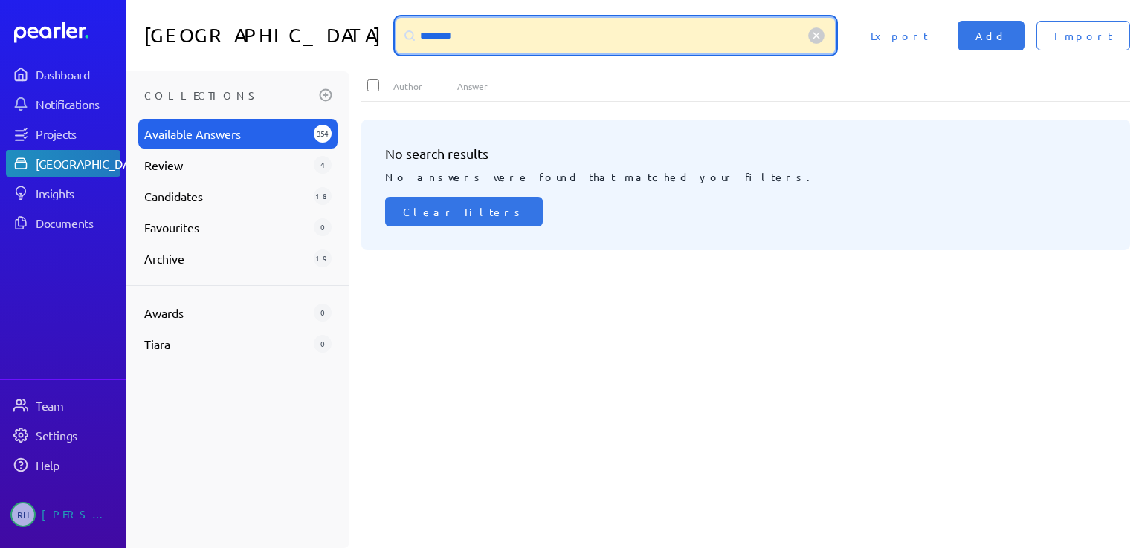
scroll to position [0, 0]
type input "*"
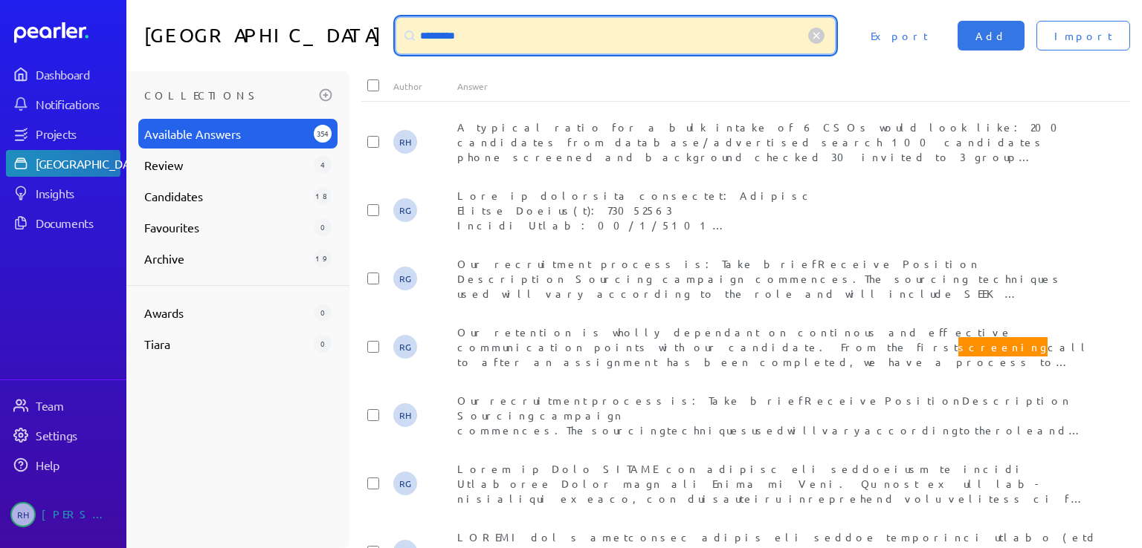
type input "*********"
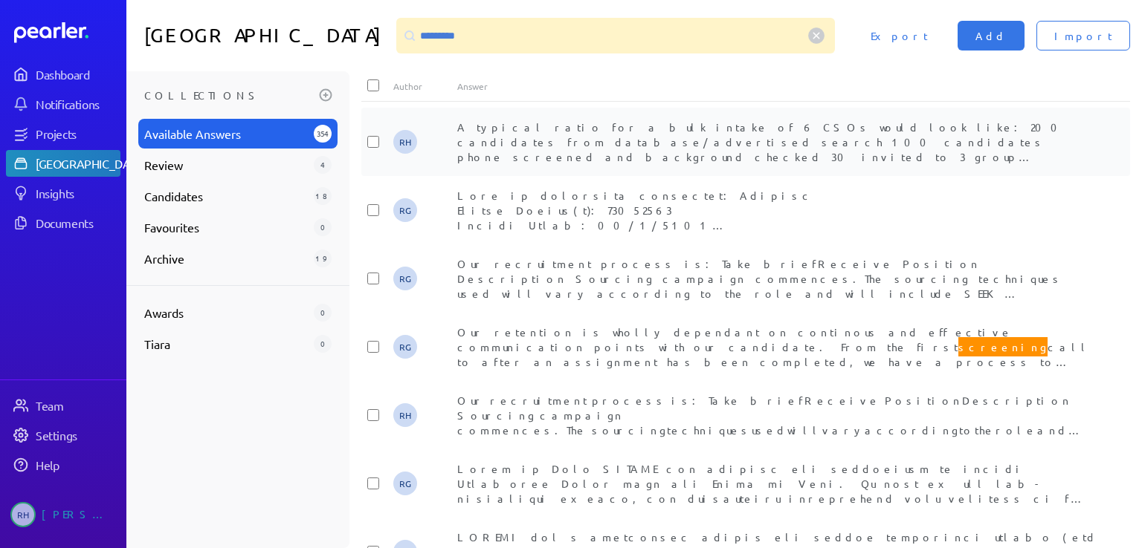
click at [990, 143] on span "A typical ratio for a bulk intake of 6 CSOs would look like: 200 candidates fro…" at bounding box center [766, 156] width 618 height 73
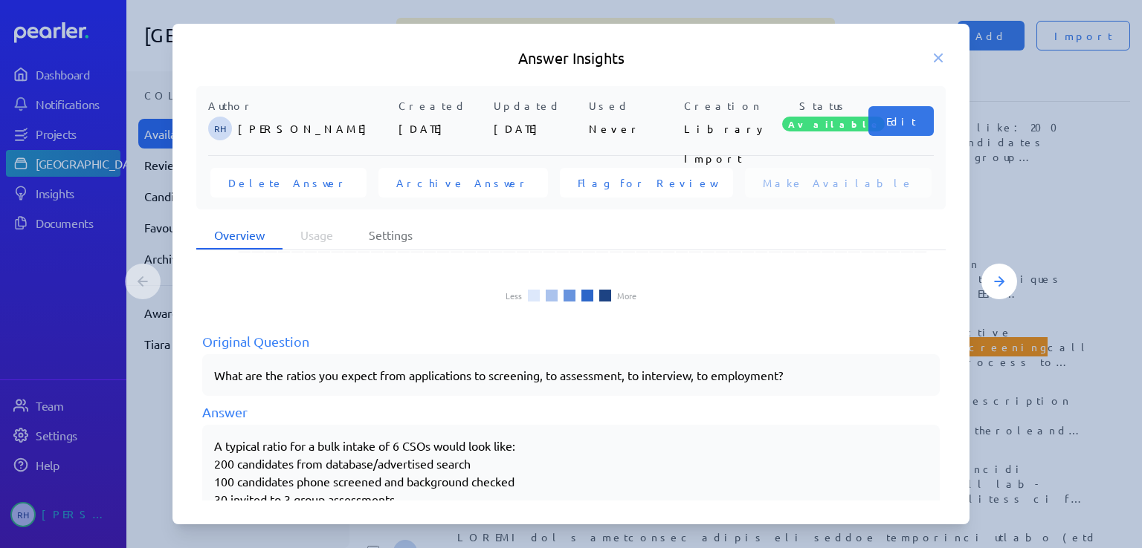
scroll to position [119, 0]
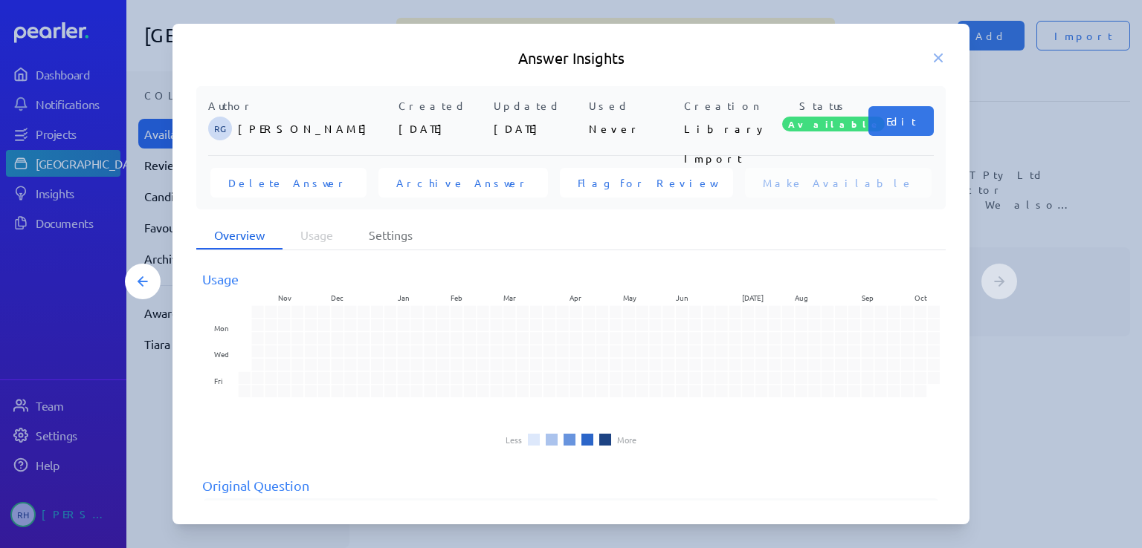
scroll to position [158, 0]
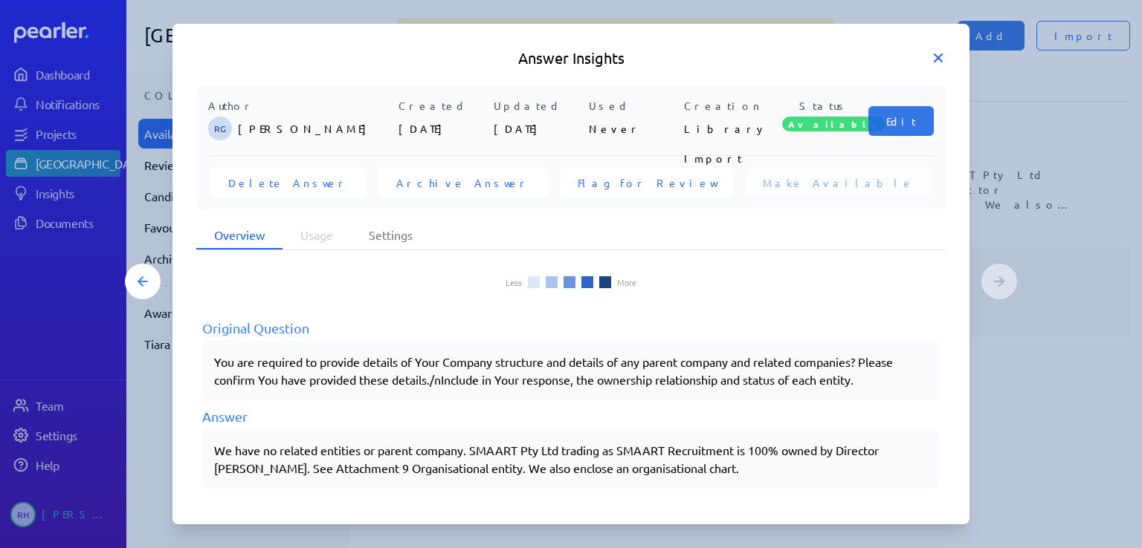
click at [936, 57] on icon at bounding box center [937, 58] width 15 height 15
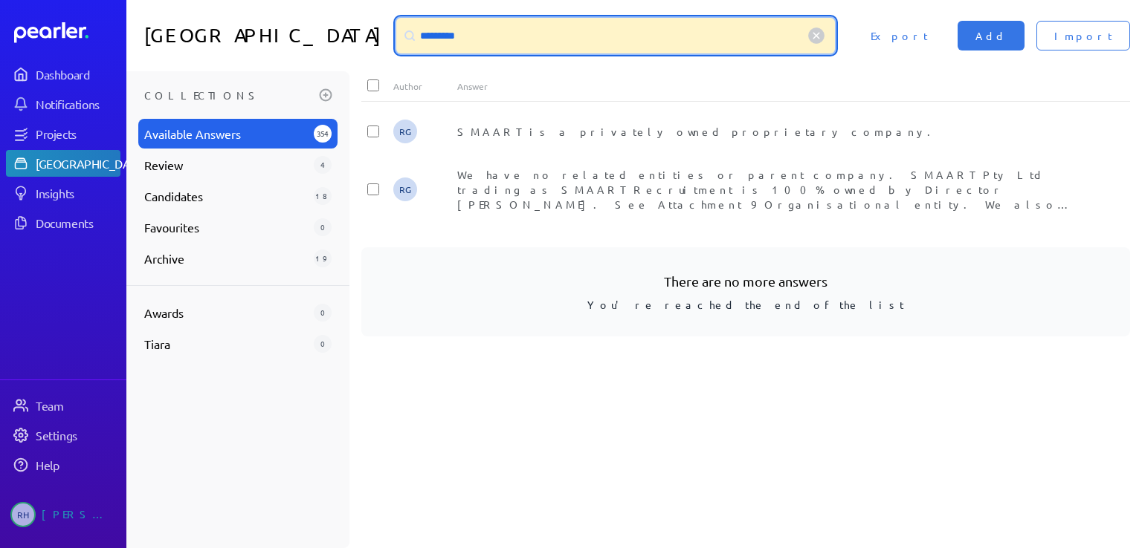
click at [505, 30] on input "*********" at bounding box center [615, 36] width 438 height 36
drag, startPoint x: 499, startPoint y: 36, endPoint x: 406, endPoint y: 45, distance: 94.0
click at [406, 45] on div "*********" at bounding box center [615, 36] width 438 height 36
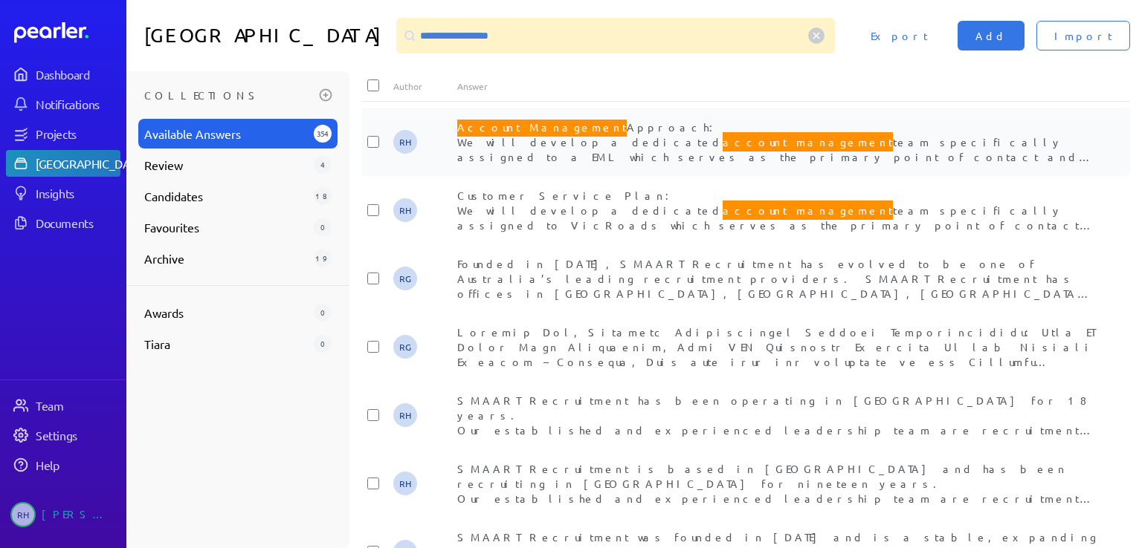
click at [547, 135] on div "Account Management Approach: We will develop a dedicated account management tea…" at bounding box center [777, 142] width 641 height 45
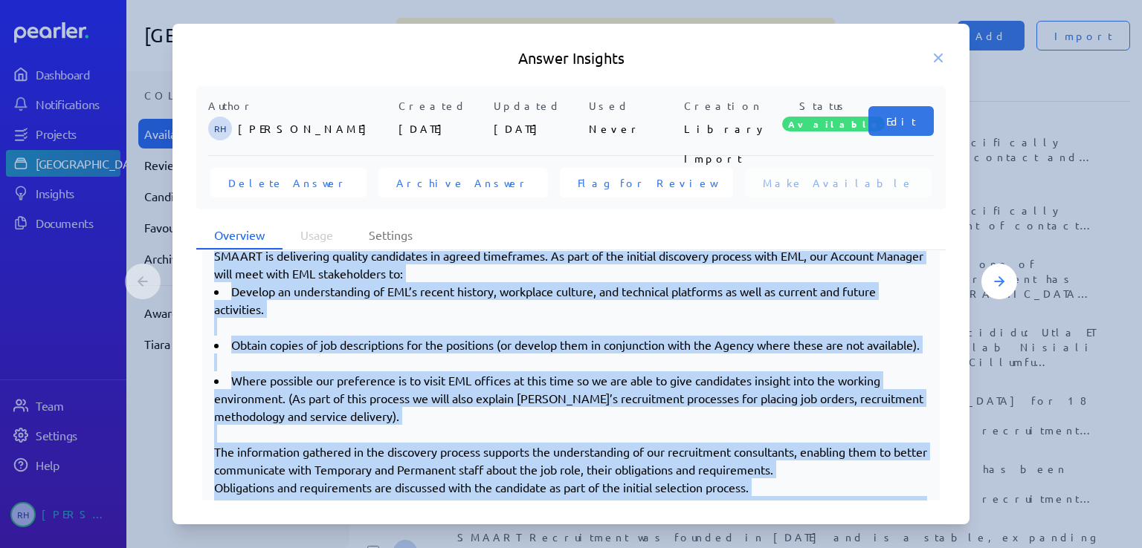
scroll to position [732, 0]
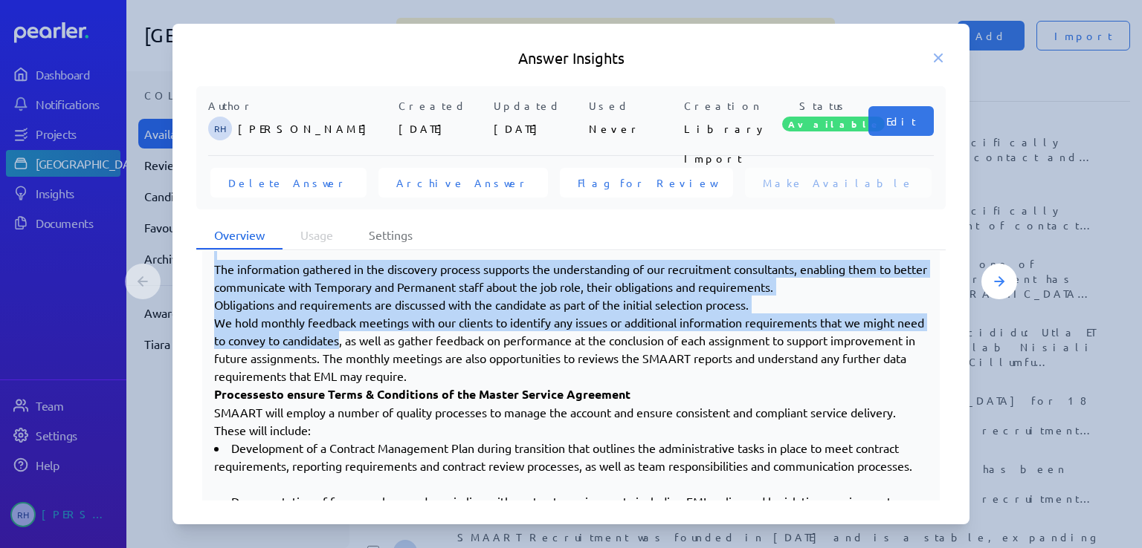
drag, startPoint x: 216, startPoint y: 322, endPoint x: 369, endPoint y: 336, distance: 153.0
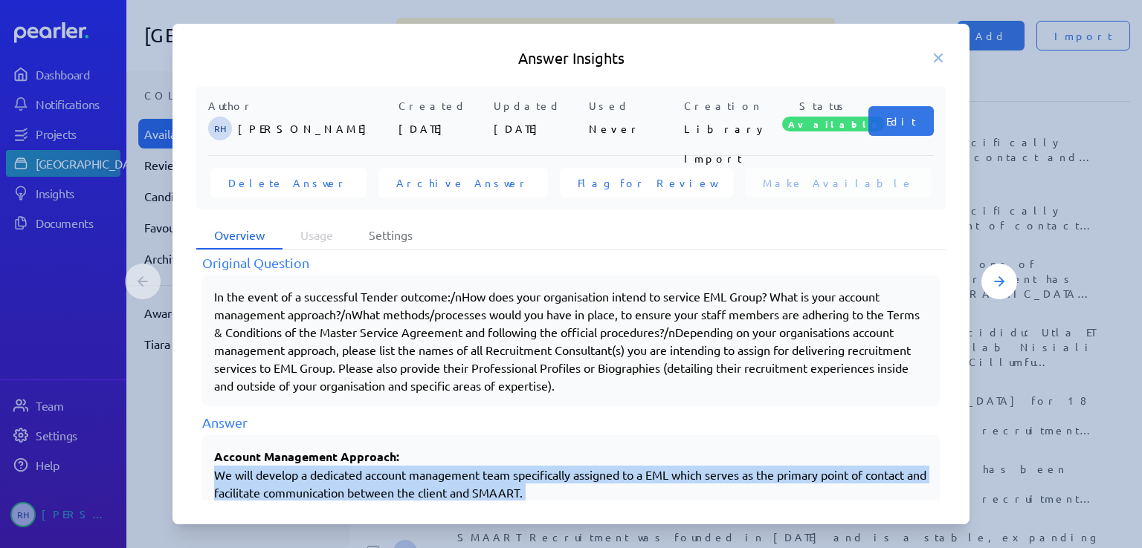
scroll to position [0, 0]
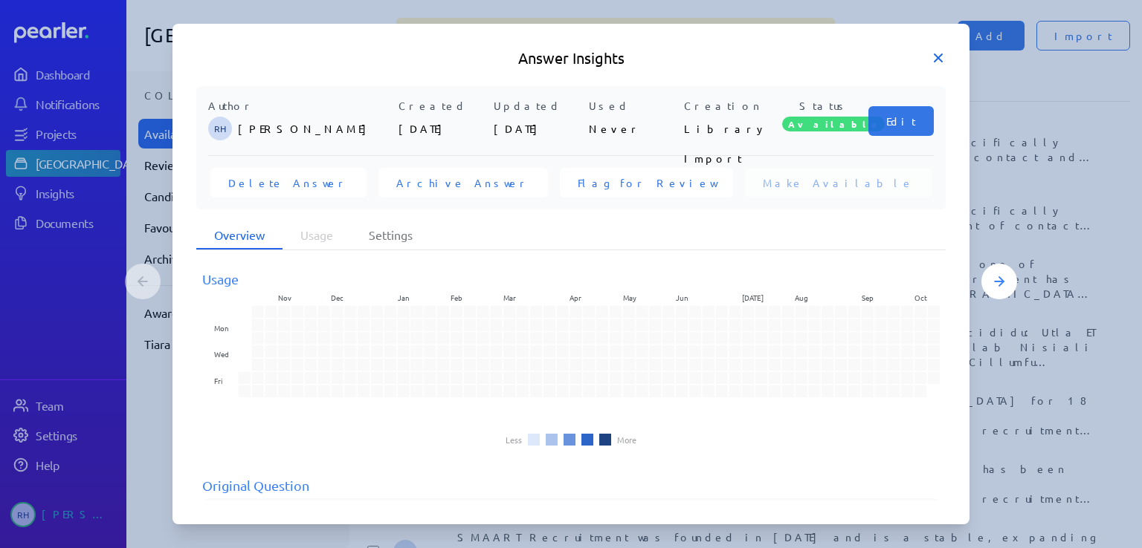
click at [933, 56] on icon at bounding box center [937, 58] width 15 height 15
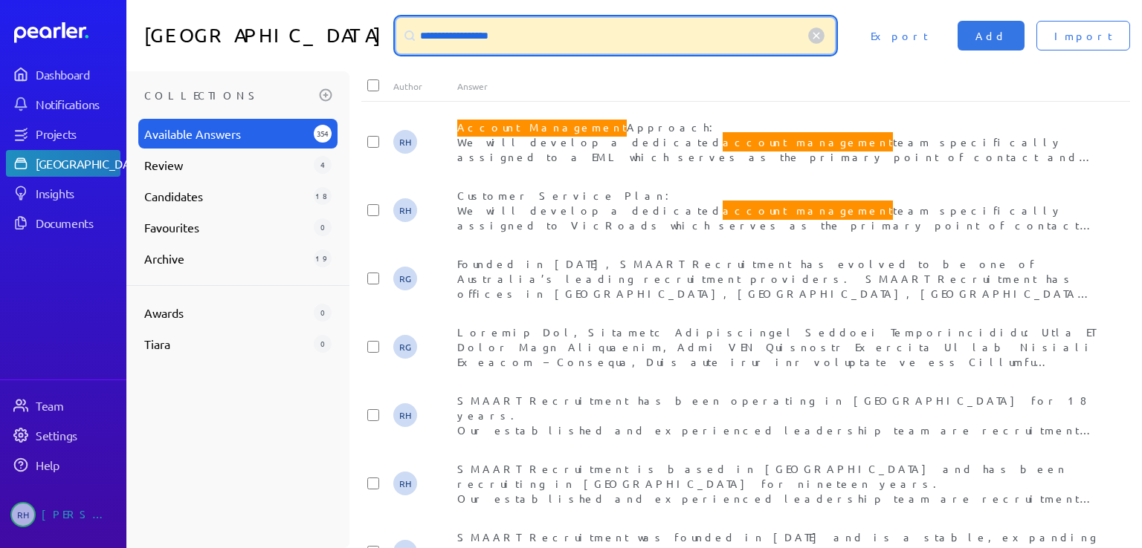
click at [537, 39] on input "**********" at bounding box center [615, 36] width 438 height 36
type input "*"
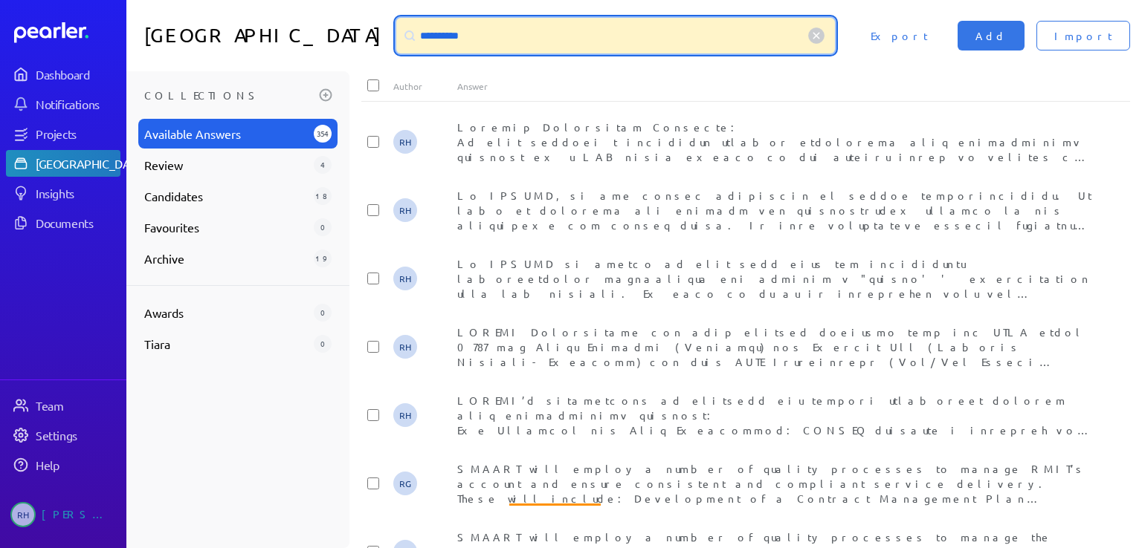
type input "**********"
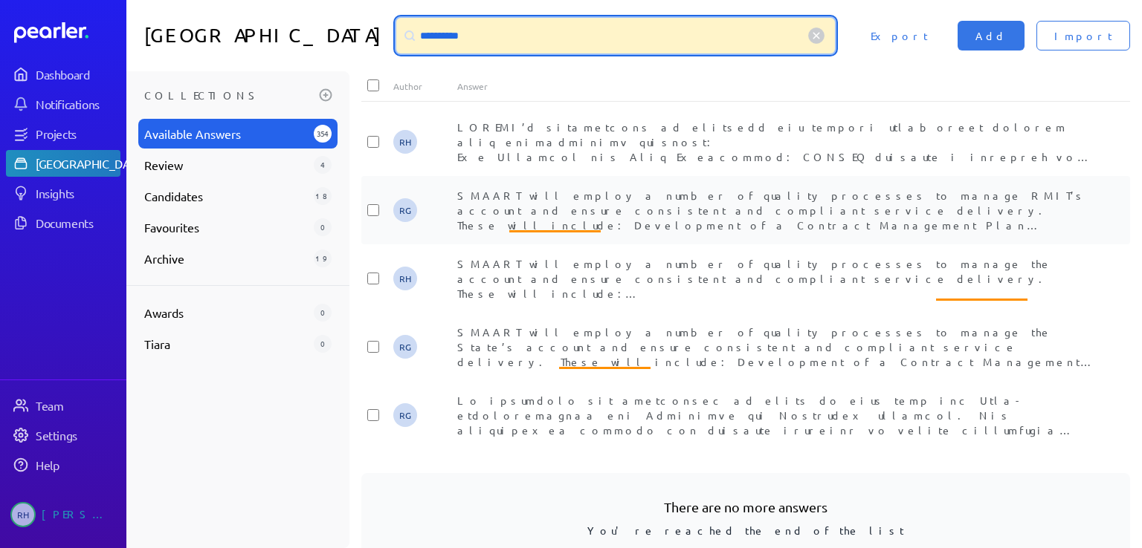
scroll to position [297, 0]
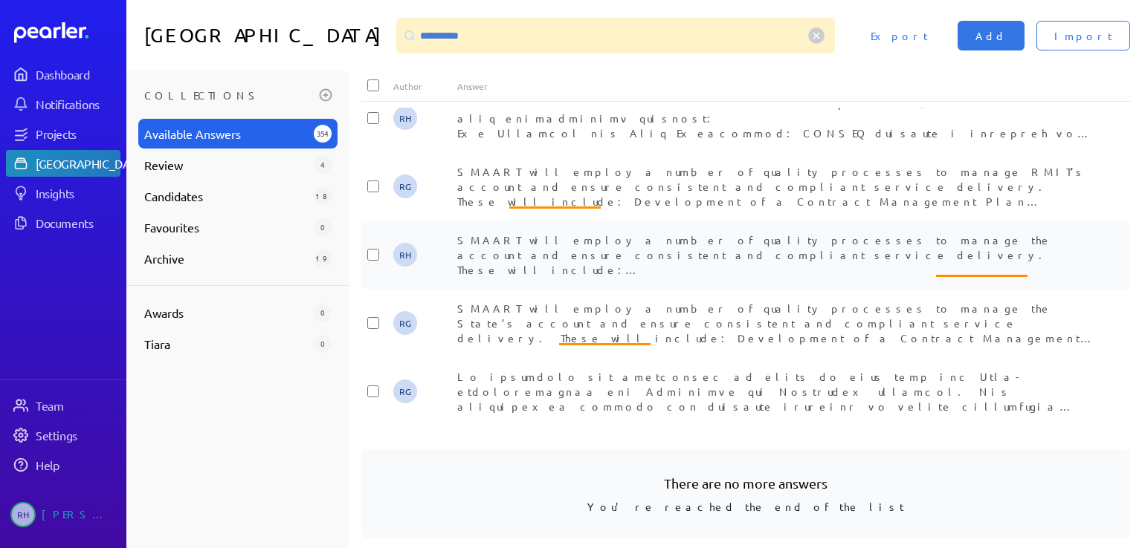
click at [686, 256] on div "SMAART will employ a number of quality processes to manage the account and ensu…" at bounding box center [777, 255] width 641 height 45
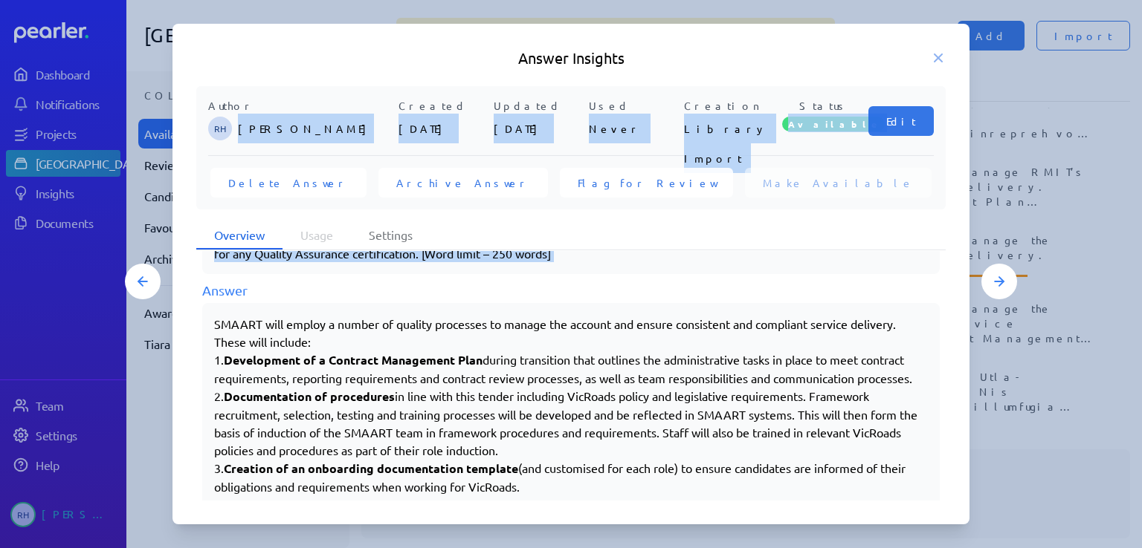
scroll to position [622, 0]
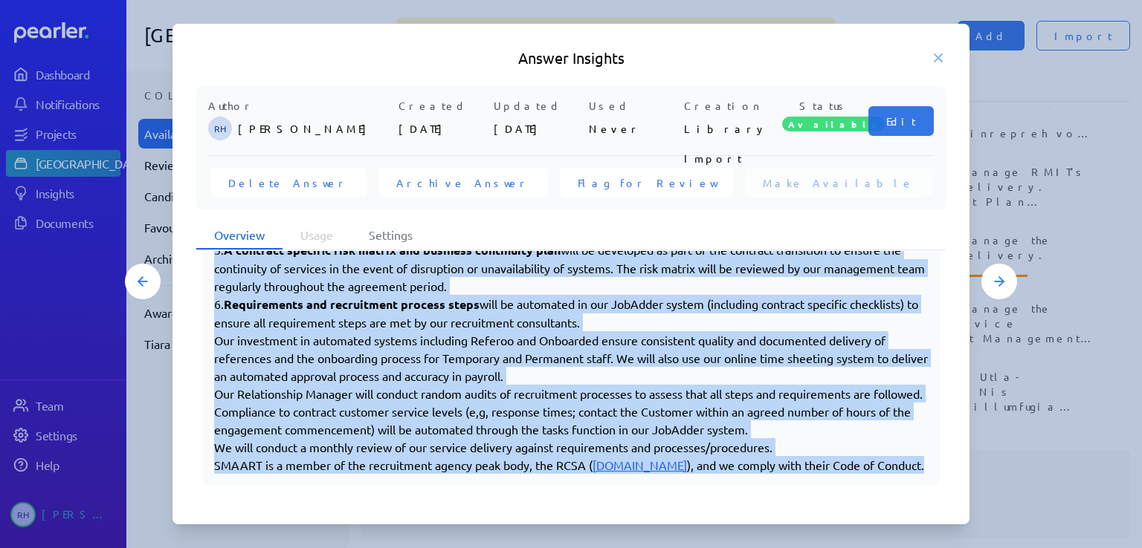
drag, startPoint x: 214, startPoint y: 380, endPoint x: 332, endPoint y: 485, distance: 158.4
click at [332, 485] on div "Usage Nov Dec Jan Feb Mar Apr May Jun [DATE] Aug Sep Oct Mon Wed Fri Less More …" at bounding box center [570, 376] width 749 height 250
copy div "SMAART will employ a number of quality processes to manage the account and ensu…"
